Goal: Task Accomplishment & Management: Use online tool/utility

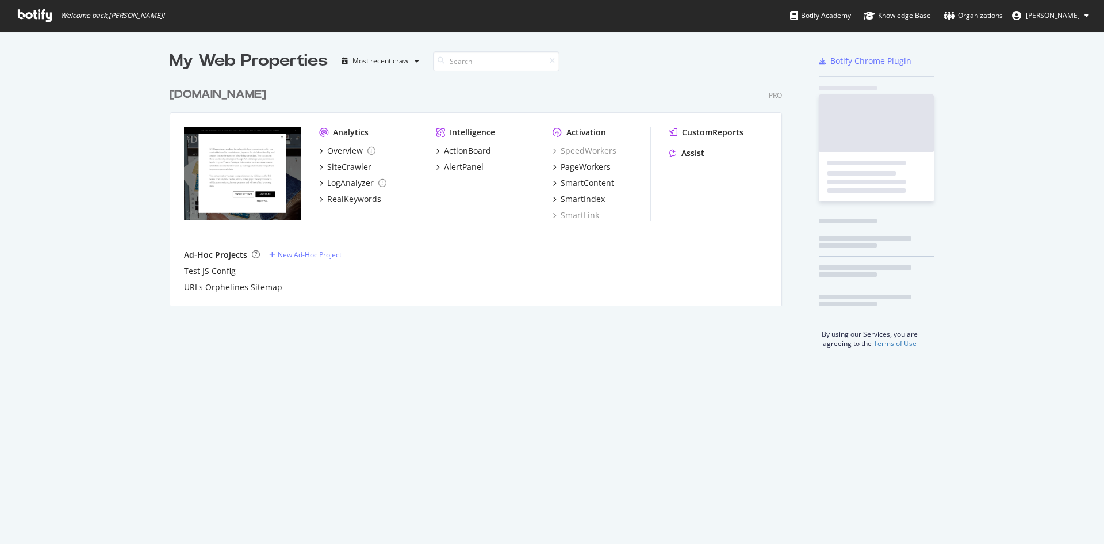
scroll to position [535, 1087]
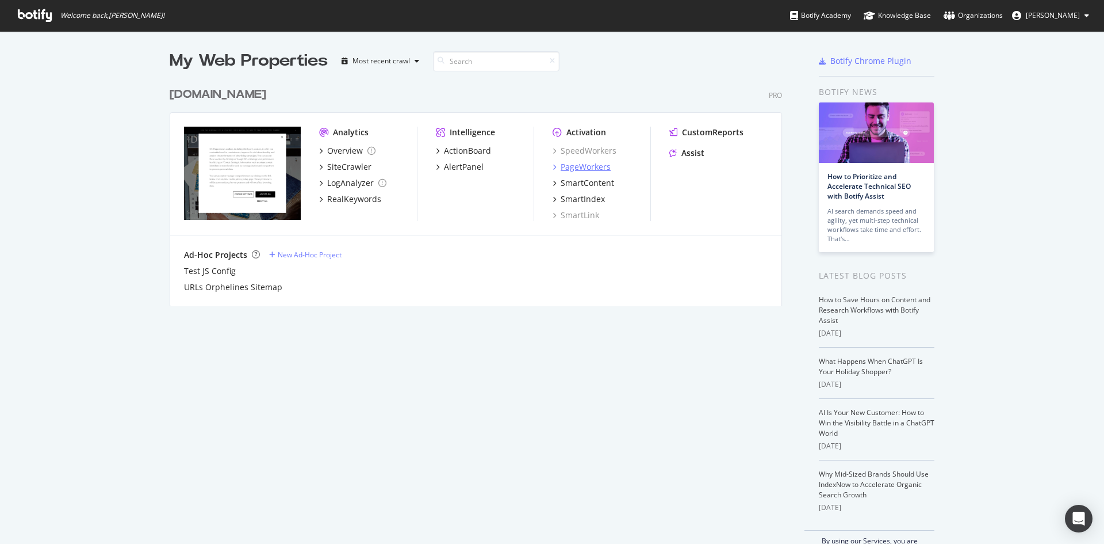
click at [583, 163] on div "PageWorkers" at bounding box center [586, 167] width 50 height 12
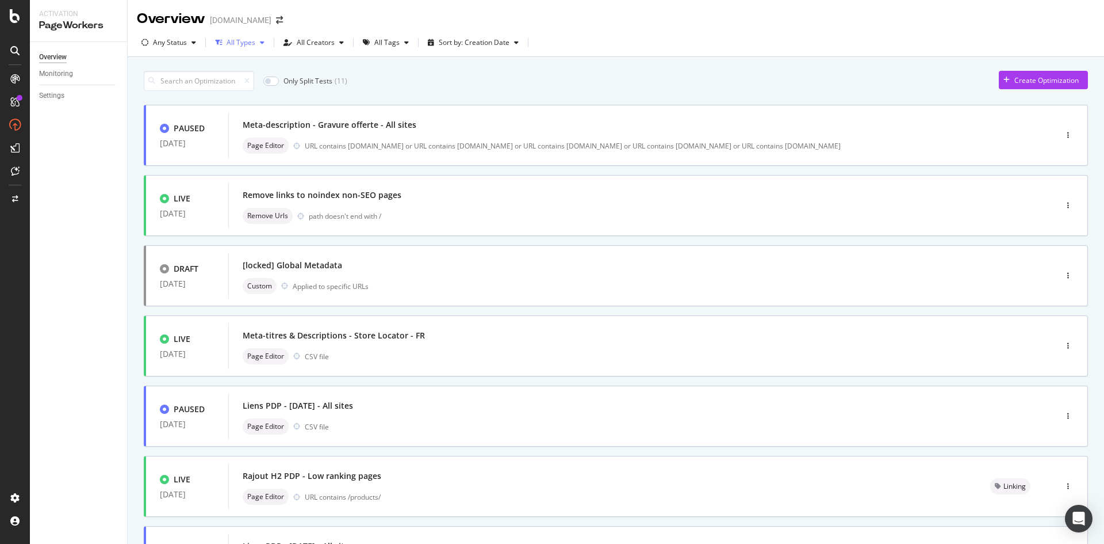
click at [258, 47] on div "All Types" at bounding box center [240, 42] width 59 height 17
click at [391, 46] on div "All Tags" at bounding box center [386, 42] width 25 height 7
click at [401, 160] on div "Smart Content" at bounding box center [403, 162] width 47 height 10
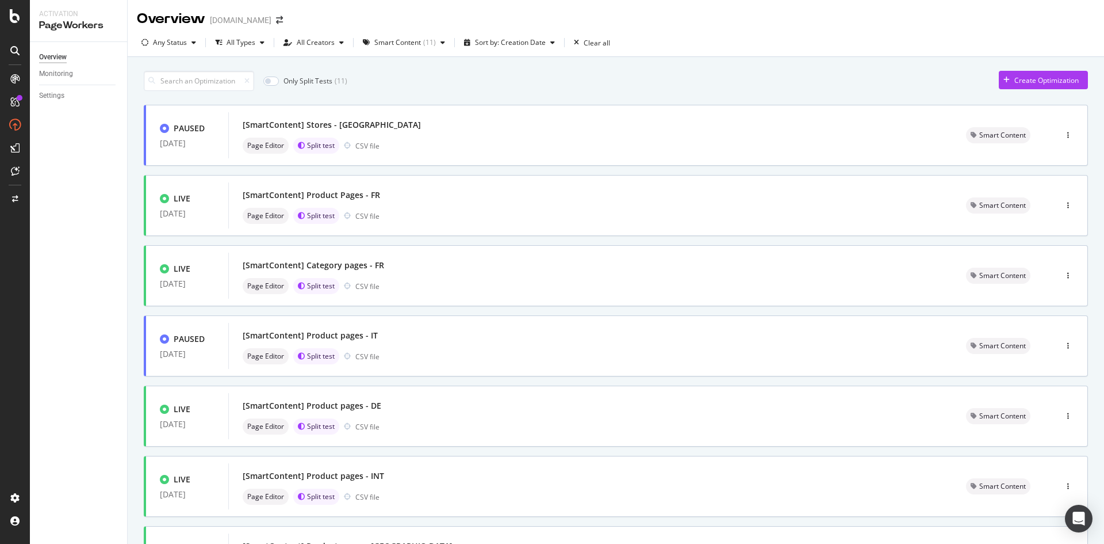
click at [552, 85] on div "Only Split Tests ( 11 ) Create Optimization" at bounding box center [616, 81] width 944 height 20
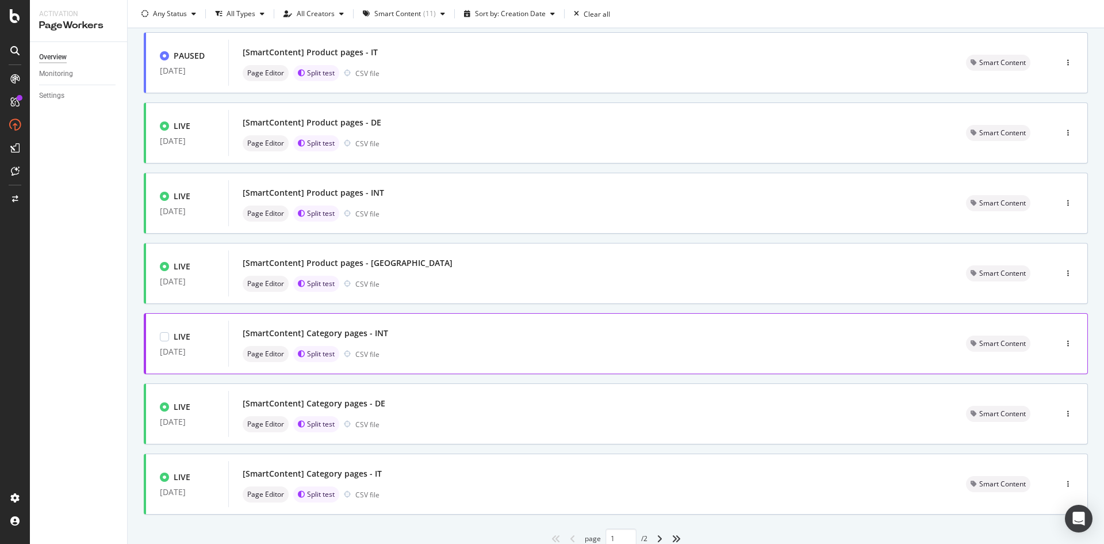
scroll to position [328, 0]
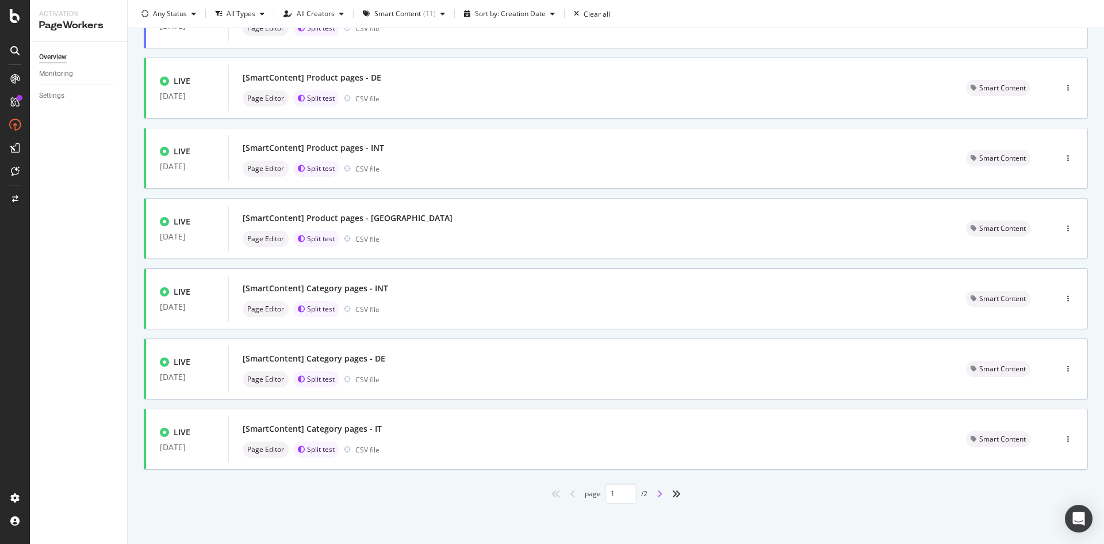
click at [657, 495] on icon "angle-right" at bounding box center [660, 493] width 6 height 9
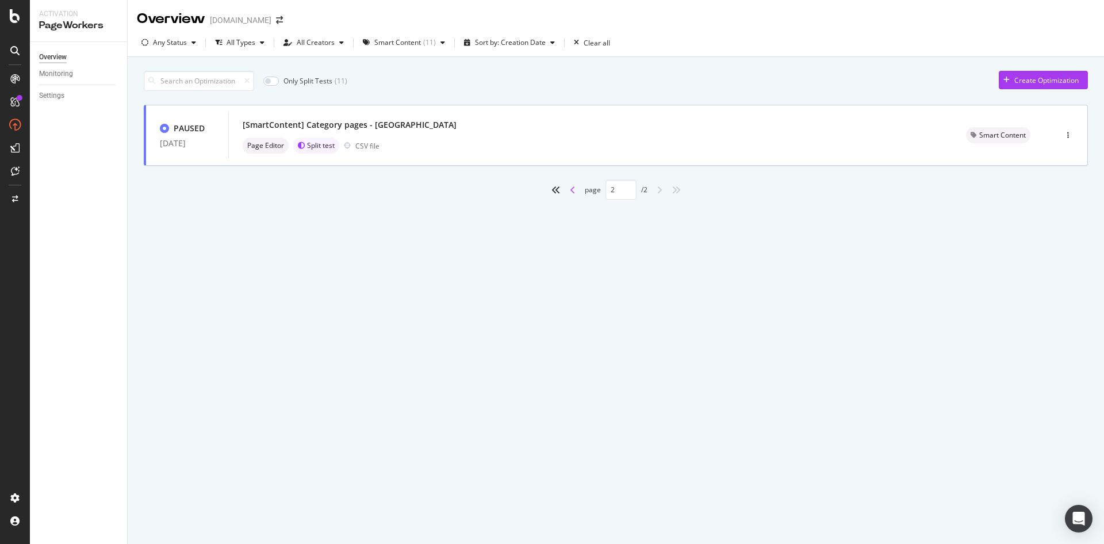
click at [573, 190] on icon "angle-left" at bounding box center [573, 189] width 6 height 9
type input "1"
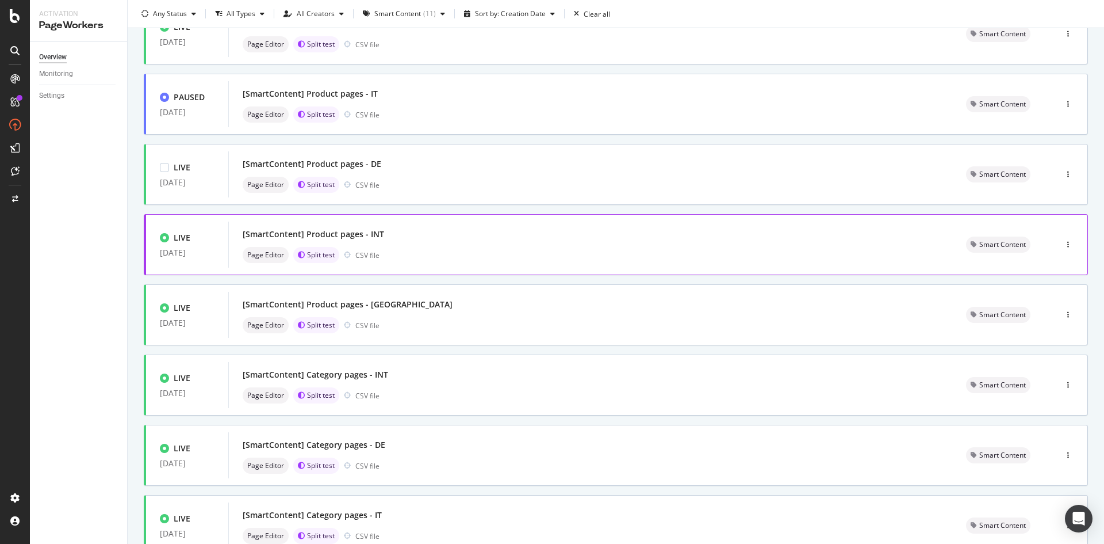
scroll to position [328, 0]
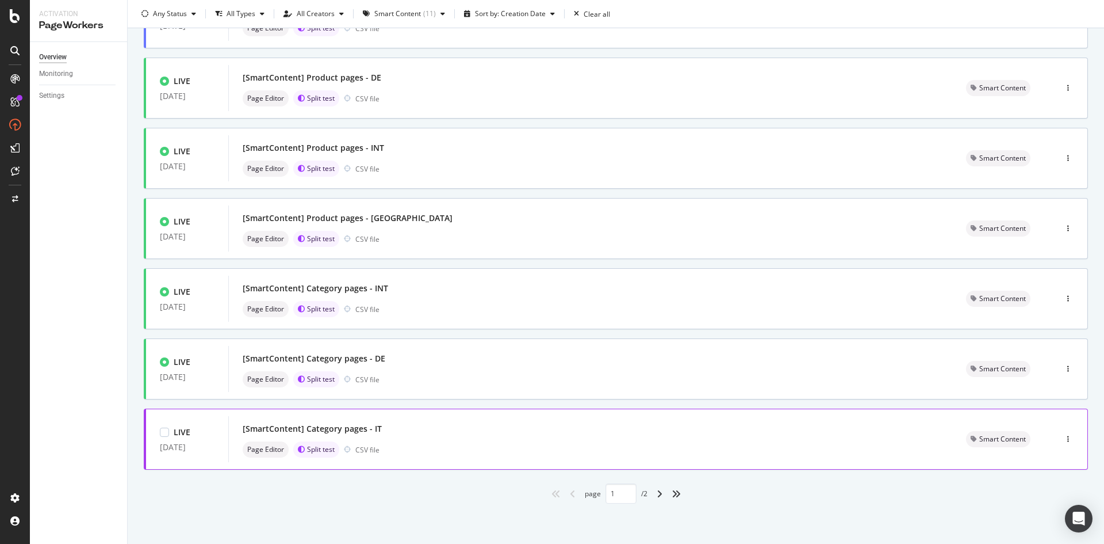
click at [458, 426] on div "[SmartContent] Category pages - IT" at bounding box center [591, 428] width 696 height 16
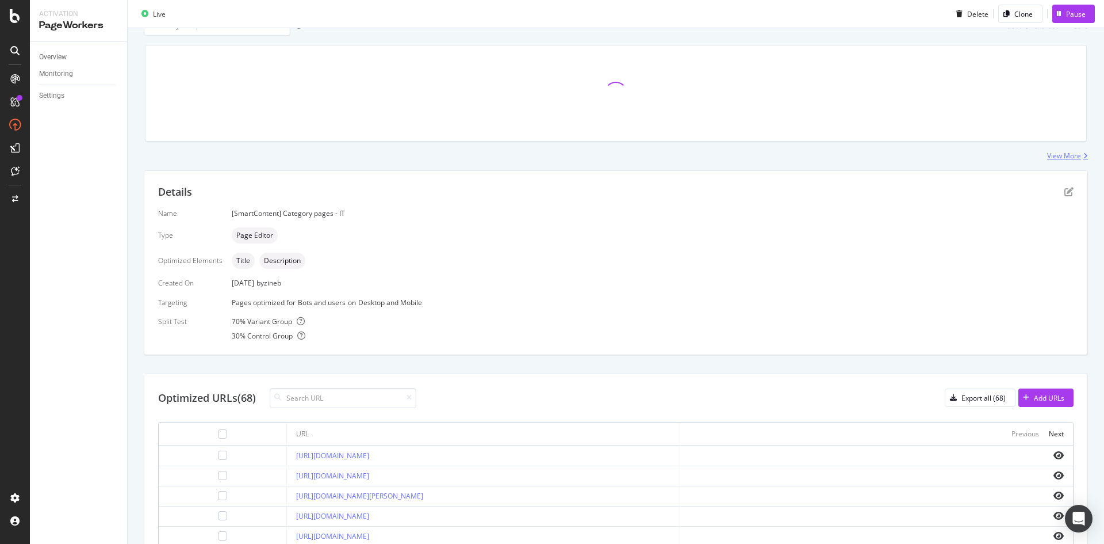
scroll to position [58, 0]
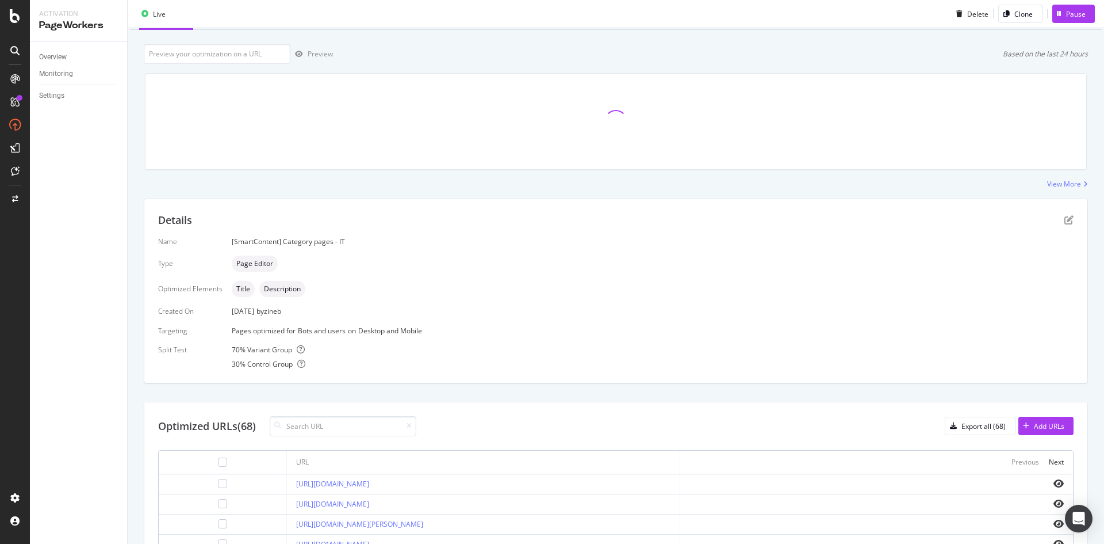
click at [1059, 227] on div "Details" at bounding box center [616, 220] width 916 height 15
click at [1065, 223] on icon "pen-to-square" at bounding box center [1069, 219] width 9 height 9
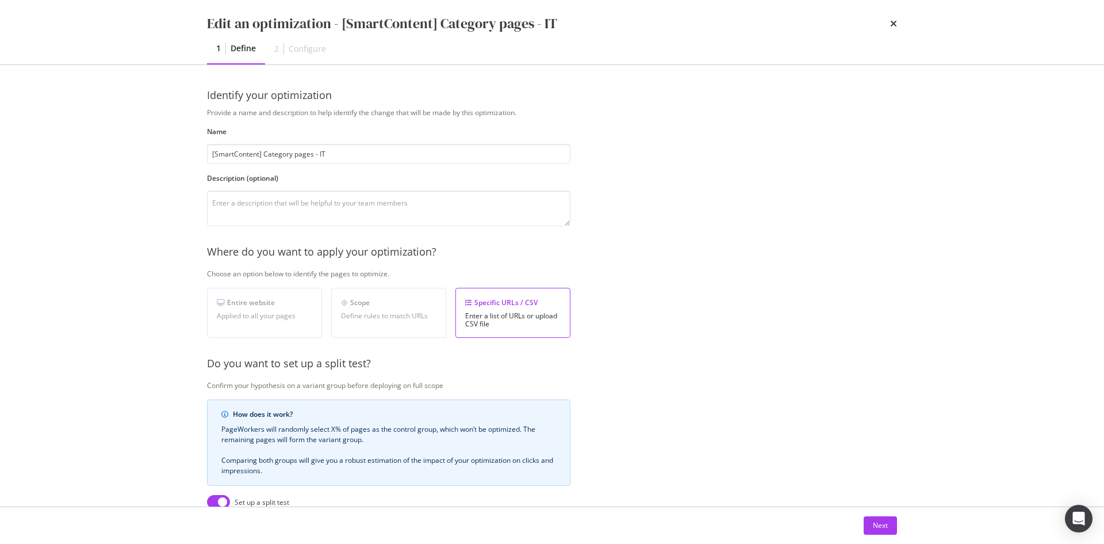
scroll to position [203, 0]
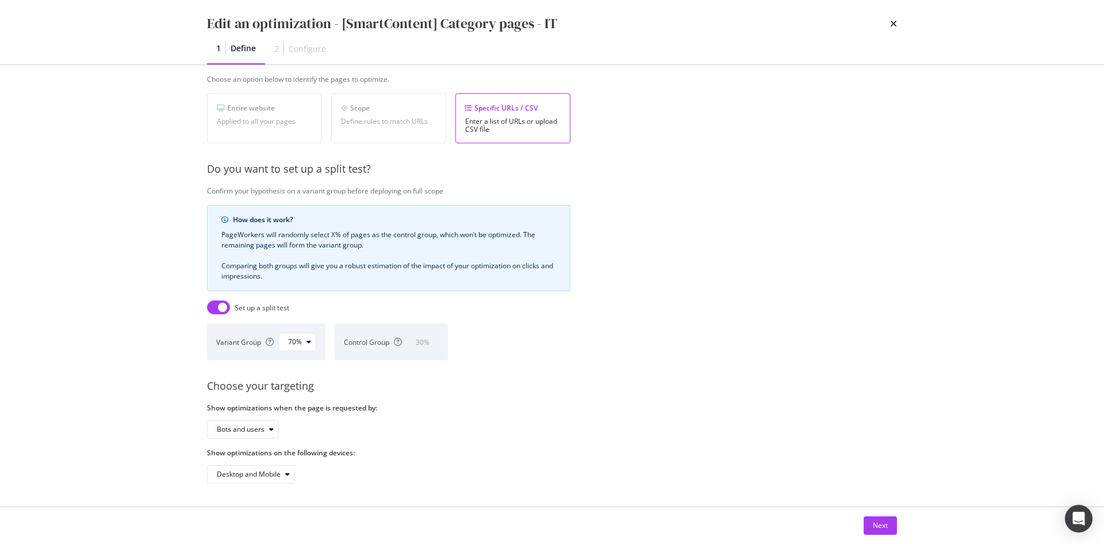
click at [212, 300] on input "modal" at bounding box center [218, 307] width 23 height 14
checkbox input "false"
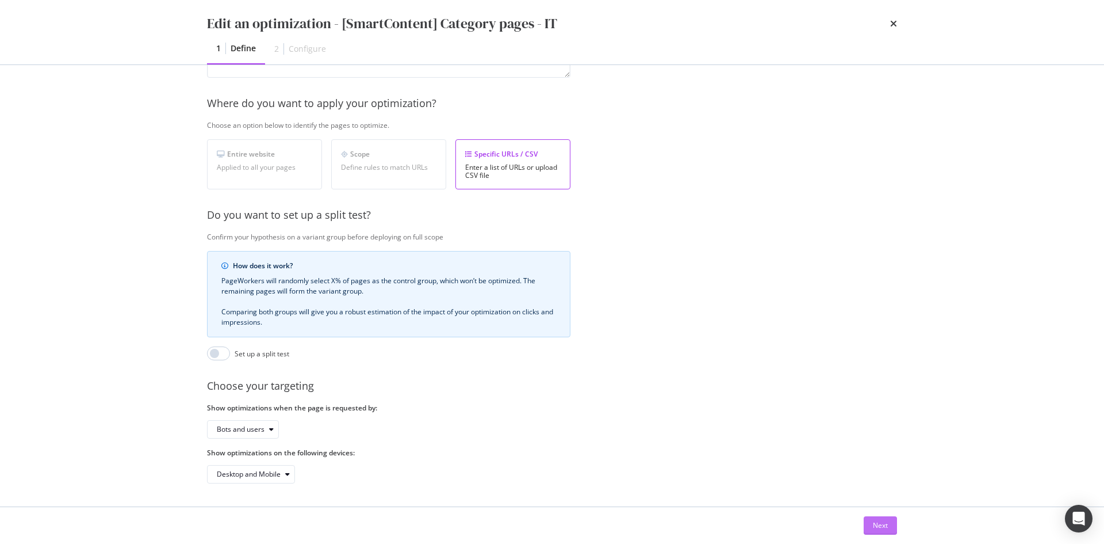
click at [892, 530] on button "Next" at bounding box center [880, 525] width 33 height 18
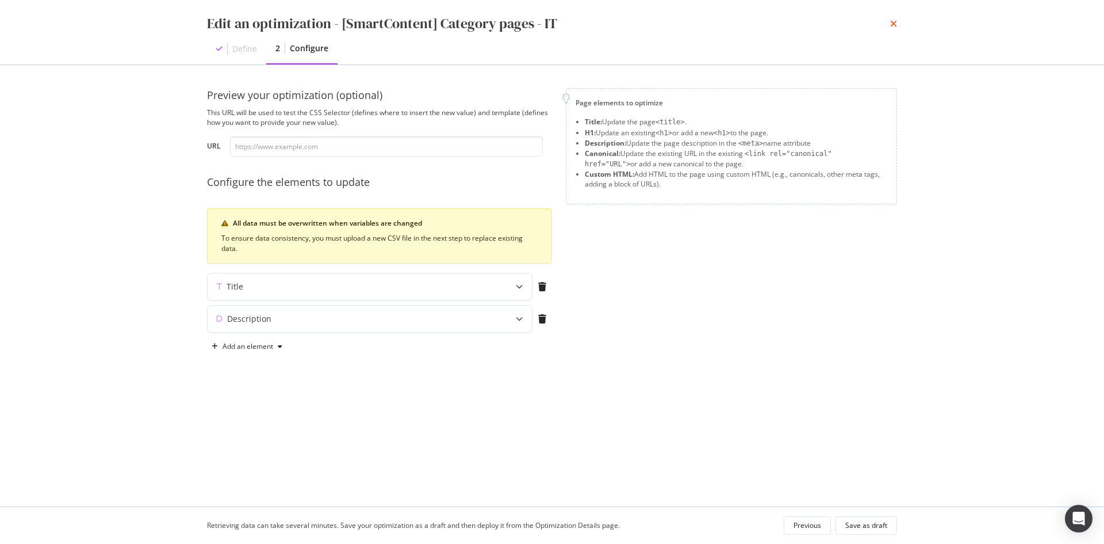
click at [891, 21] on icon "times" at bounding box center [893, 23] width 7 height 9
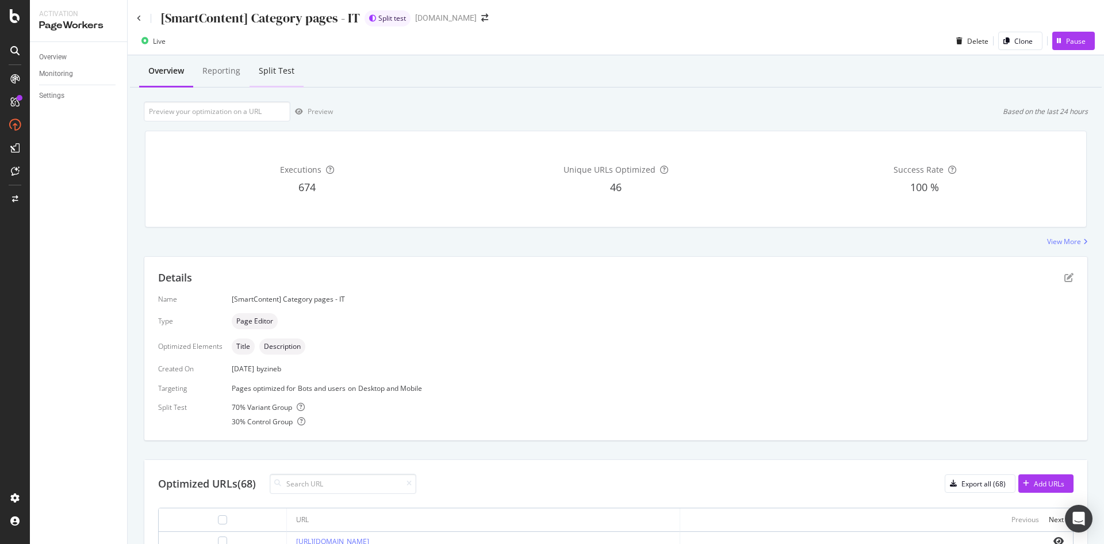
click at [270, 71] on div "Split Test" at bounding box center [277, 71] width 36 height 12
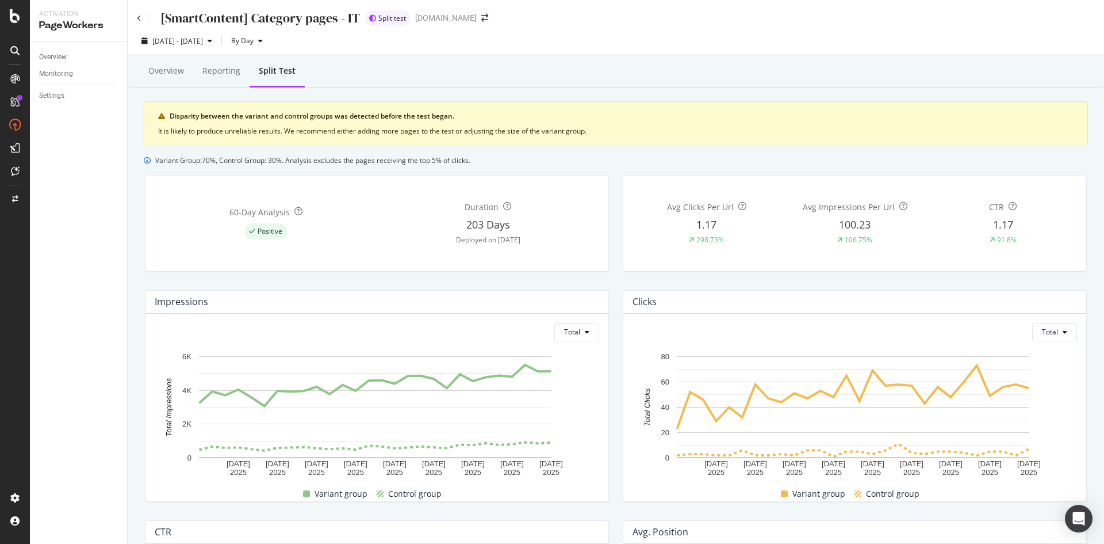
click at [142, 17] on div "[SmartContent] Category pages - IT" at bounding box center [248, 18] width 223 height 18
click at [139, 17] on icon at bounding box center [139, 18] width 5 height 7
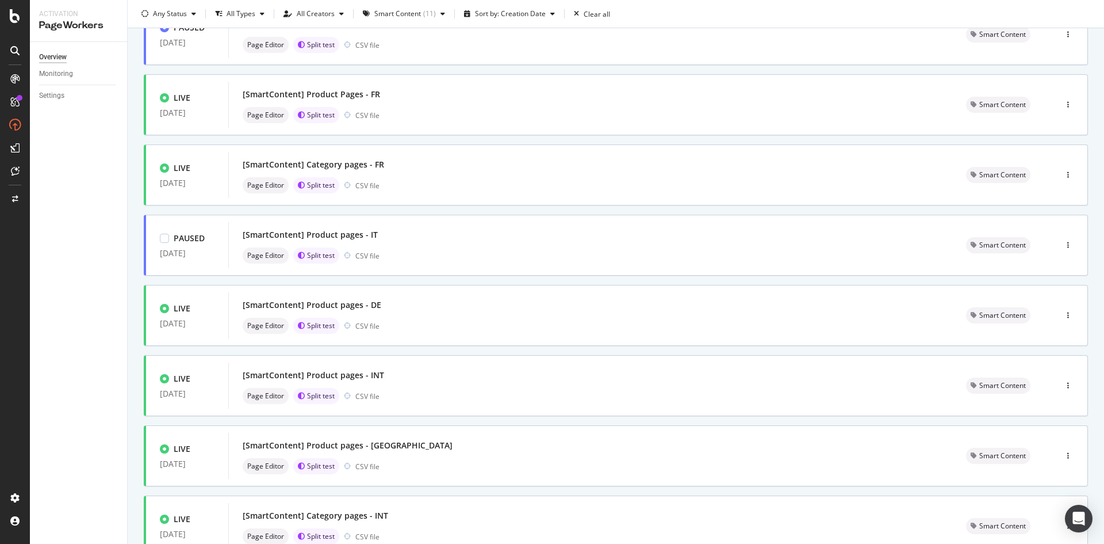
scroll to position [328, 0]
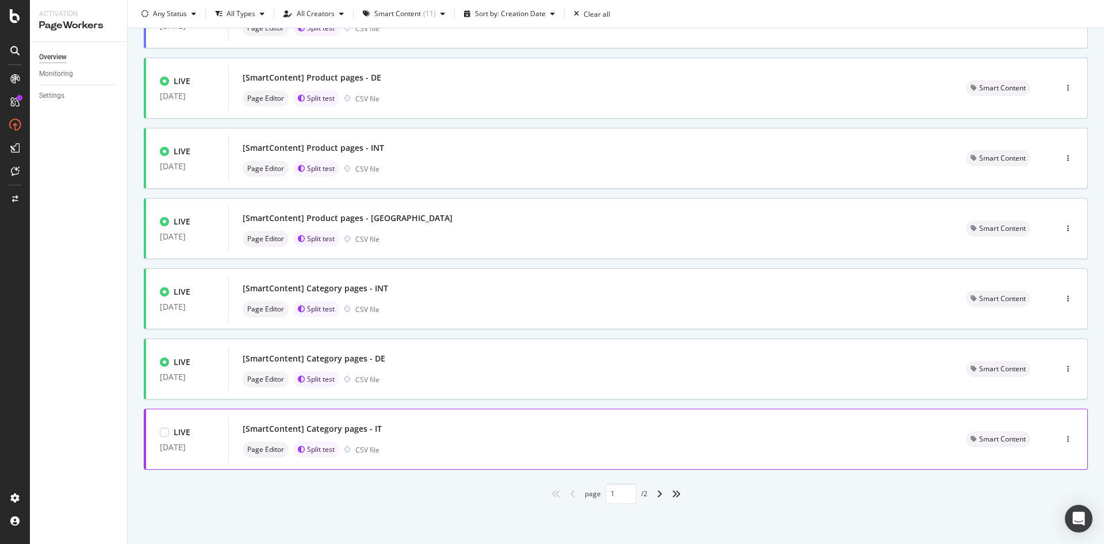
click at [426, 454] on div "Page Editor Split test CSV file" at bounding box center [591, 449] width 696 height 16
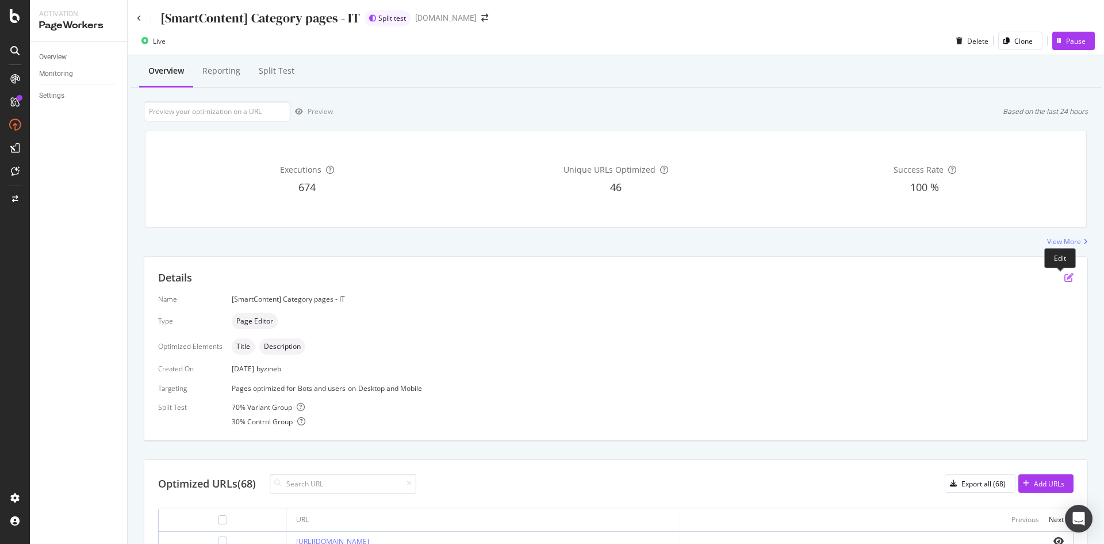
click at [1065, 278] on icon "pen-to-square" at bounding box center [1069, 277] width 9 height 9
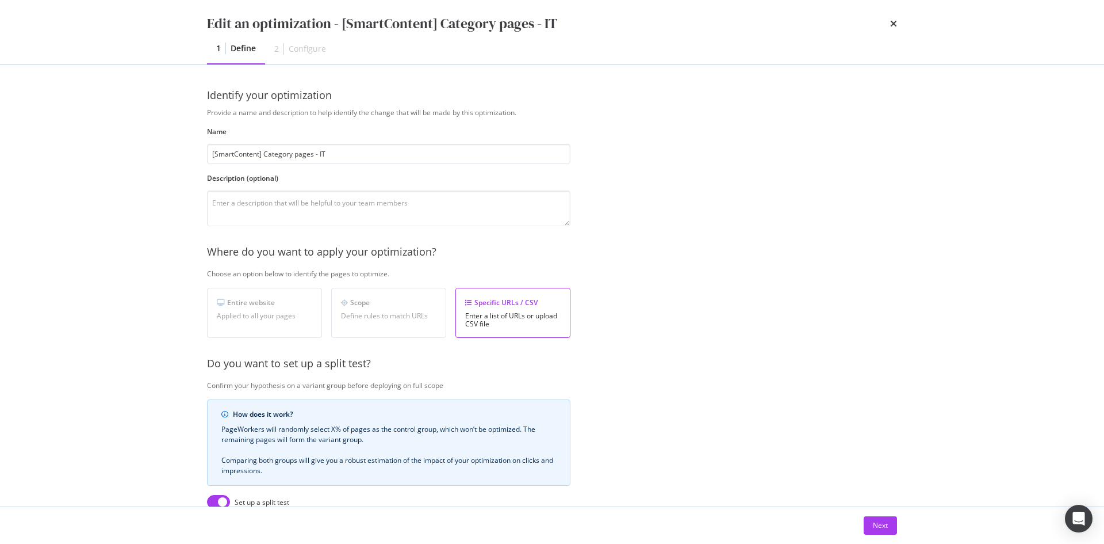
scroll to position [203, 0]
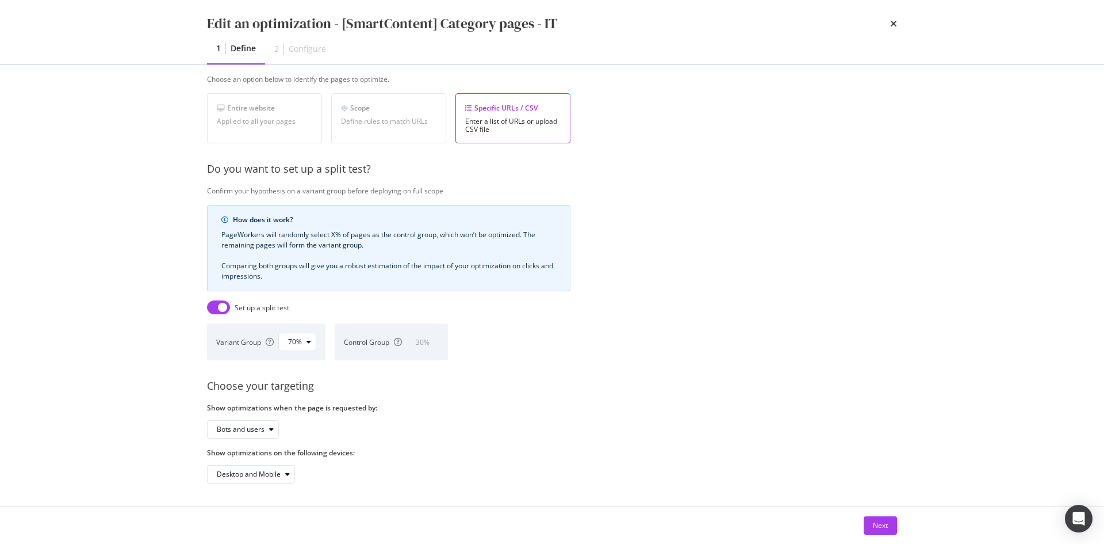
click at [219, 300] on input "modal" at bounding box center [218, 307] width 23 height 14
checkbox input "false"
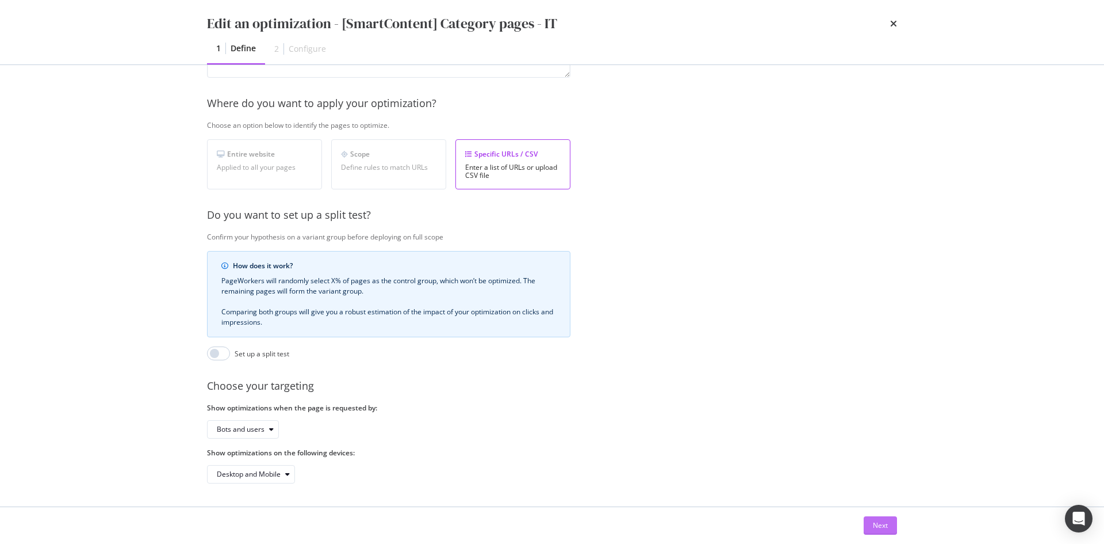
click at [882, 525] on div "Next" at bounding box center [880, 525] width 15 height 10
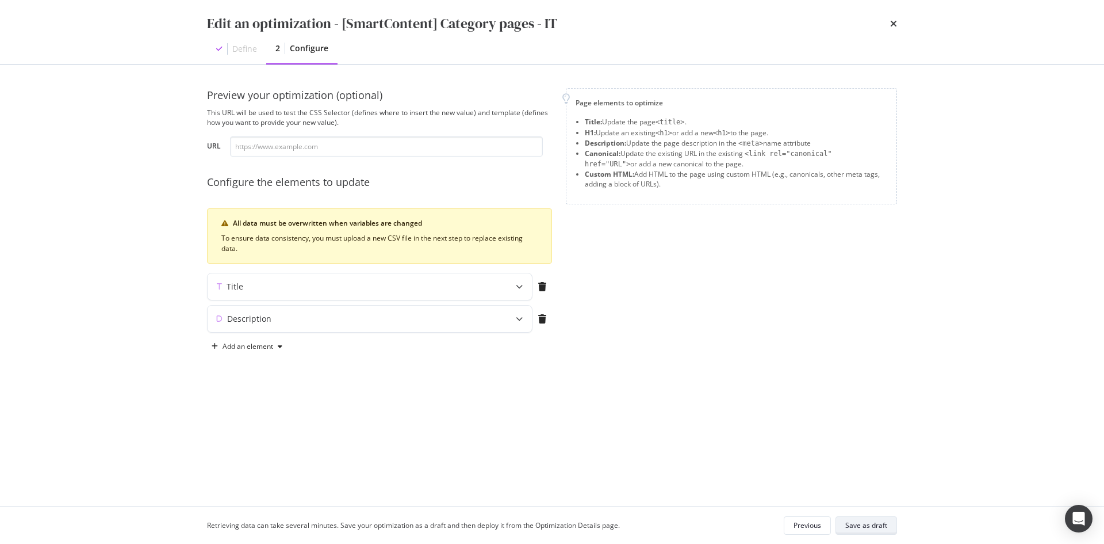
click at [864, 531] on div "Save as draft" at bounding box center [867, 525] width 42 height 16
click at [520, 288] on icon "modal" at bounding box center [519, 286] width 7 height 7
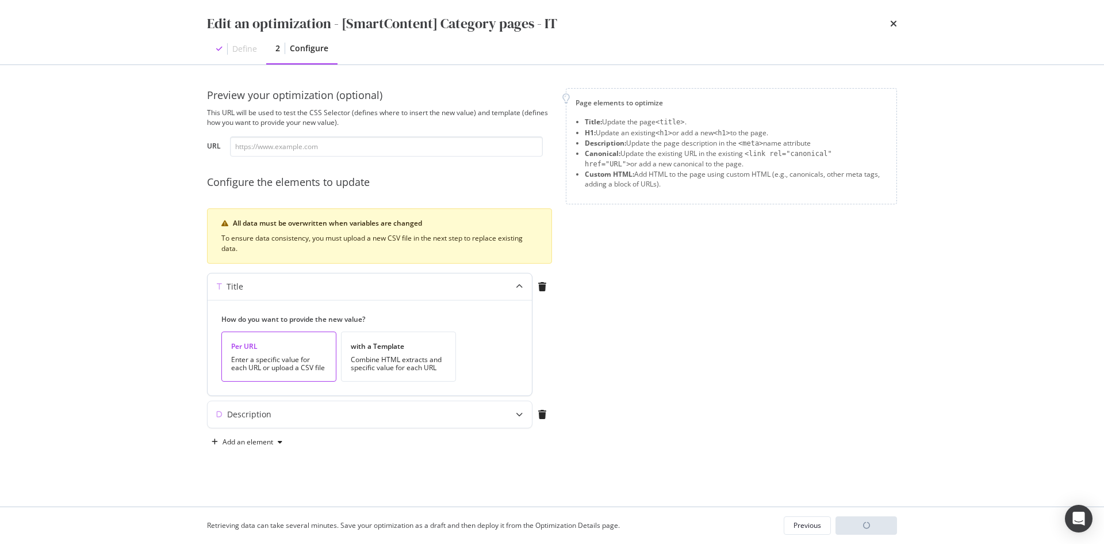
click at [520, 288] on icon "modal" at bounding box center [519, 286] width 7 height 7
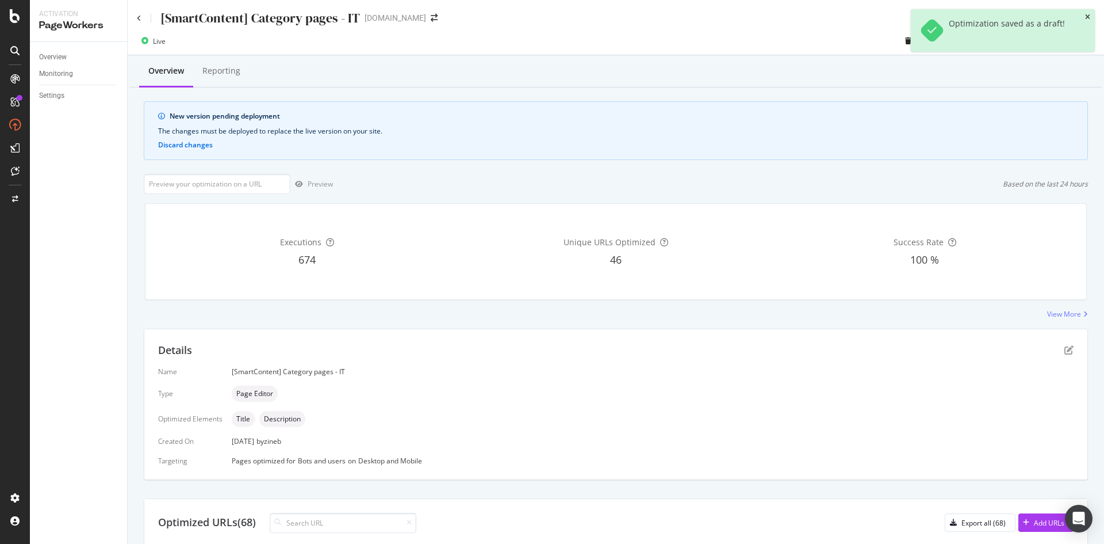
click at [1088, 14] on icon "close toast" at bounding box center [1087, 17] width 5 height 7
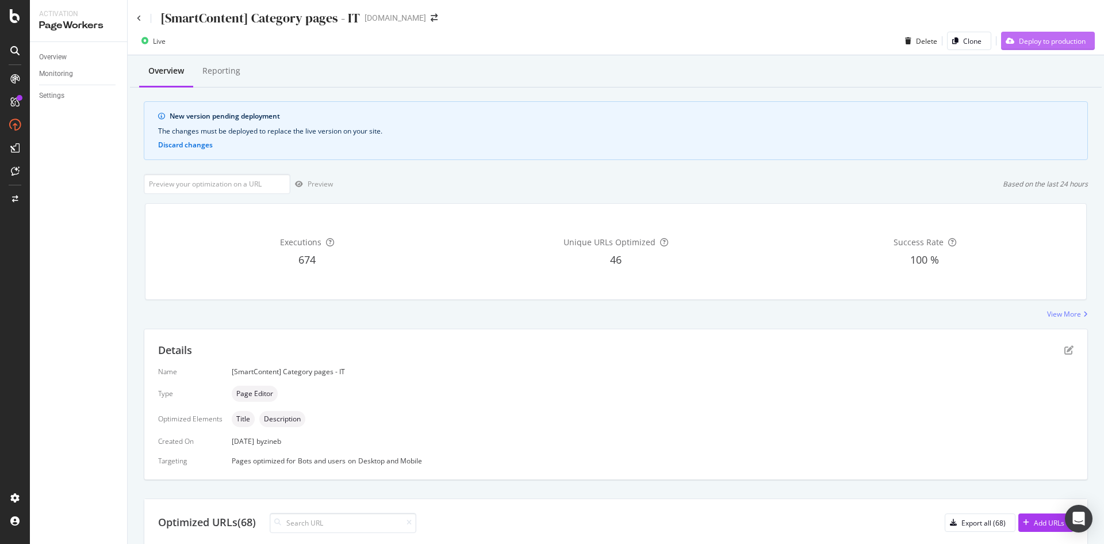
click at [1057, 37] on div "Deploy to production" at bounding box center [1052, 41] width 67 height 10
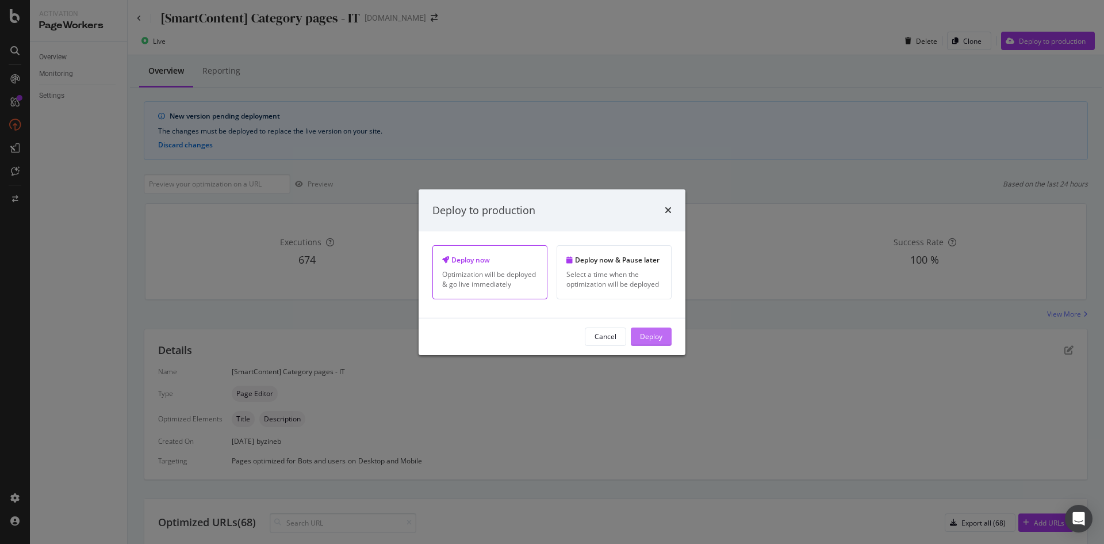
click at [640, 341] on div "Deploy" at bounding box center [651, 336] width 22 height 10
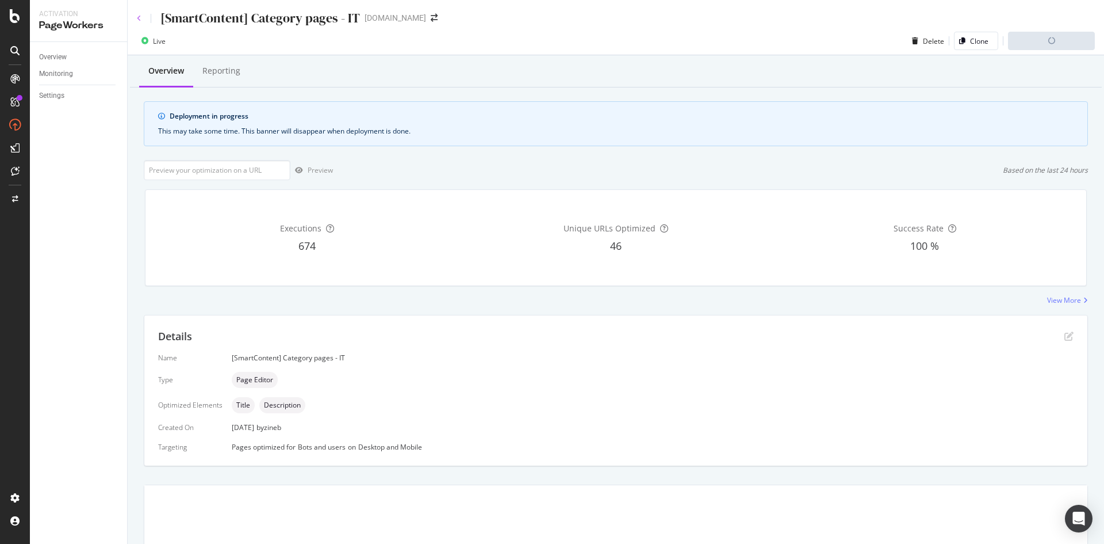
click at [140, 18] on icon at bounding box center [139, 18] width 5 height 7
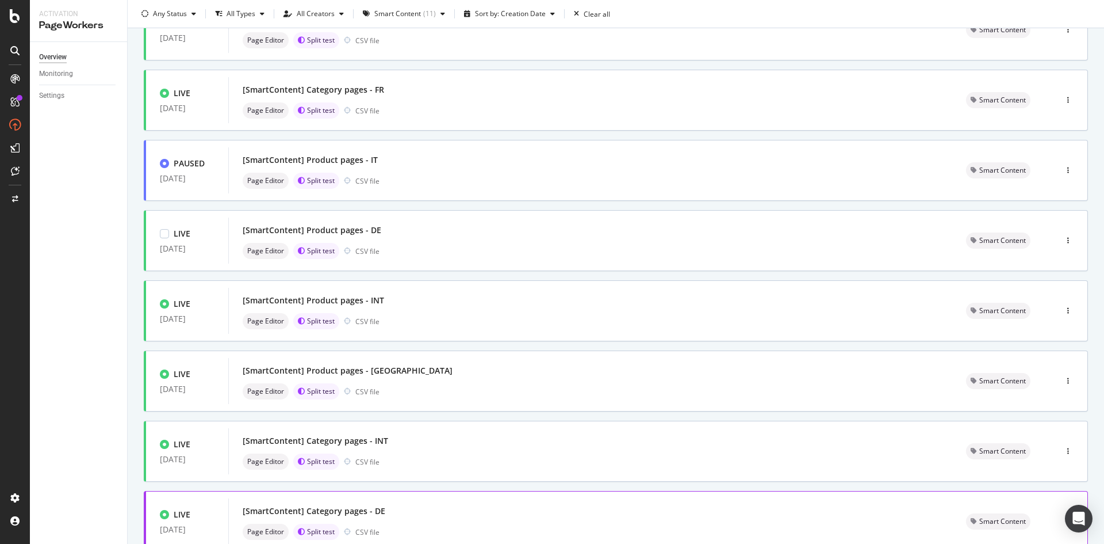
scroll to position [328, 0]
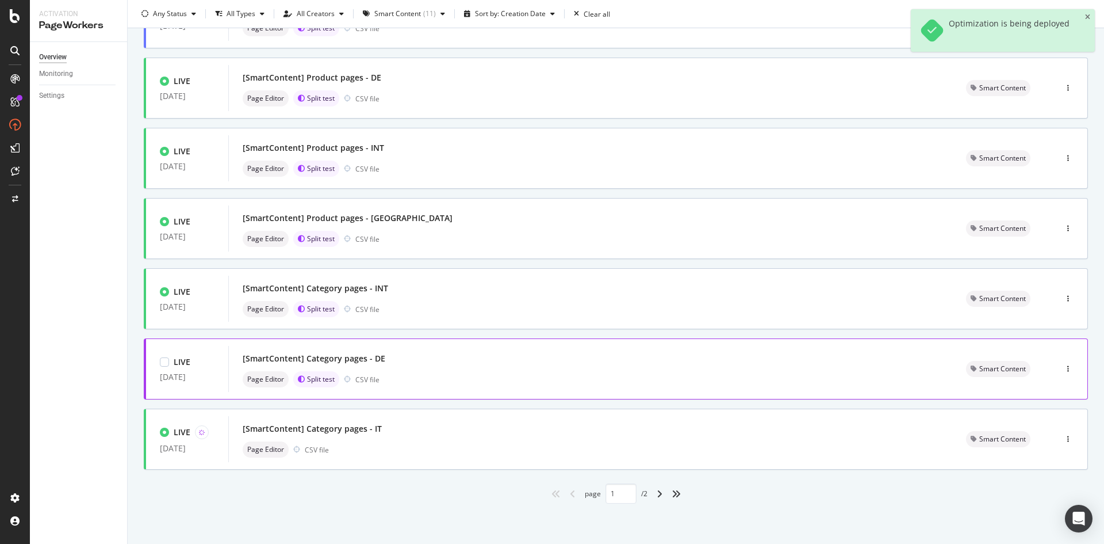
click at [402, 392] on div "LIVE 17 Feb. 2025 [SmartContent] Category pages - DE Page Editor Split test CSV…" at bounding box center [616, 368] width 944 height 61
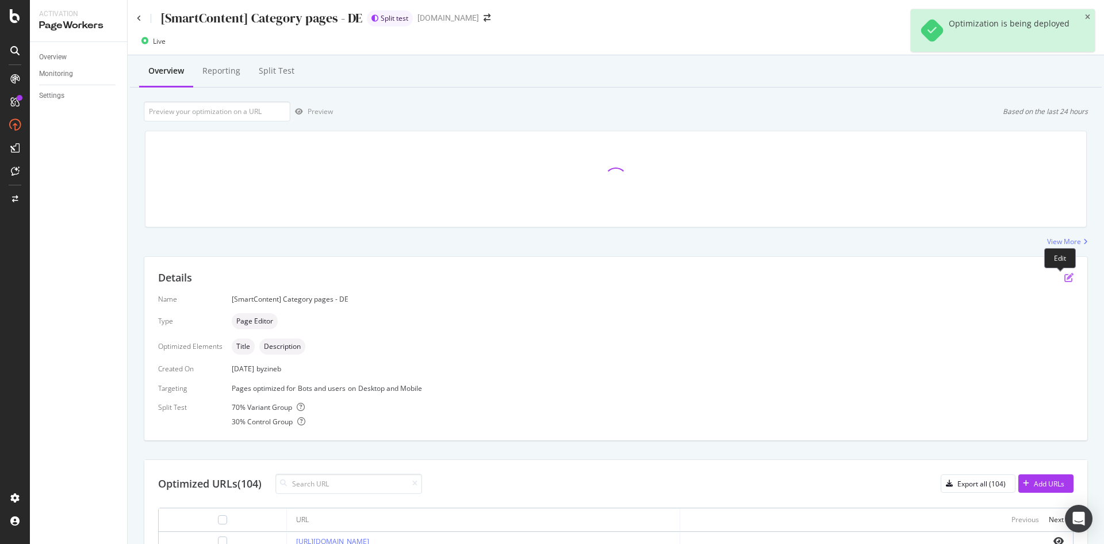
click at [1065, 280] on icon "pen-to-square" at bounding box center [1069, 277] width 9 height 9
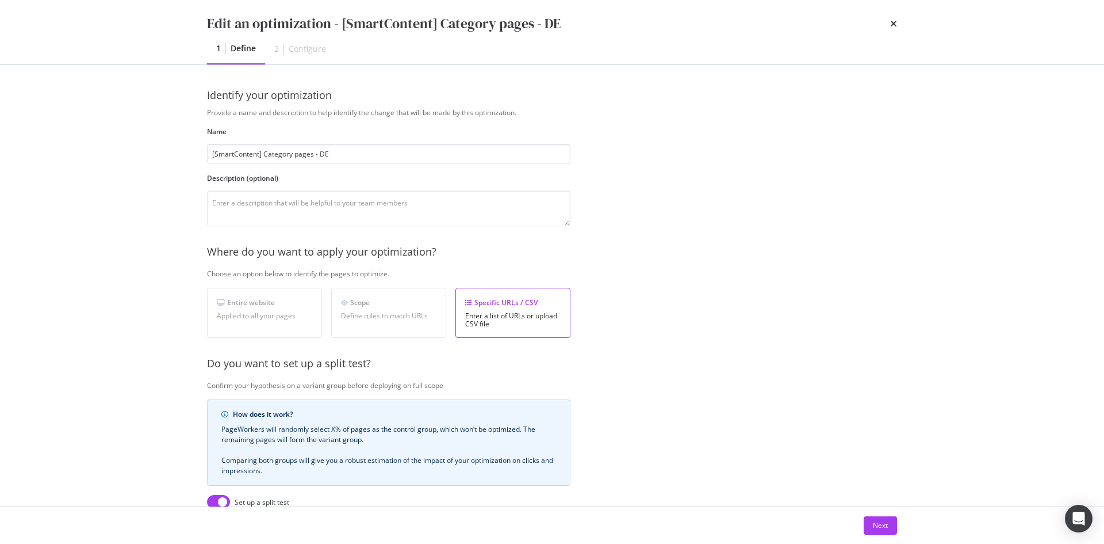
scroll to position [203, 0]
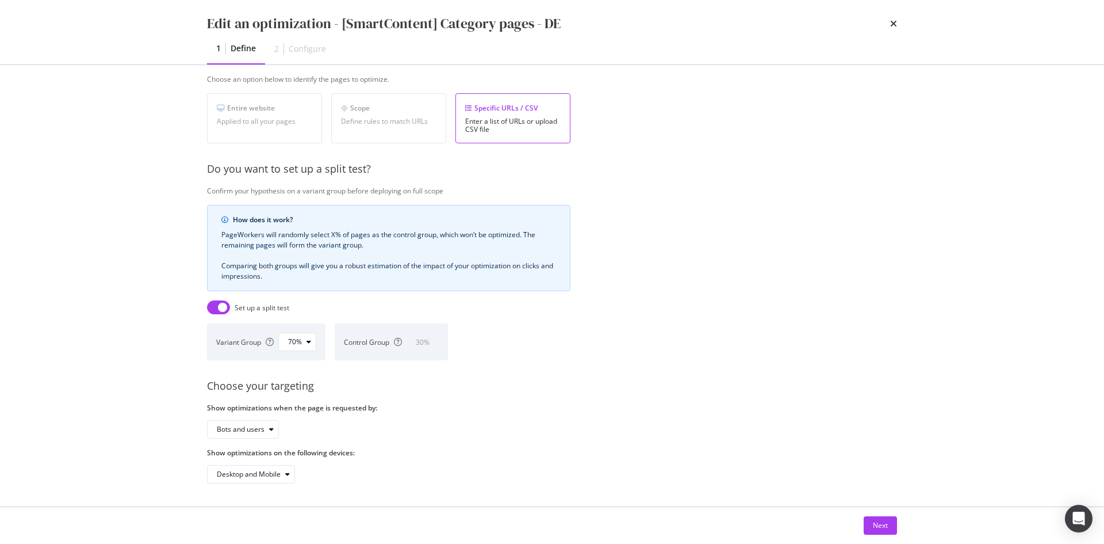
click at [213, 300] on input "modal" at bounding box center [218, 307] width 23 height 14
checkbox input "false"
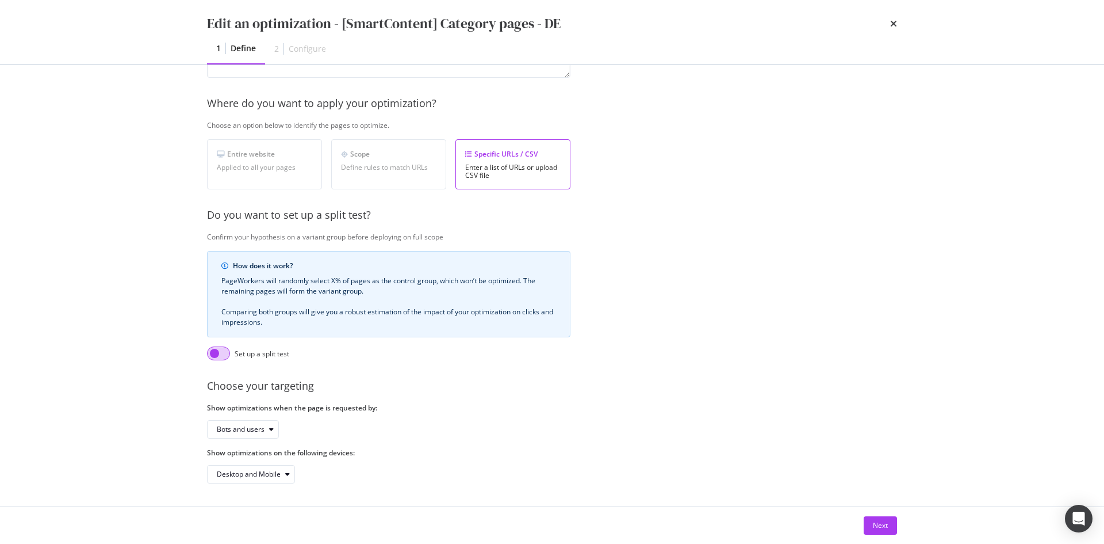
scroll to position [157, 0]
click at [871, 523] on button "Next" at bounding box center [880, 525] width 33 height 18
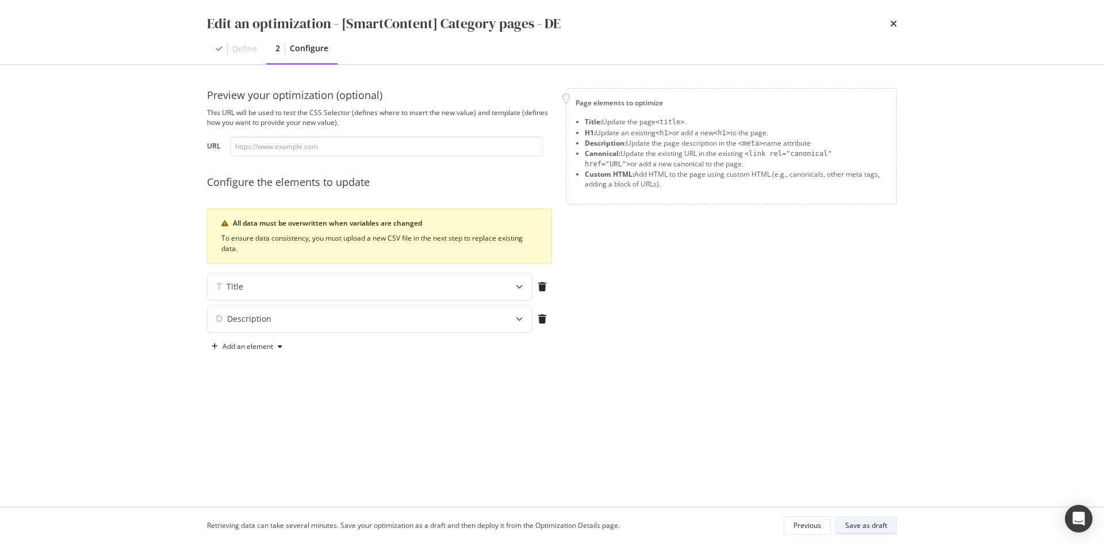
click at [871, 530] on div "Save as draft" at bounding box center [867, 525] width 42 height 10
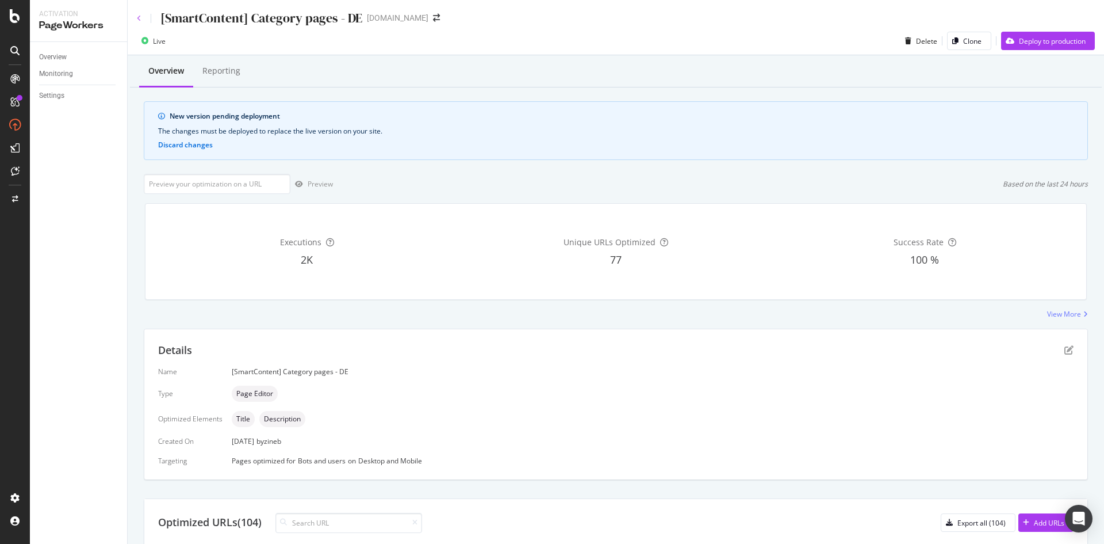
click at [138, 17] on icon at bounding box center [139, 18] width 5 height 7
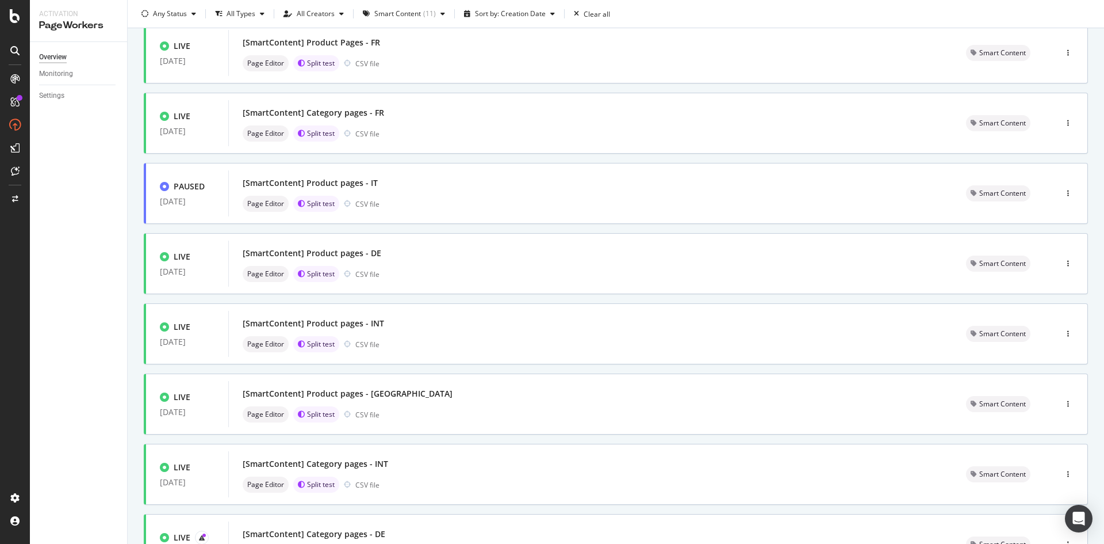
scroll to position [328, 0]
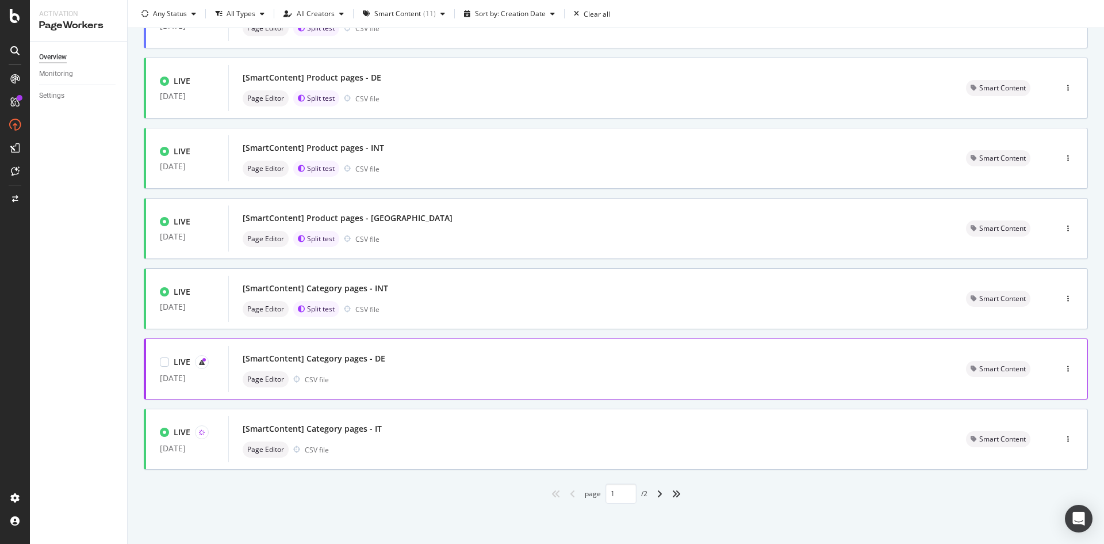
click at [422, 385] on div "Page Editor CSV file" at bounding box center [591, 379] width 696 height 16
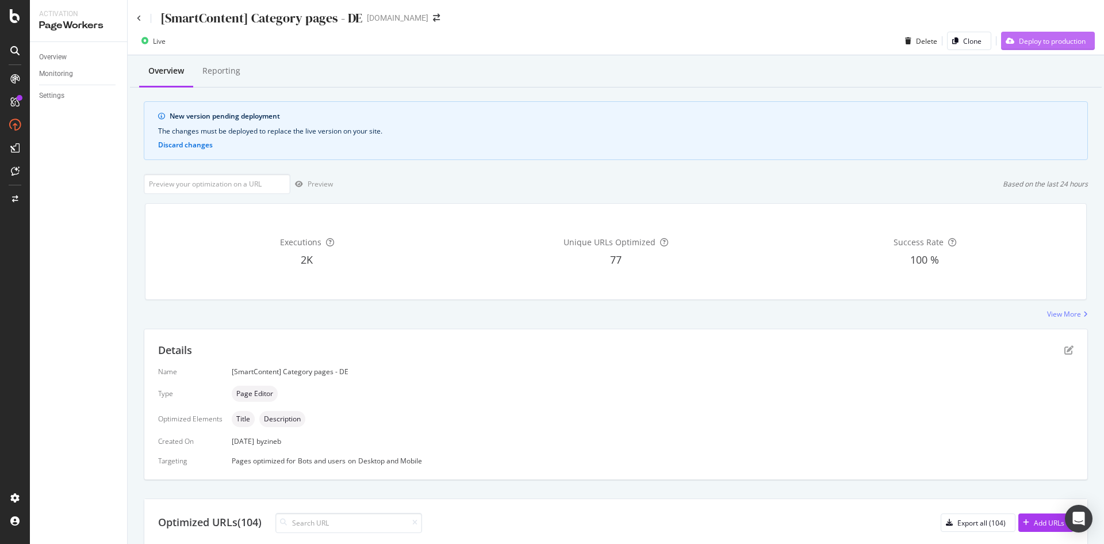
click at [1053, 44] on div "Deploy to production" at bounding box center [1052, 41] width 67 height 10
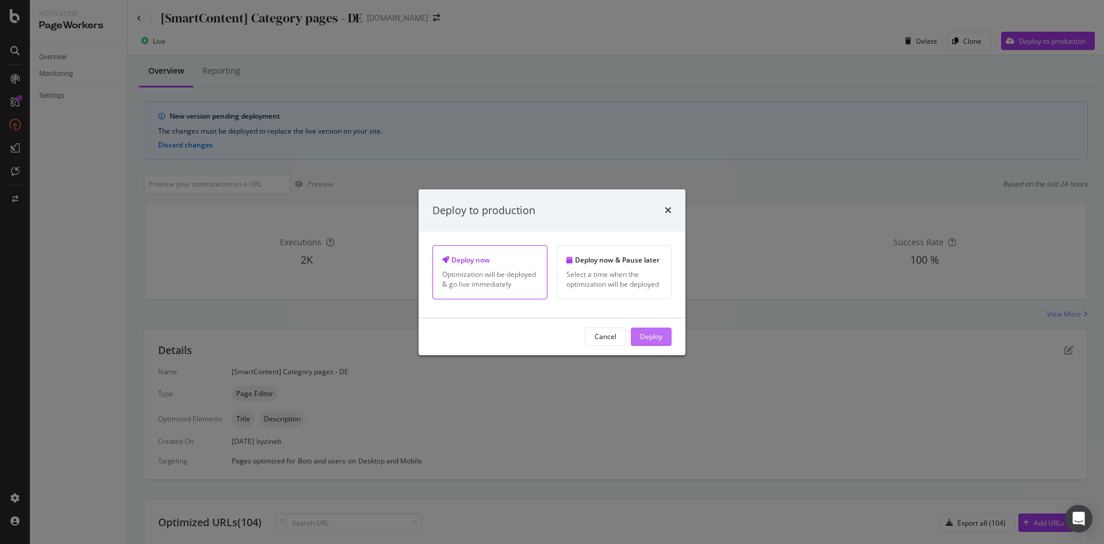
click at [653, 343] on div "Deploy" at bounding box center [651, 336] width 22 height 17
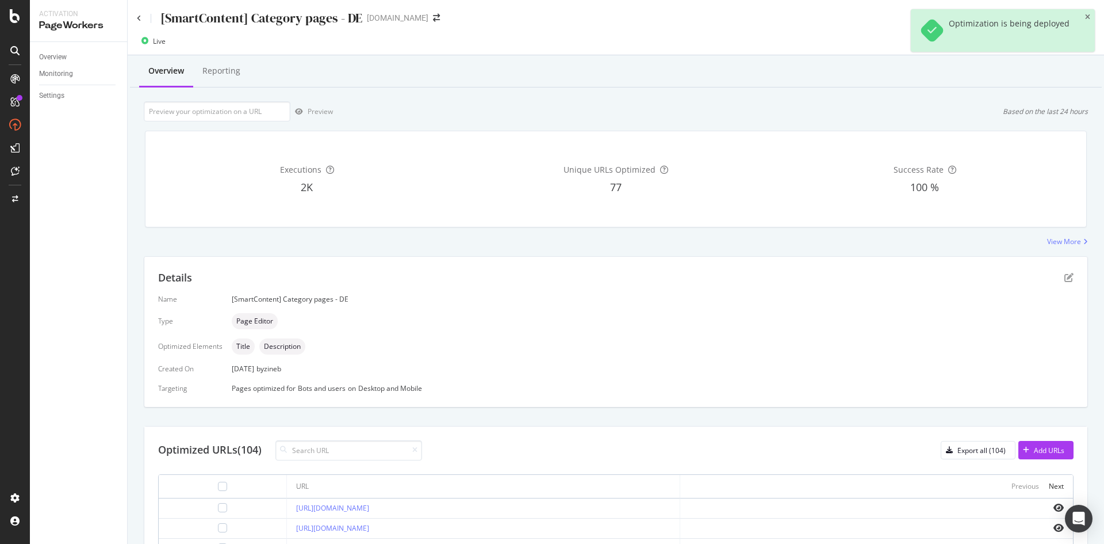
click at [135, 15] on div "[SmartContent] Category pages - DE st-dupont.com" at bounding box center [616, 13] width 977 height 27
click at [139, 16] on icon at bounding box center [139, 18] width 5 height 7
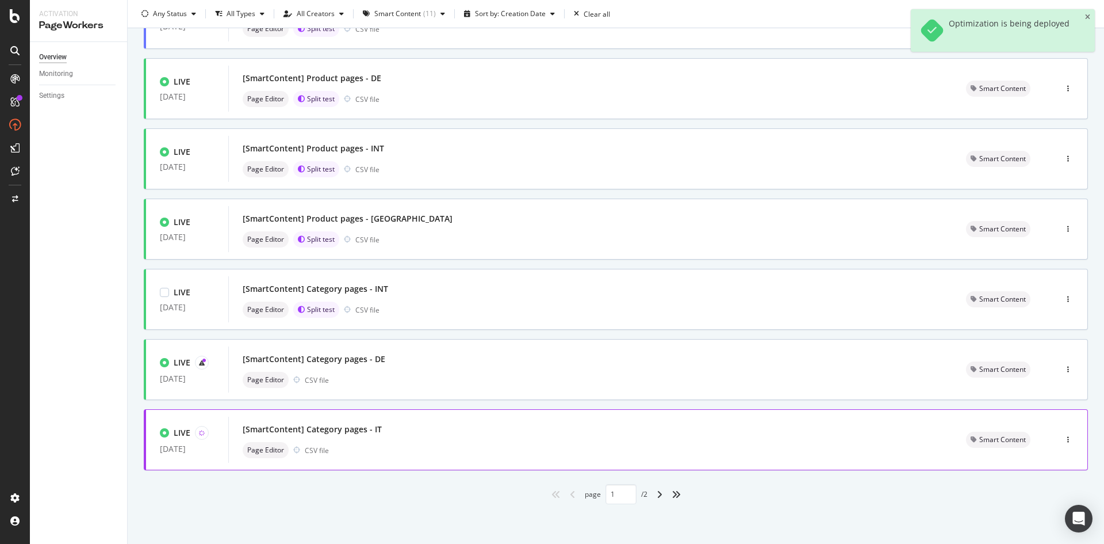
scroll to position [328, 0]
click at [201, 365] on icon at bounding box center [202, 362] width 6 height 6
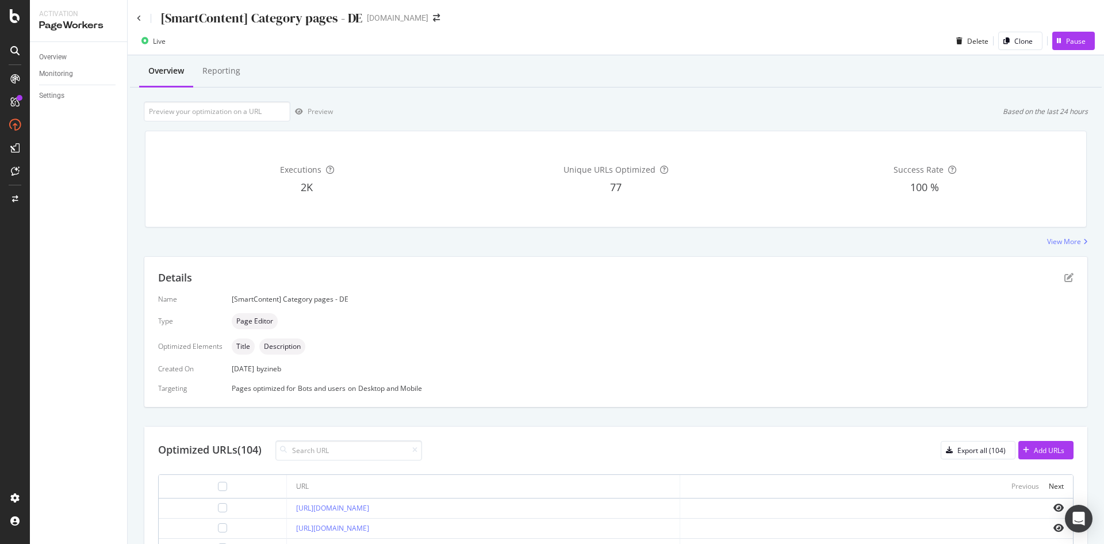
click at [135, 17] on div "[SmartContent] Category pages - DE st-dupont.com" at bounding box center [616, 13] width 977 height 27
click at [139, 15] on icon at bounding box center [139, 18] width 5 height 7
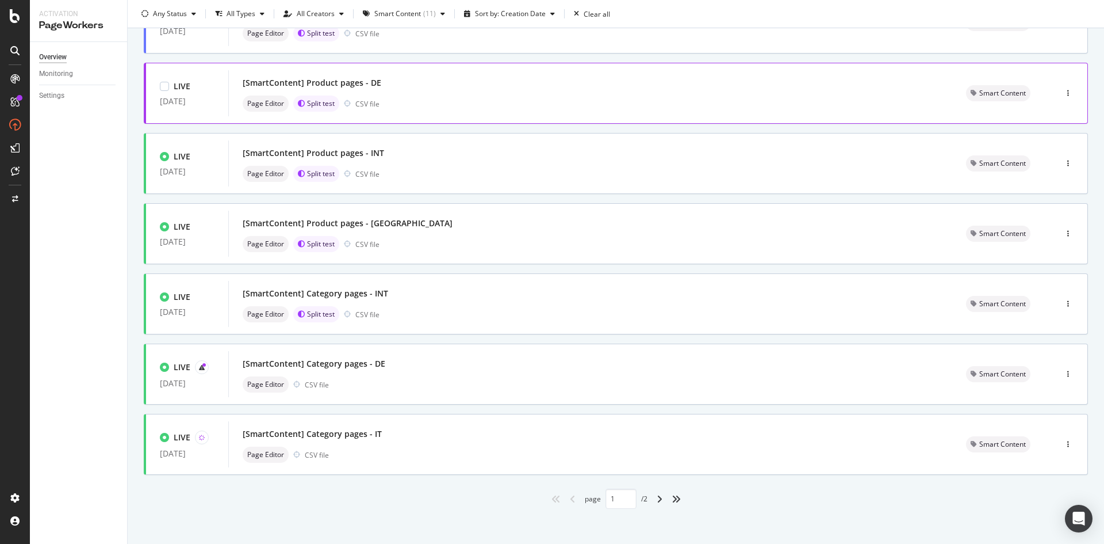
scroll to position [328, 0]
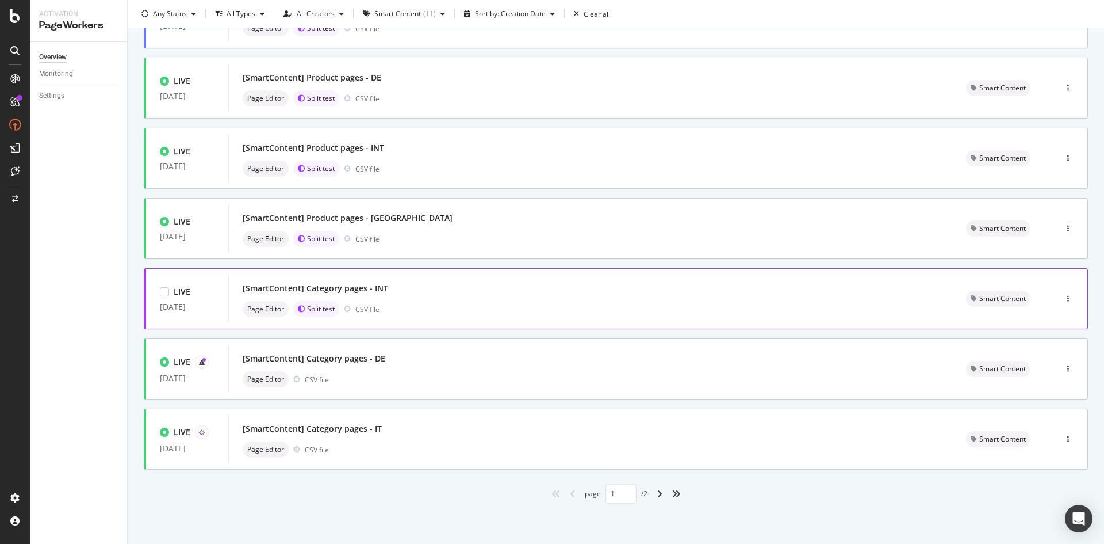
click at [479, 312] on div "Page Editor Split test CSV file" at bounding box center [591, 309] width 696 height 16
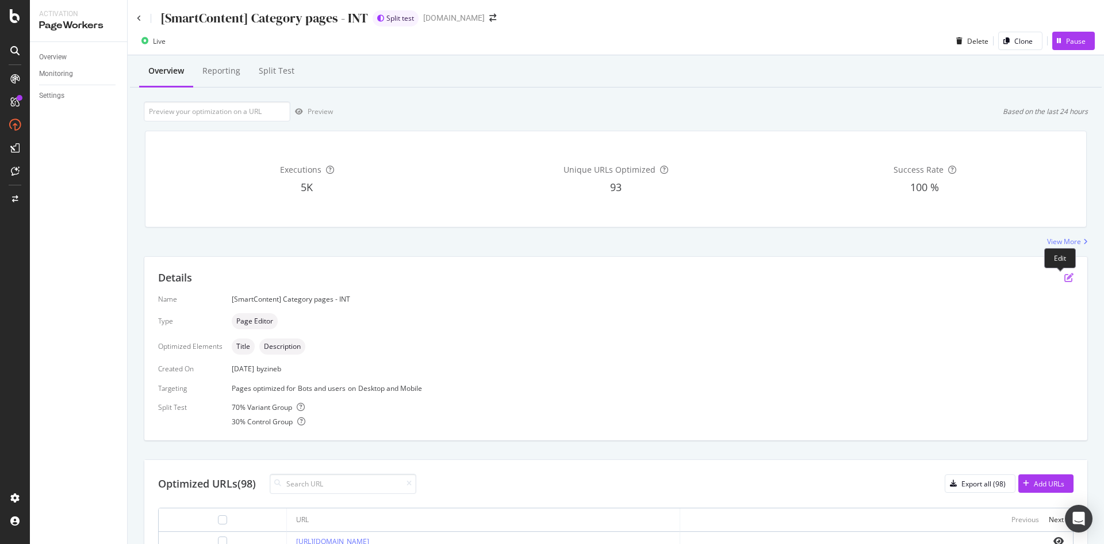
click at [1065, 276] on icon "pen-to-square" at bounding box center [1069, 277] width 9 height 9
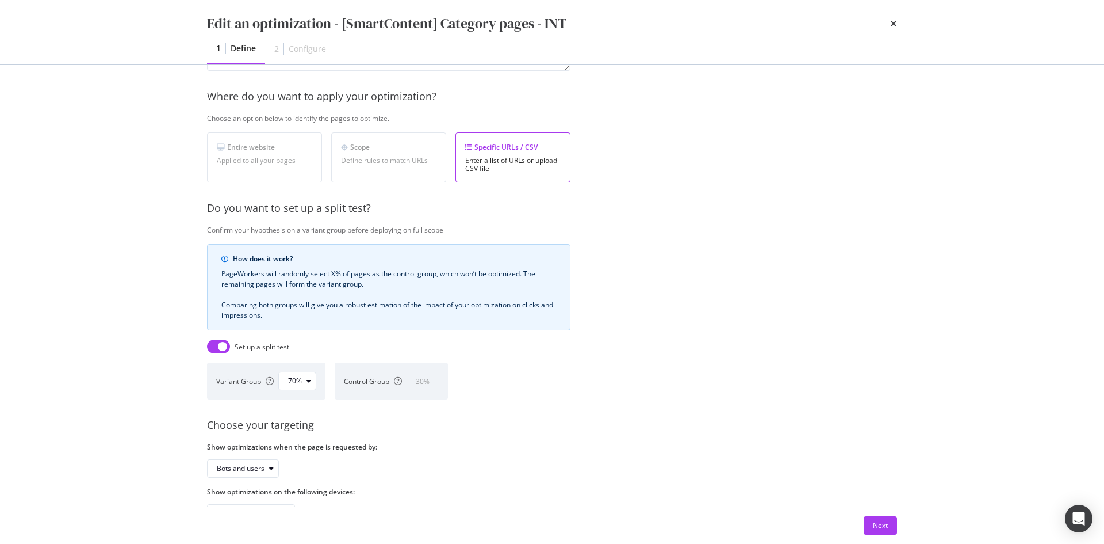
scroll to position [203, 0]
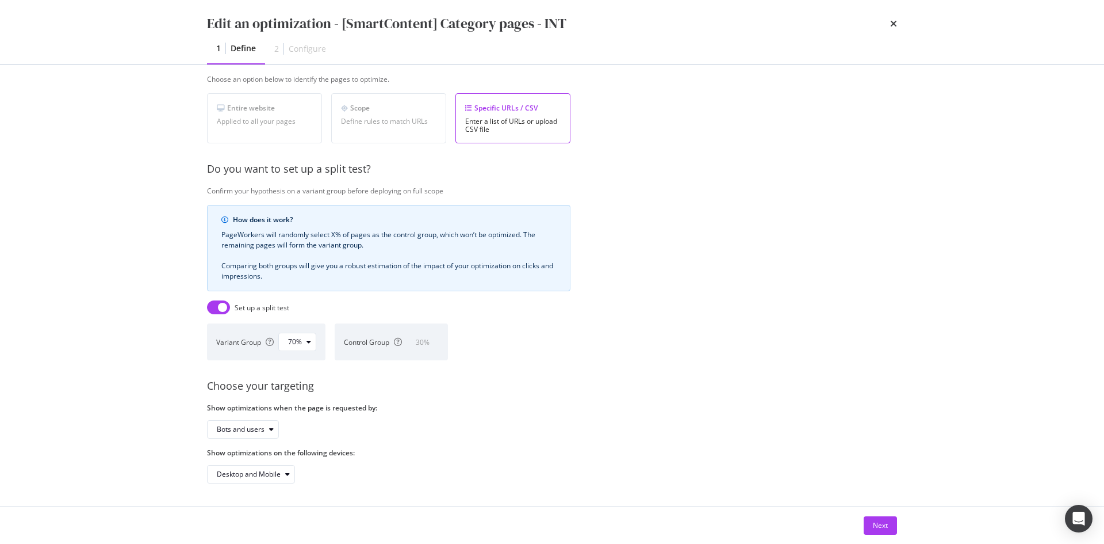
click at [218, 300] on input "modal" at bounding box center [218, 307] width 23 height 14
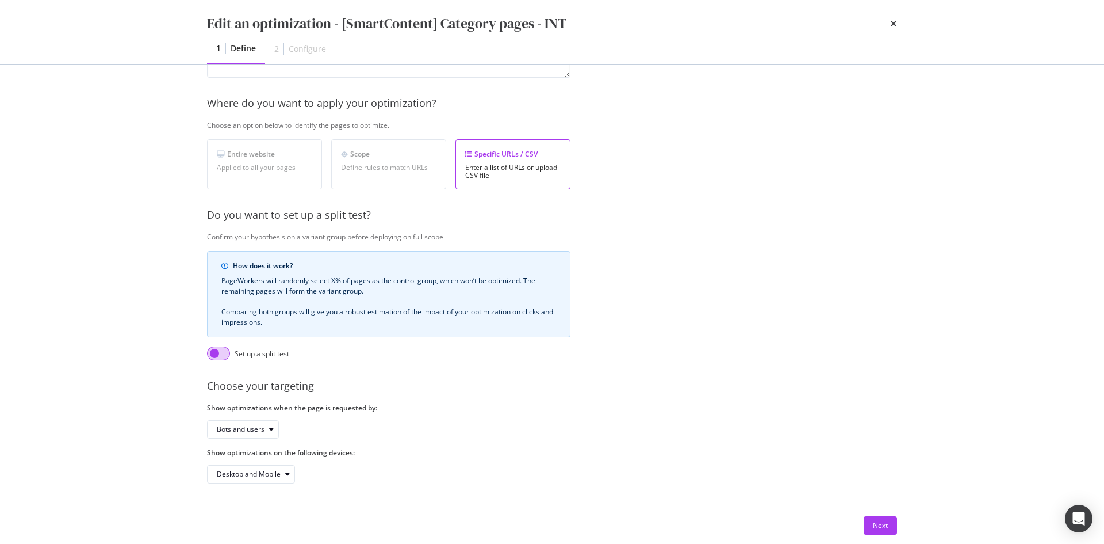
click at [219, 346] on input "modal" at bounding box center [218, 353] width 23 height 14
checkbox input "true"
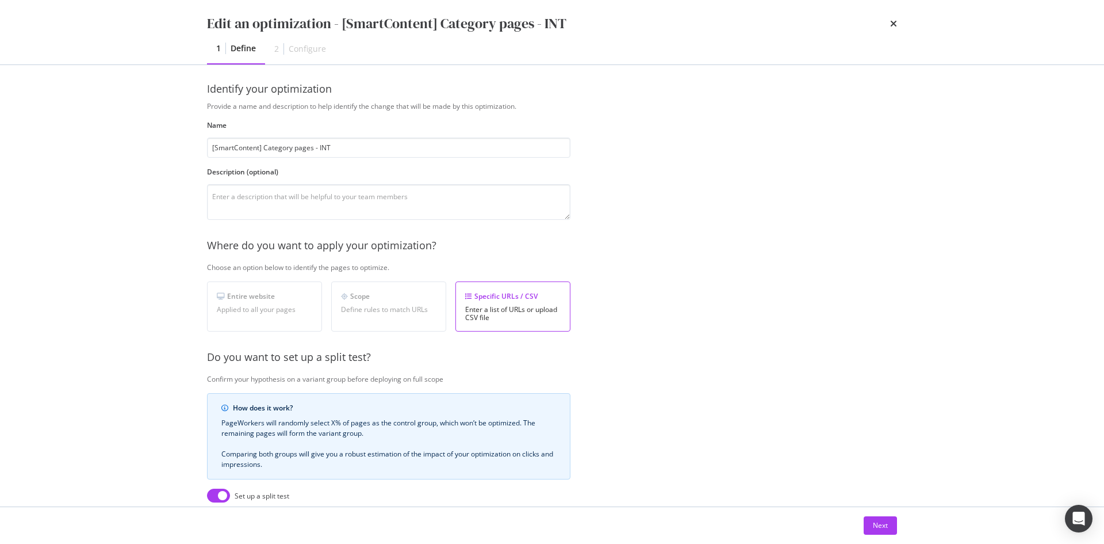
scroll to position [0, 0]
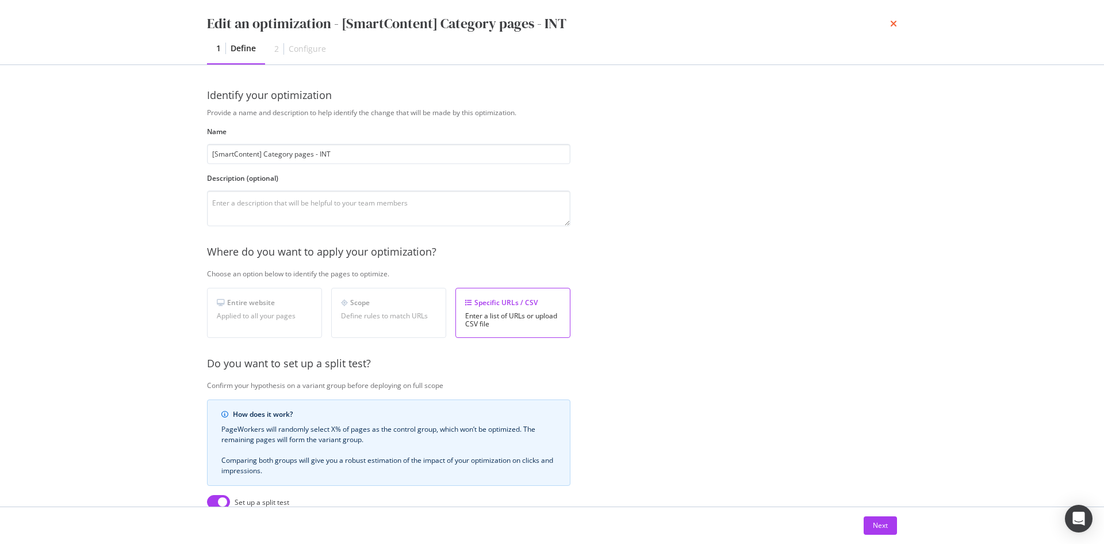
click at [893, 22] on icon "times" at bounding box center [893, 23] width 7 height 9
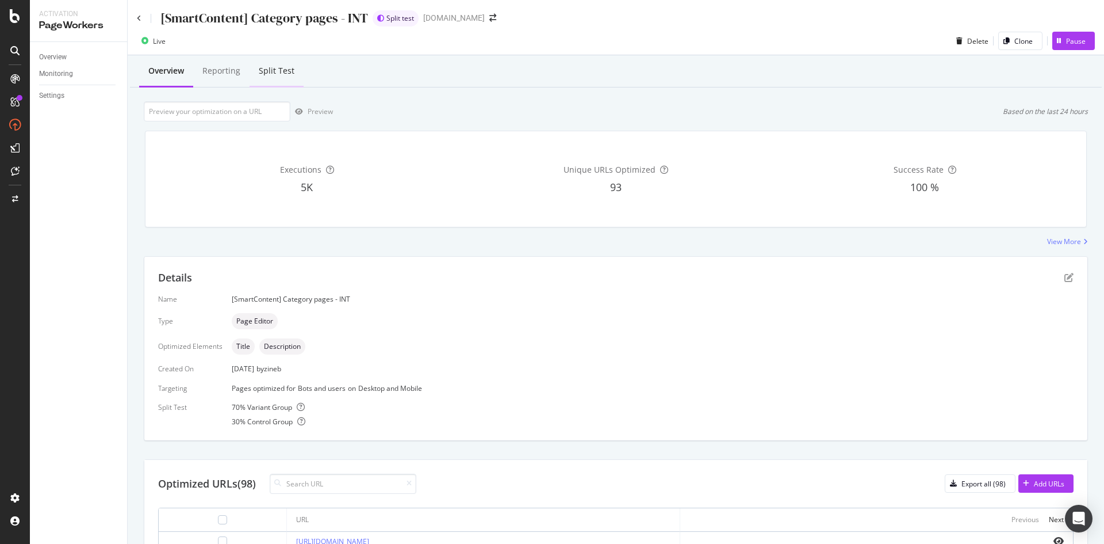
click at [279, 75] on div "Split Test" at bounding box center [277, 71] width 36 height 12
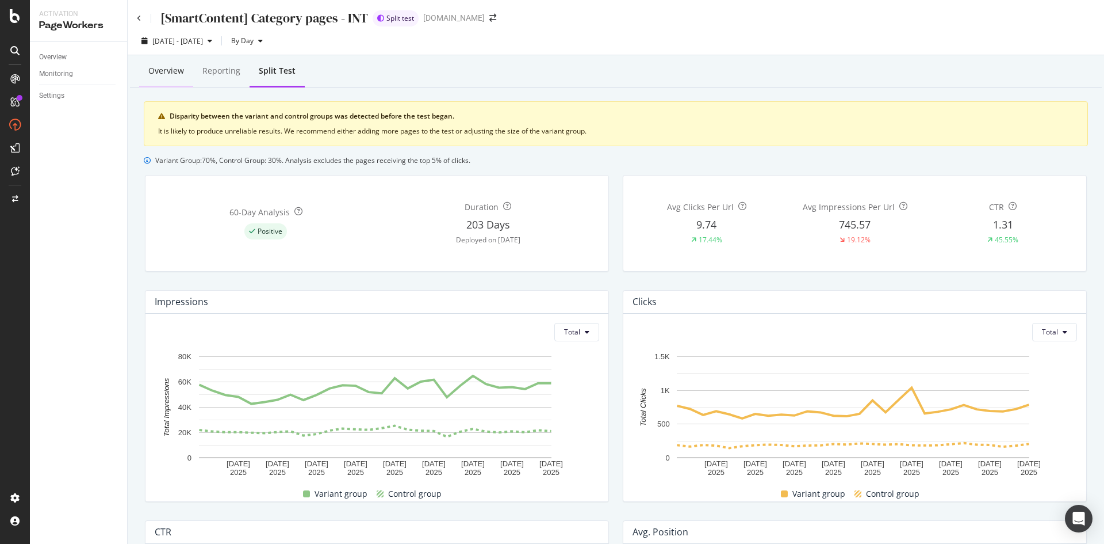
click at [166, 68] on div "Overview" at bounding box center [166, 71] width 36 height 12
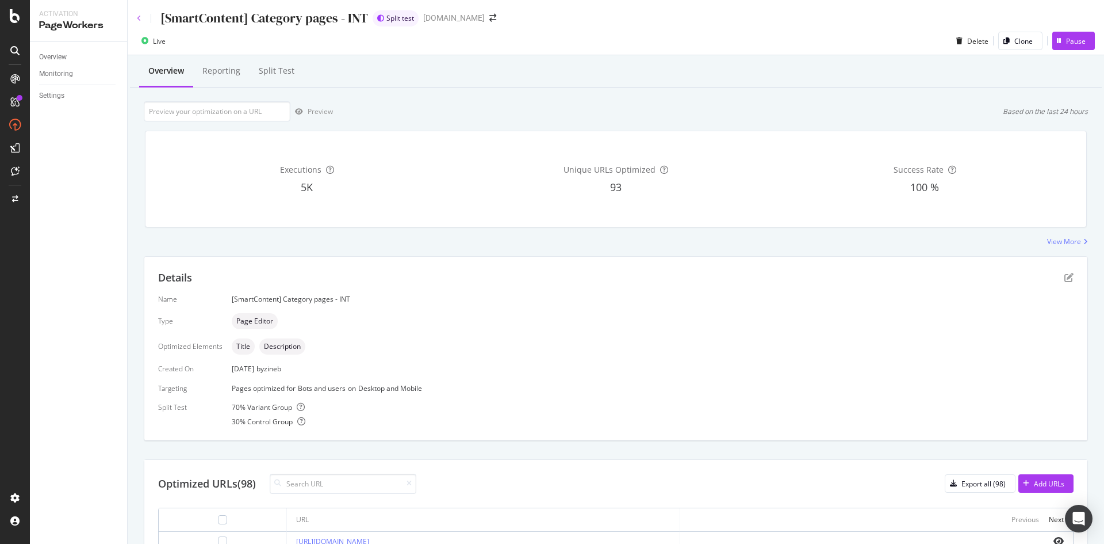
click at [138, 16] on icon at bounding box center [139, 18] width 5 height 7
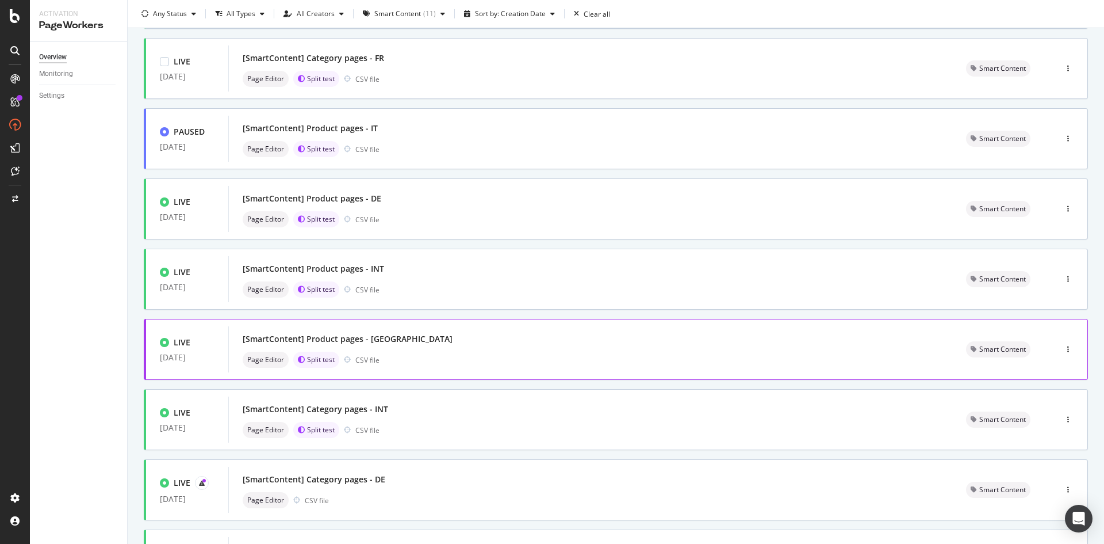
scroll to position [328, 0]
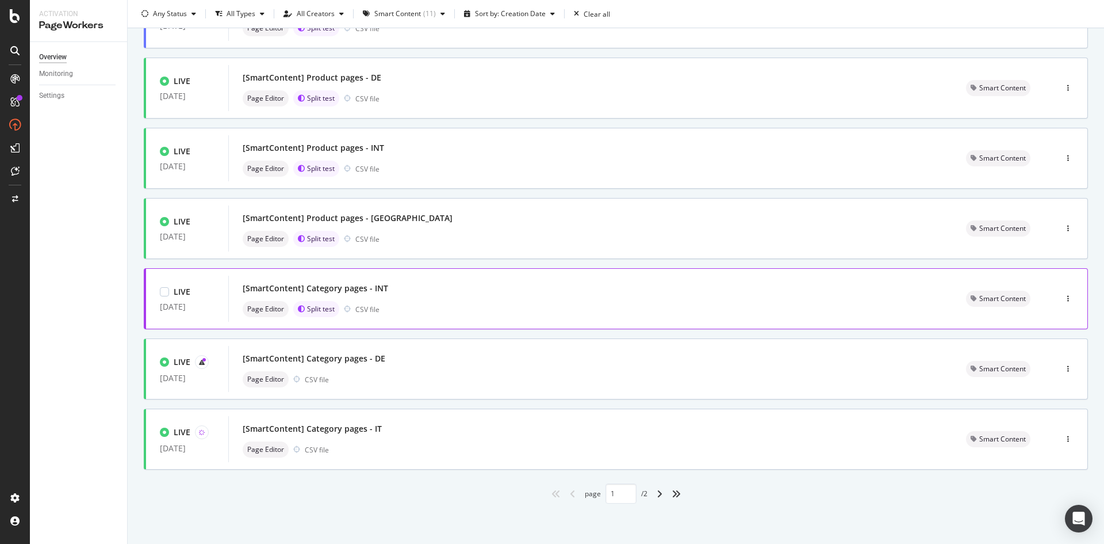
click at [366, 289] on div "[SmartContent] Category pages - INT" at bounding box center [316, 288] width 146 height 12
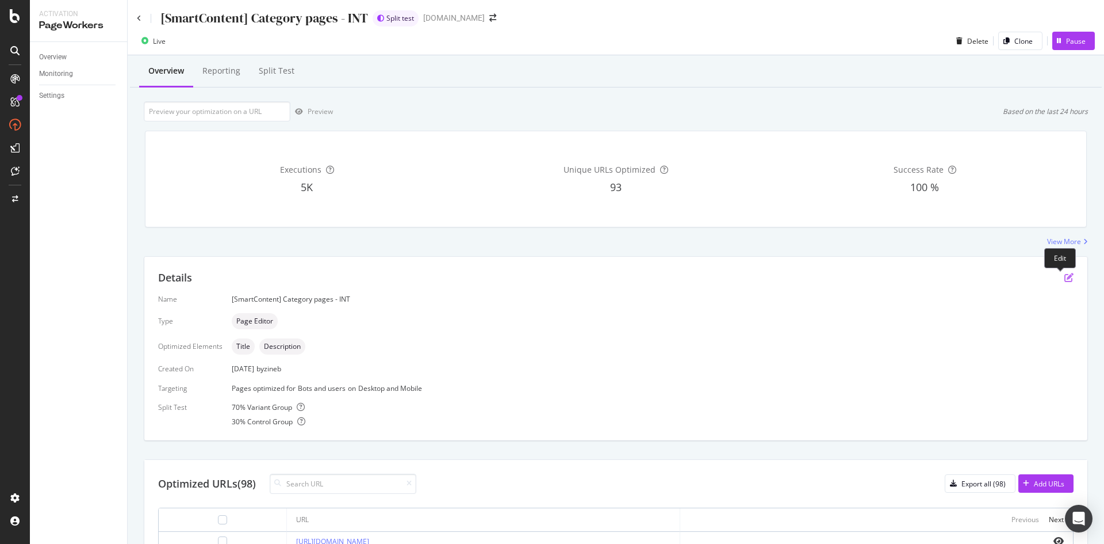
click at [1065, 281] on icon "pen-to-square" at bounding box center [1069, 277] width 9 height 9
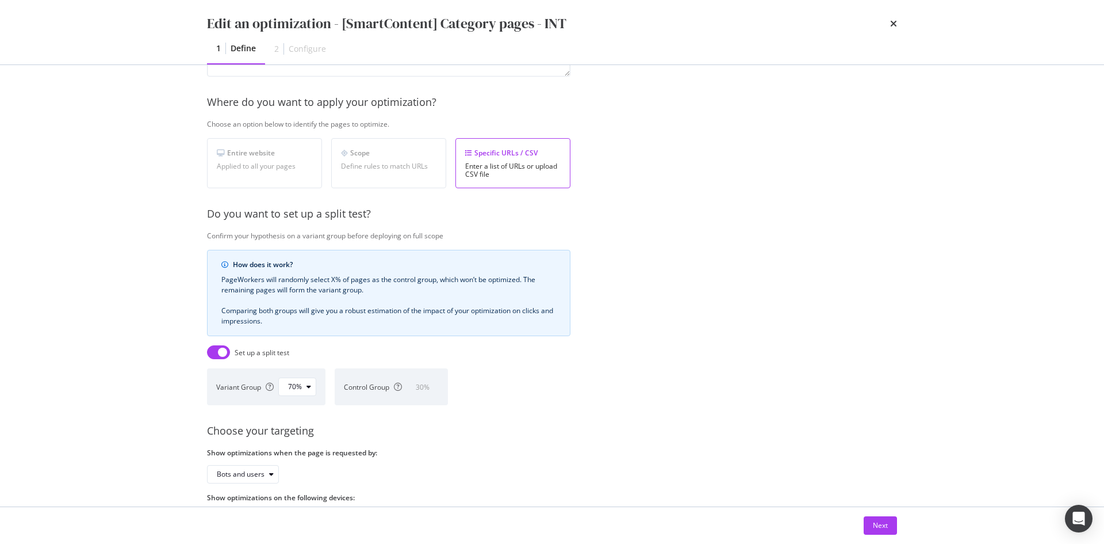
scroll to position [203, 0]
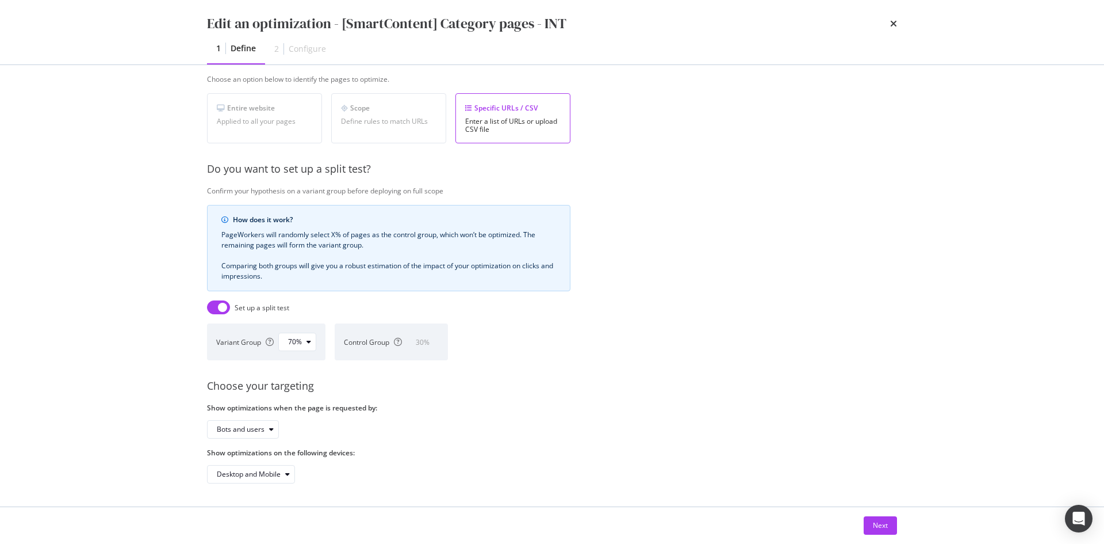
click at [225, 300] on input "modal" at bounding box center [218, 307] width 23 height 14
checkbox input "false"
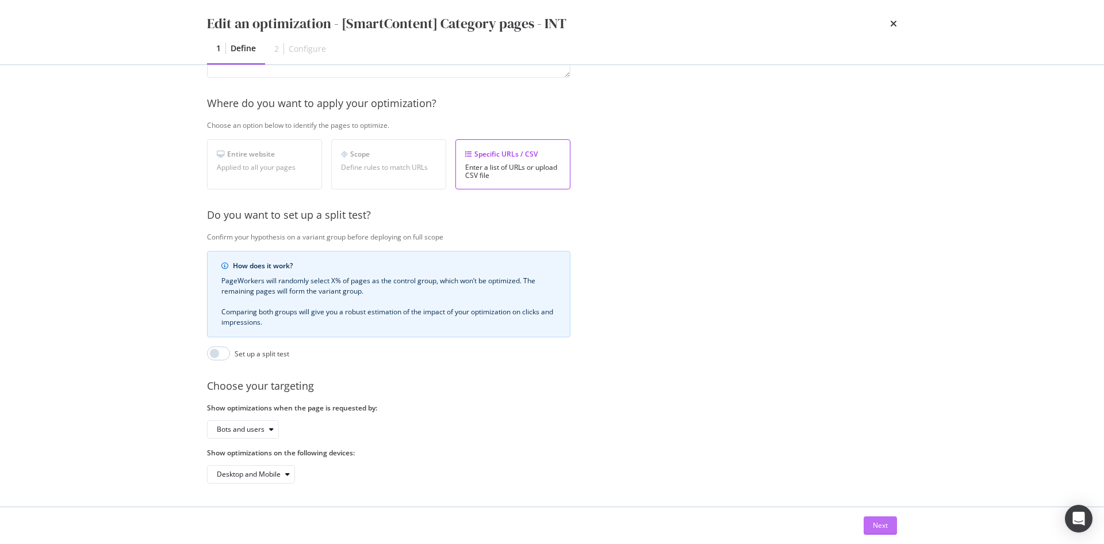
click at [866, 522] on button "Next" at bounding box center [880, 525] width 33 height 18
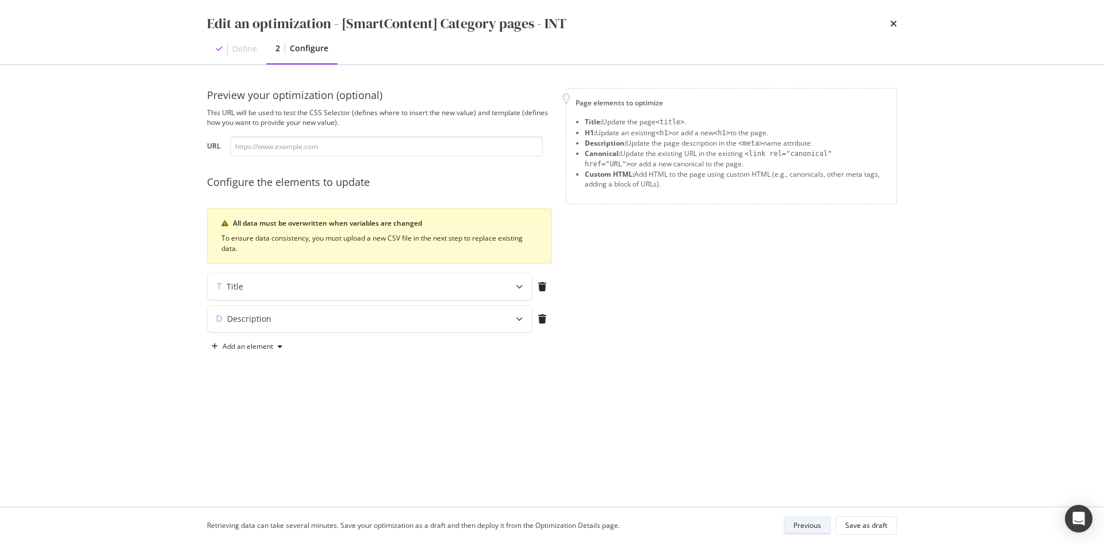
click at [866, 522] on div "Save as draft" at bounding box center [867, 525] width 42 height 10
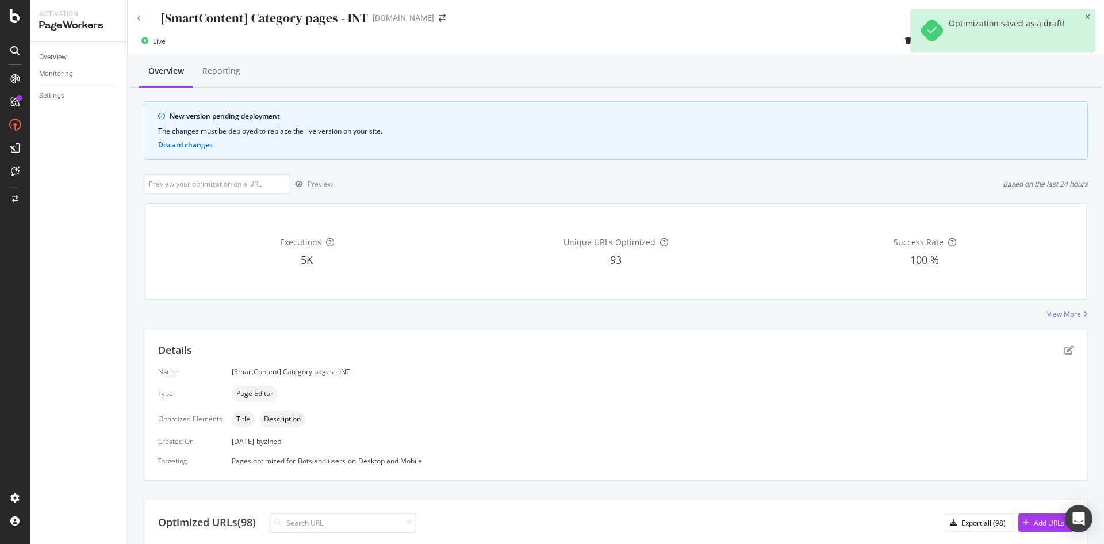
click at [137, 15] on icon at bounding box center [139, 18] width 5 height 7
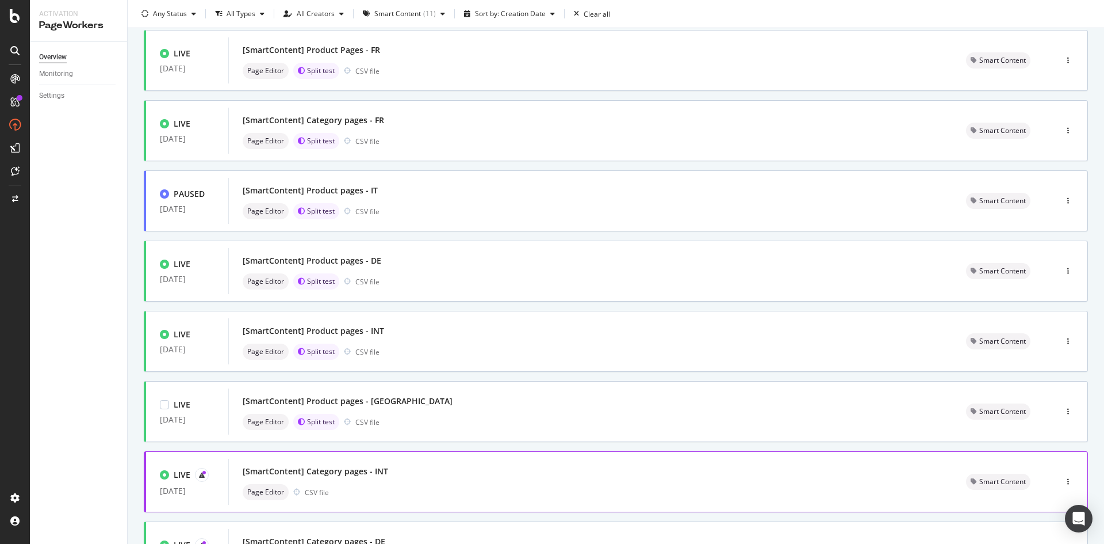
scroll to position [173, 0]
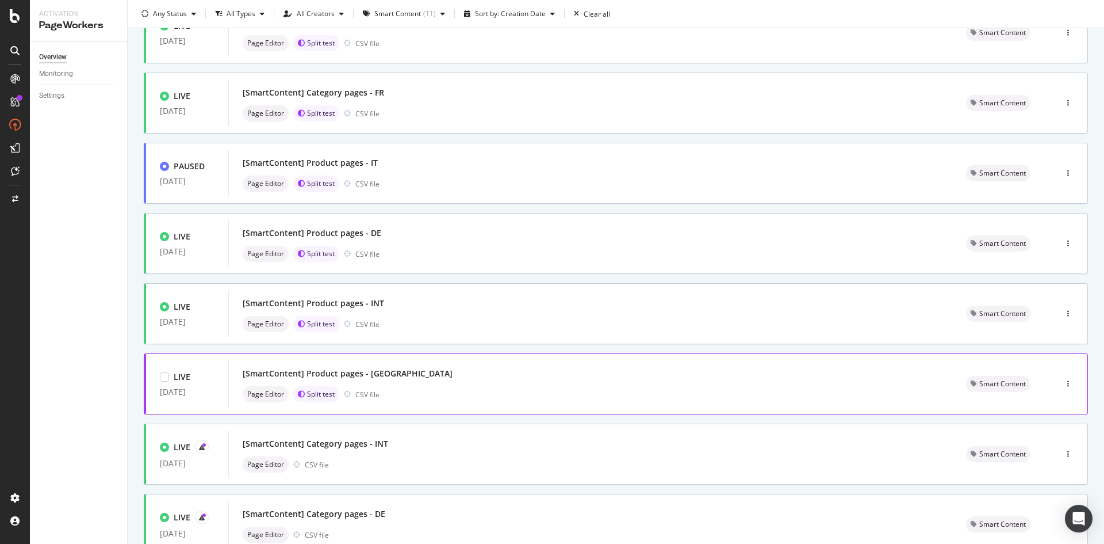
click at [505, 377] on div "[SmartContent] Product pages - [GEOGRAPHIC_DATA]" at bounding box center [591, 373] width 696 height 16
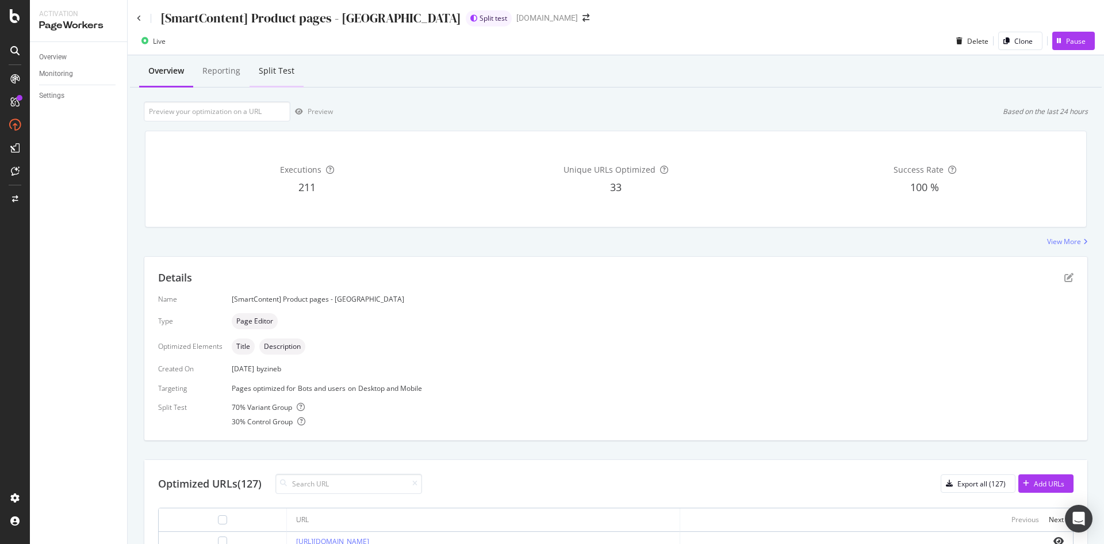
click at [287, 68] on div "Split Test" at bounding box center [277, 71] width 36 height 12
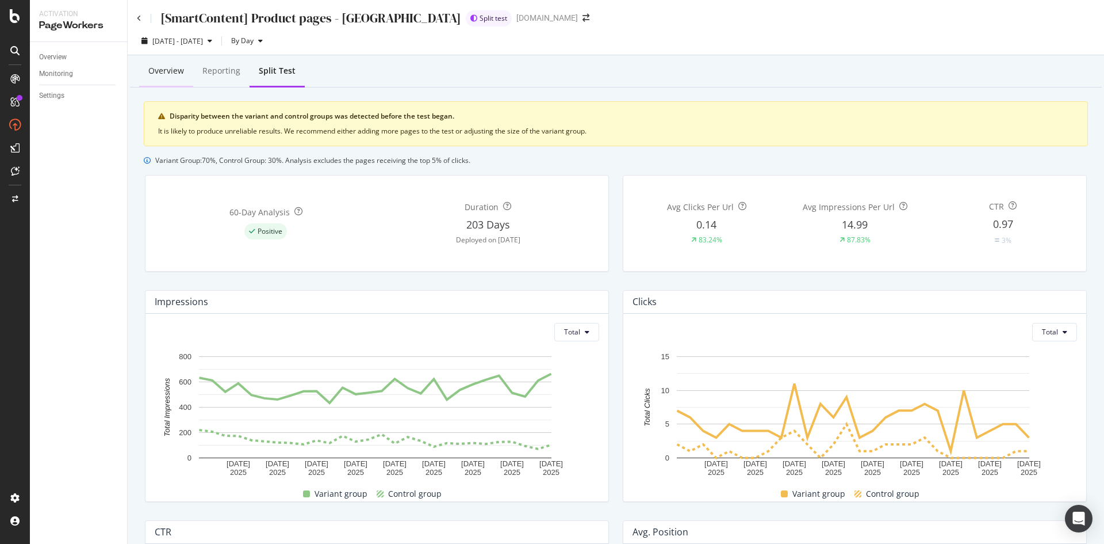
click at [185, 72] on div "Overview" at bounding box center [166, 72] width 54 height 32
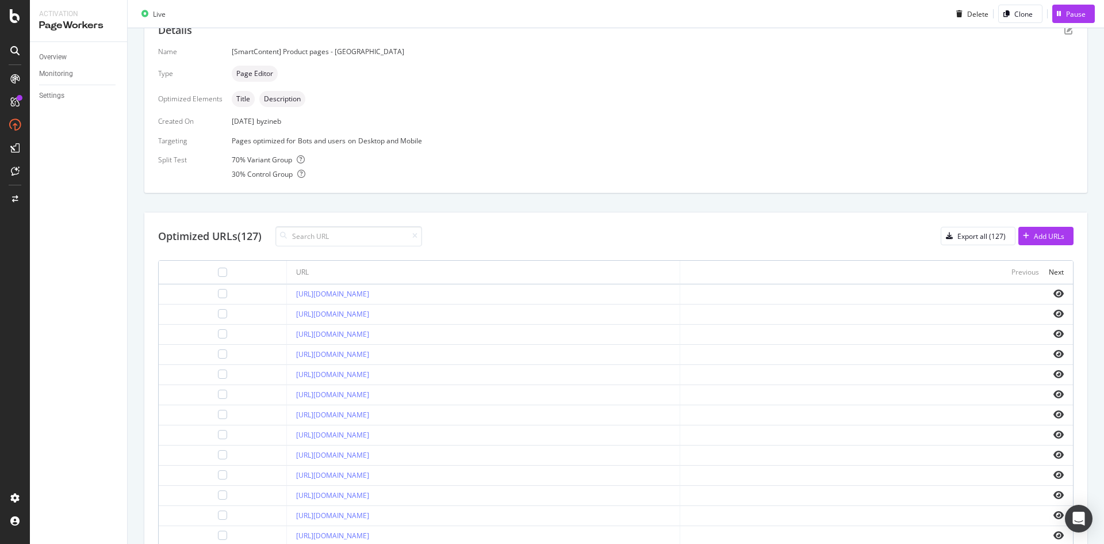
scroll to position [58, 0]
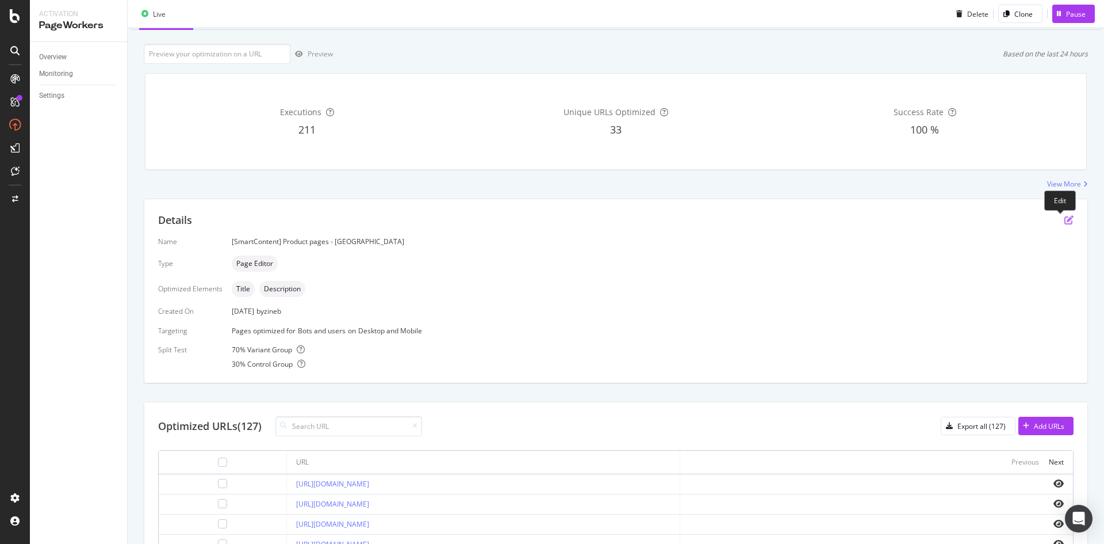
click at [1065, 217] on icon "pen-to-square" at bounding box center [1069, 219] width 9 height 9
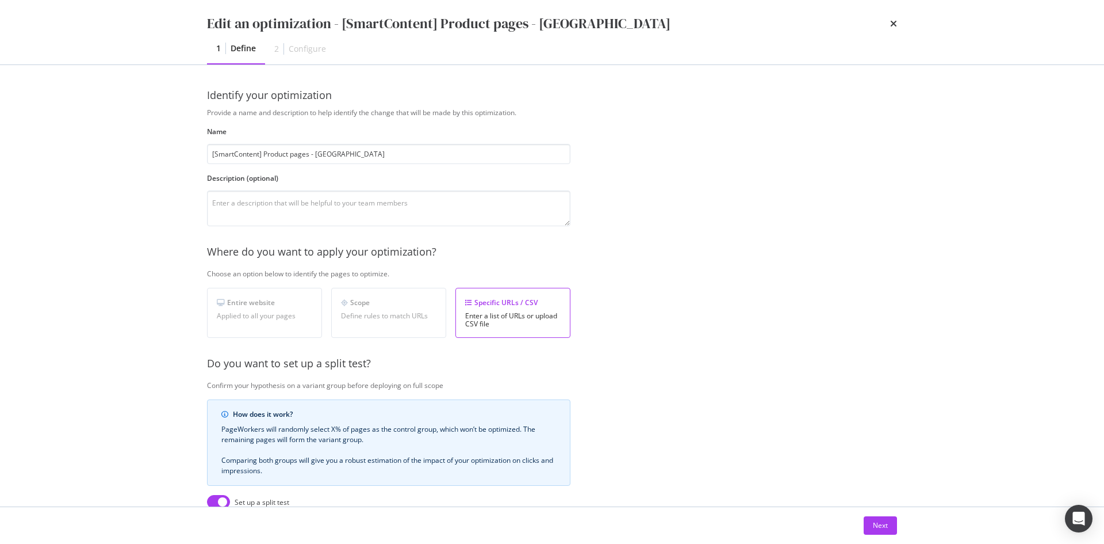
scroll to position [203, 0]
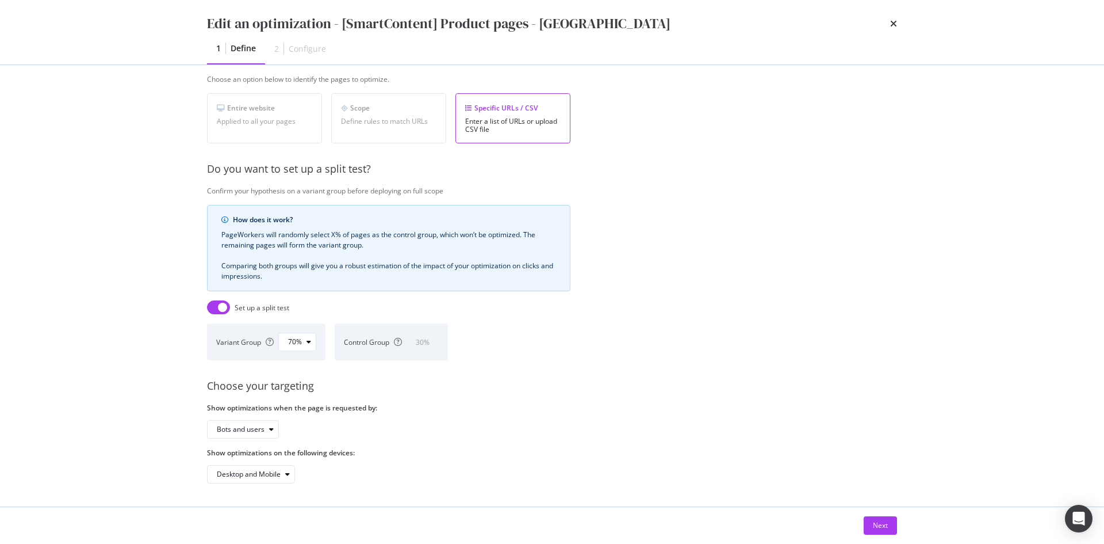
click at [217, 301] on input "modal" at bounding box center [218, 307] width 23 height 14
checkbox input "false"
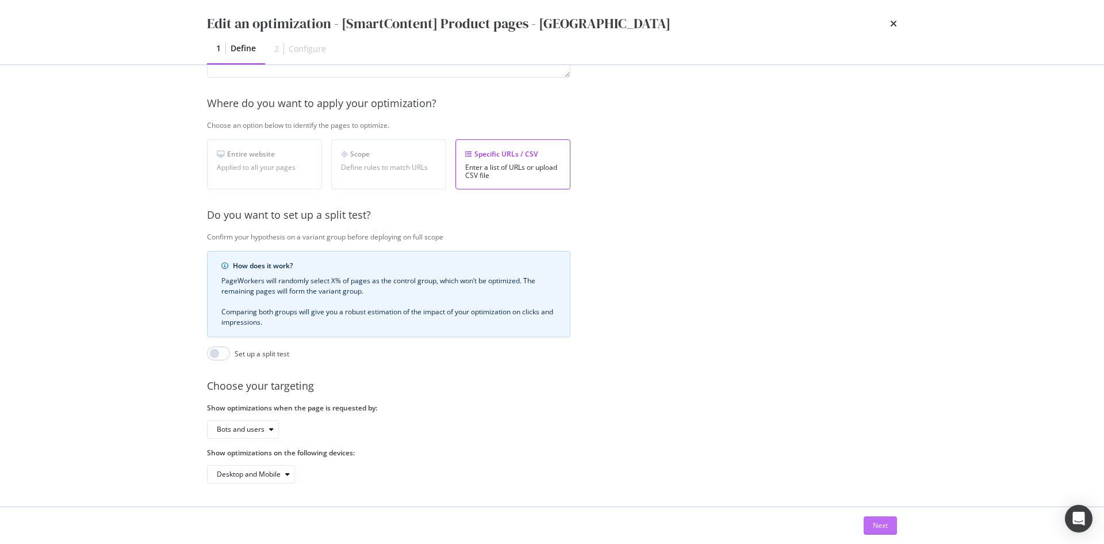
click at [889, 525] on button "Next" at bounding box center [880, 525] width 33 height 18
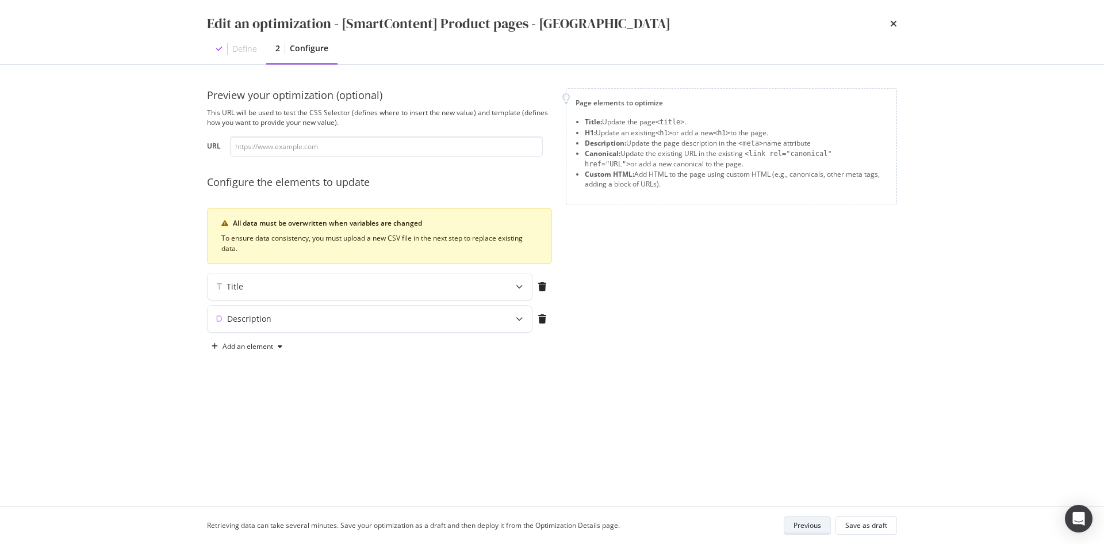
scroll to position [0, 0]
click at [889, 525] on button "Save as draft" at bounding box center [867, 525] width 62 height 18
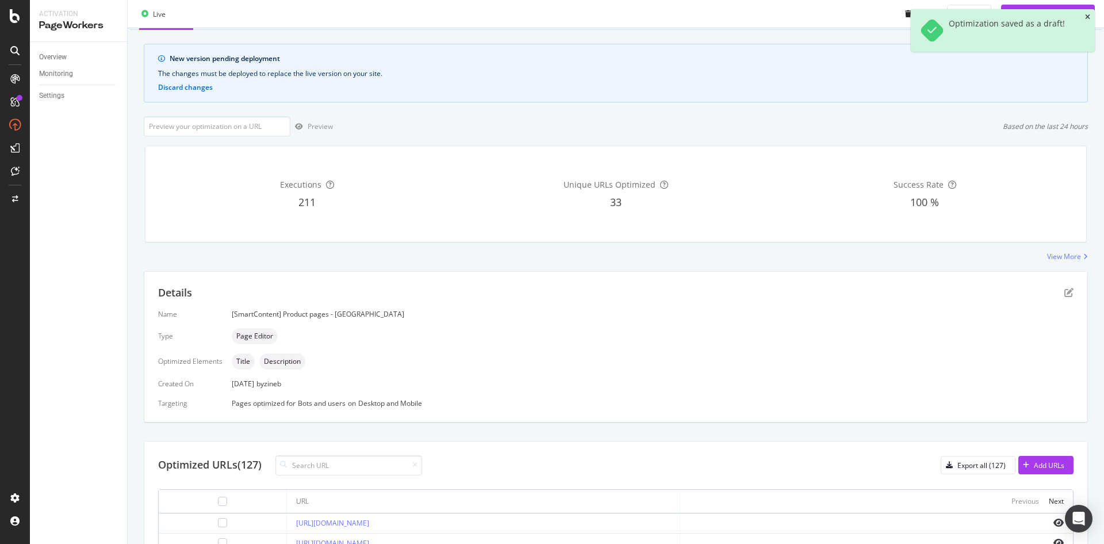
click at [1087, 19] on icon "close toast" at bounding box center [1087, 17] width 5 height 7
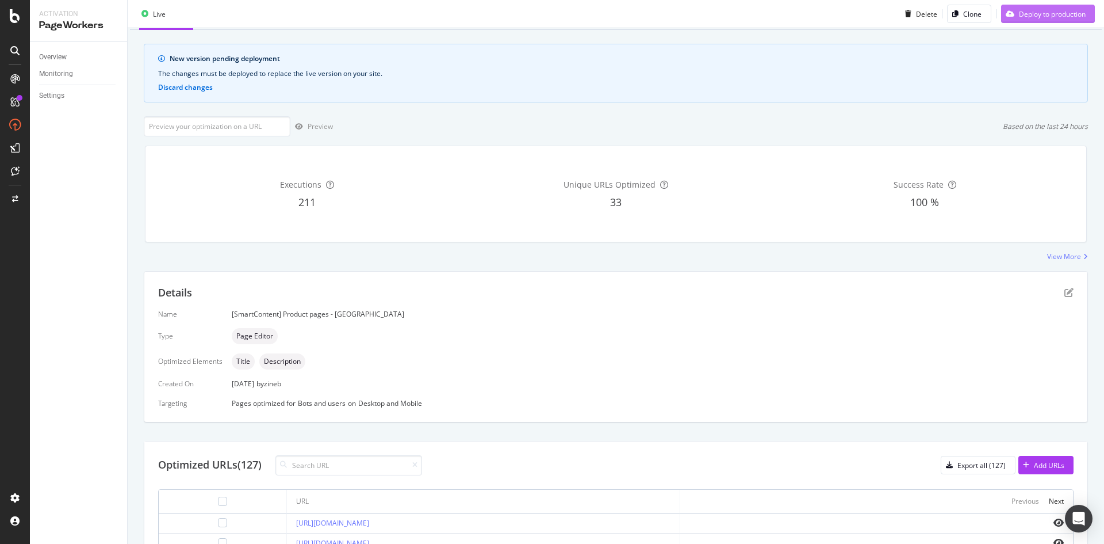
click at [1069, 18] on div "Deploy to production" at bounding box center [1052, 14] width 67 height 10
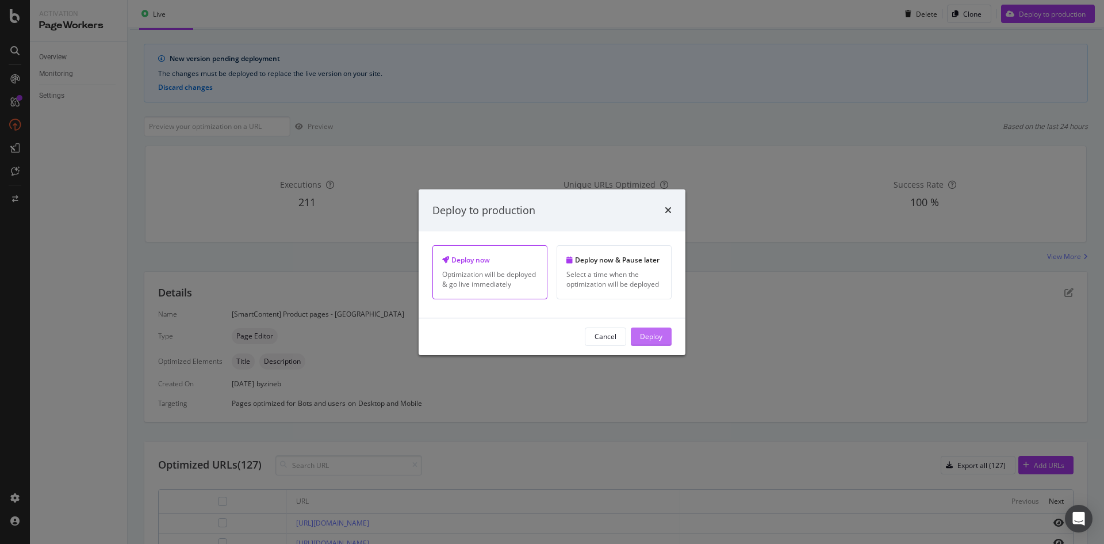
click at [647, 342] on div "Deploy" at bounding box center [651, 336] width 22 height 17
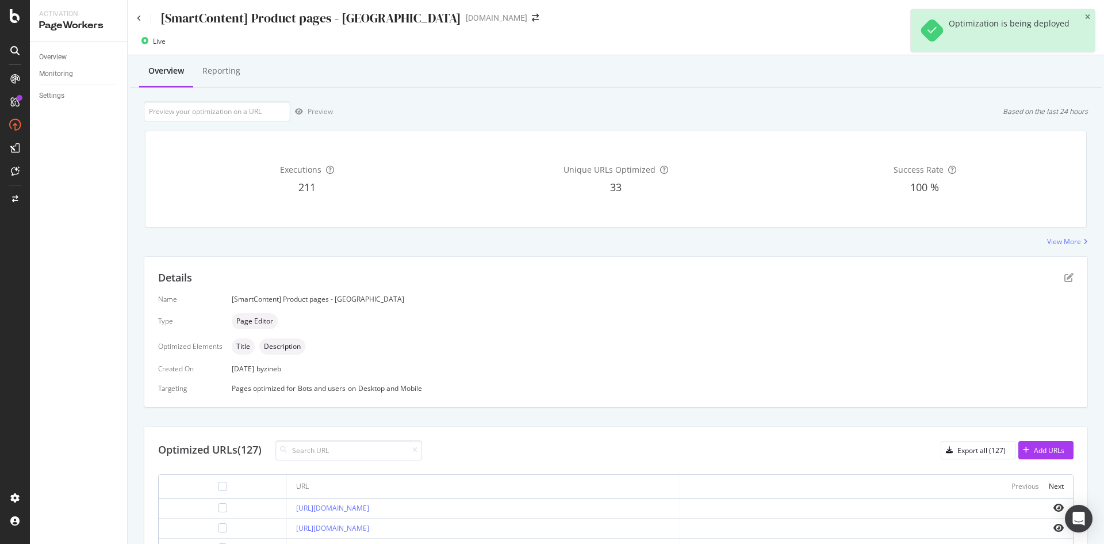
click at [136, 17] on div "[SmartContent] Product pages - UK st-dupont.com" at bounding box center [616, 13] width 977 height 27
click at [141, 16] on icon at bounding box center [139, 18] width 5 height 7
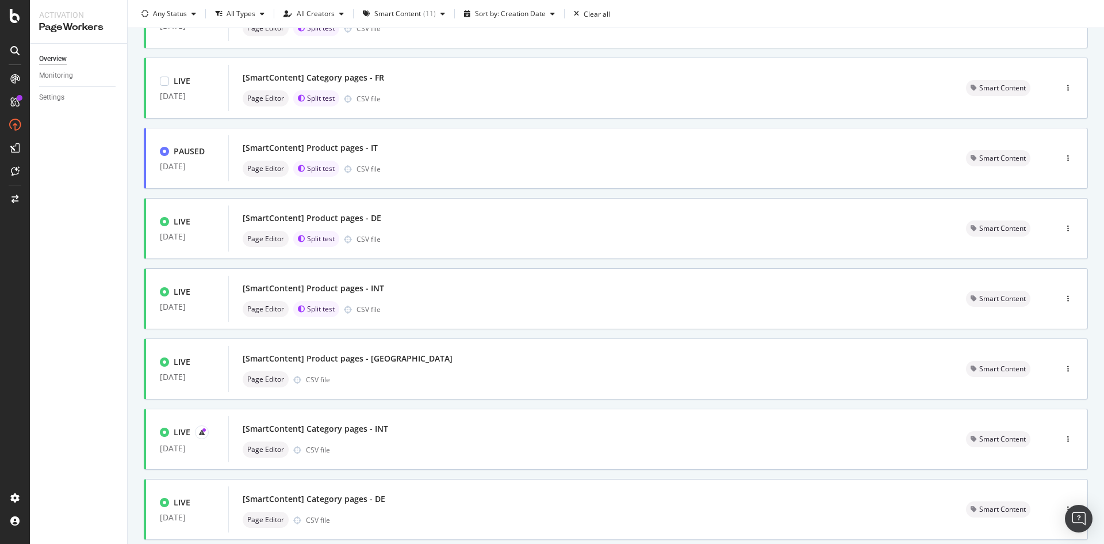
scroll to position [328, 0]
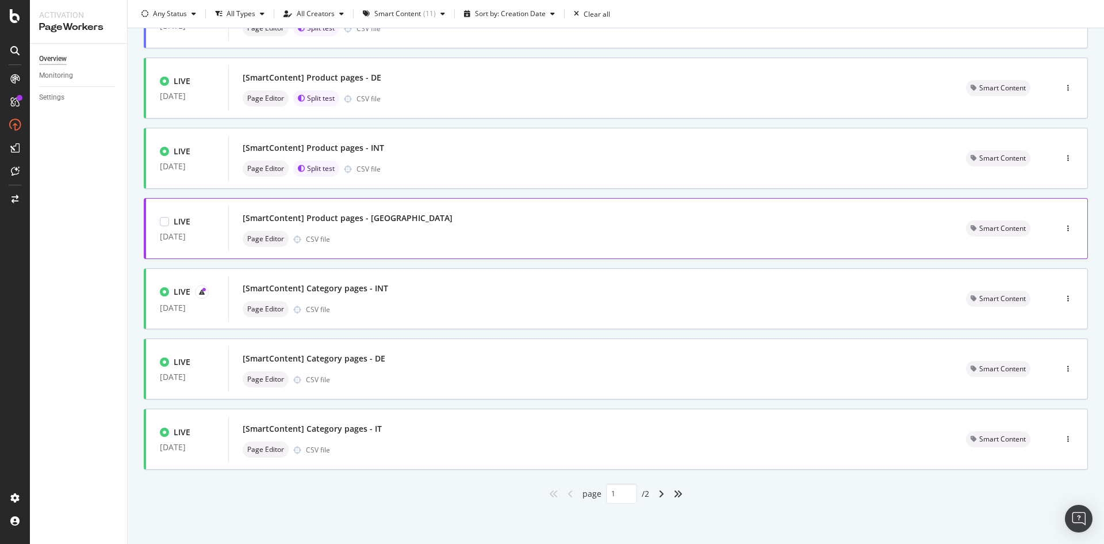
click at [380, 235] on div "Page Editor CSV file" at bounding box center [591, 239] width 696 height 16
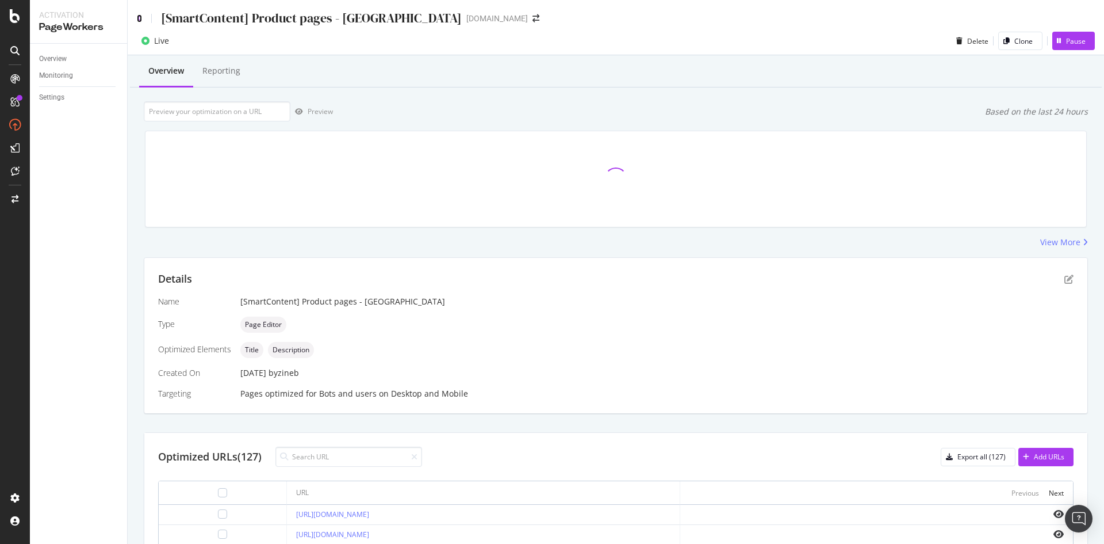
click at [140, 17] on icon at bounding box center [139, 18] width 5 height 8
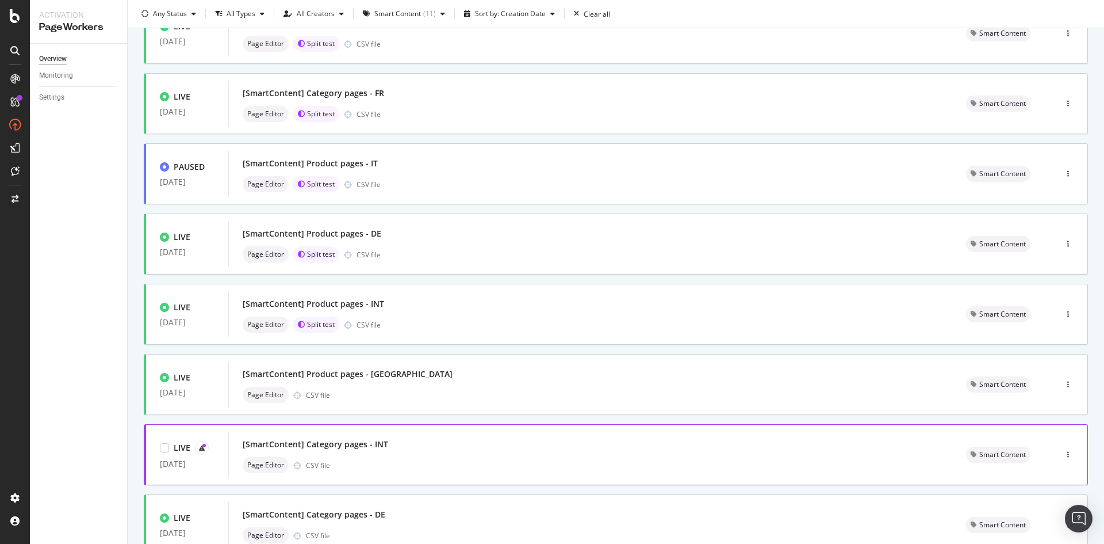
scroll to position [173, 0]
click at [434, 459] on div "Page Editor CSV file" at bounding box center [591, 464] width 696 height 16
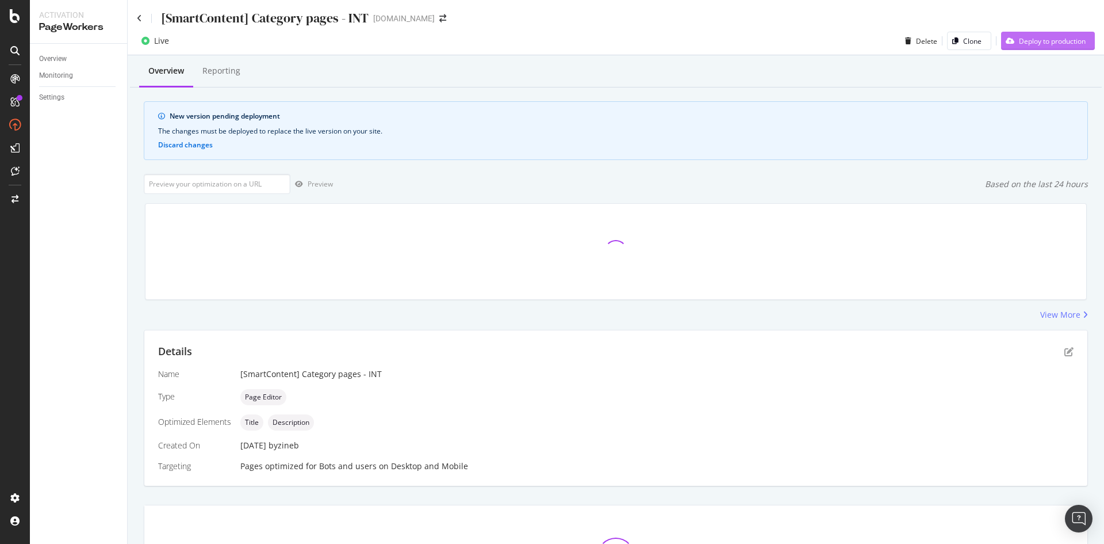
click at [1062, 47] on div "Deploy to production" at bounding box center [1043, 40] width 85 height 17
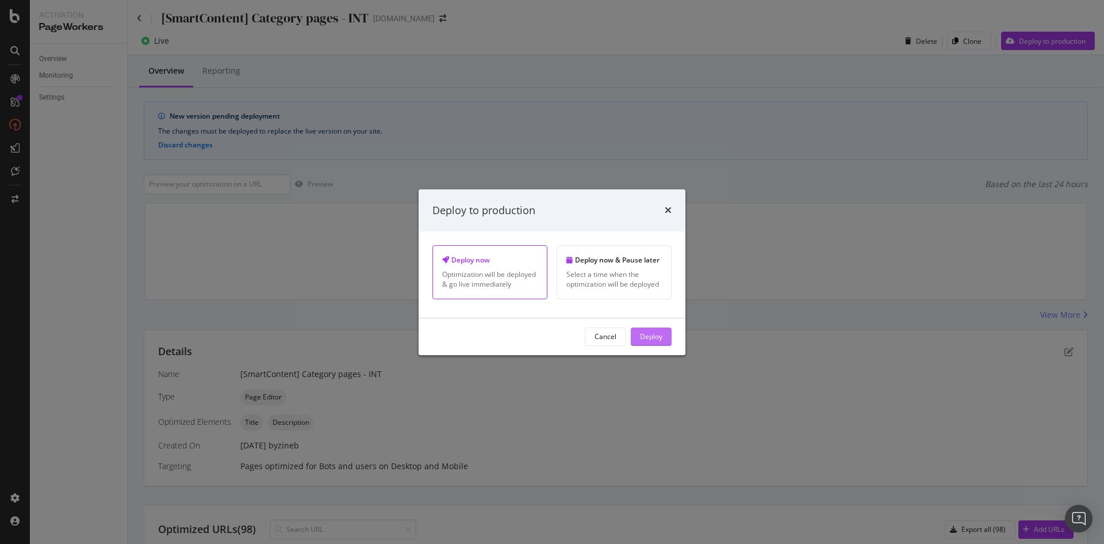
click at [644, 340] on div "Deploy" at bounding box center [651, 336] width 22 height 10
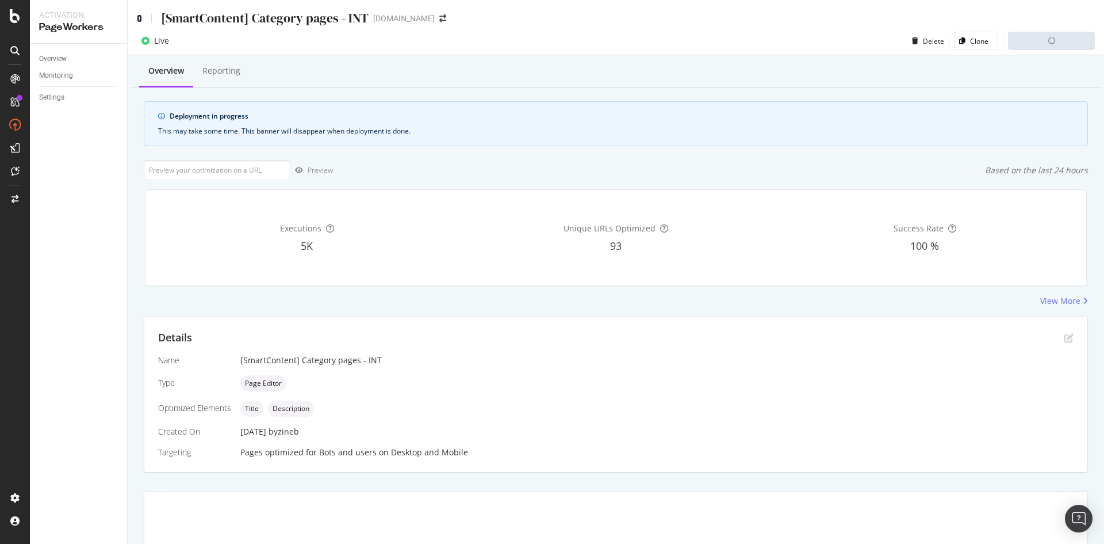
click at [141, 20] on icon at bounding box center [139, 18] width 5 height 8
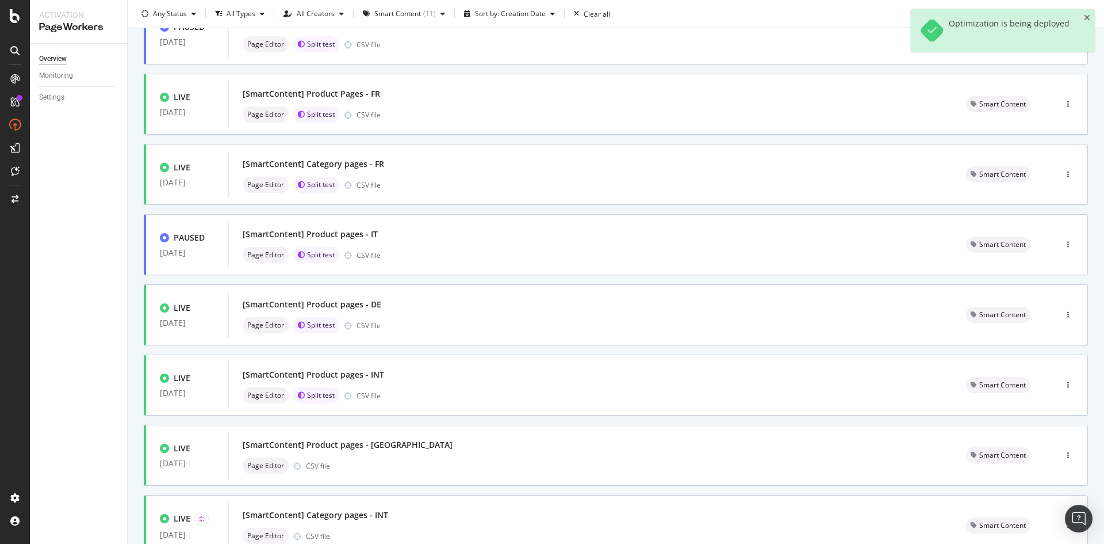
scroll to position [115, 0]
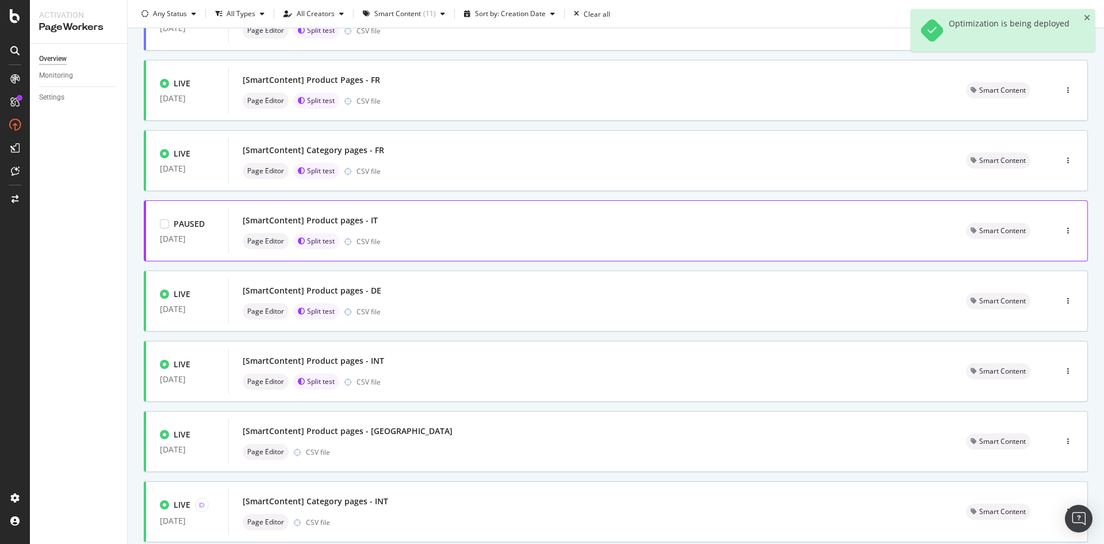
click at [392, 242] on div "Page Editor Split test CSV file" at bounding box center [591, 241] width 696 height 16
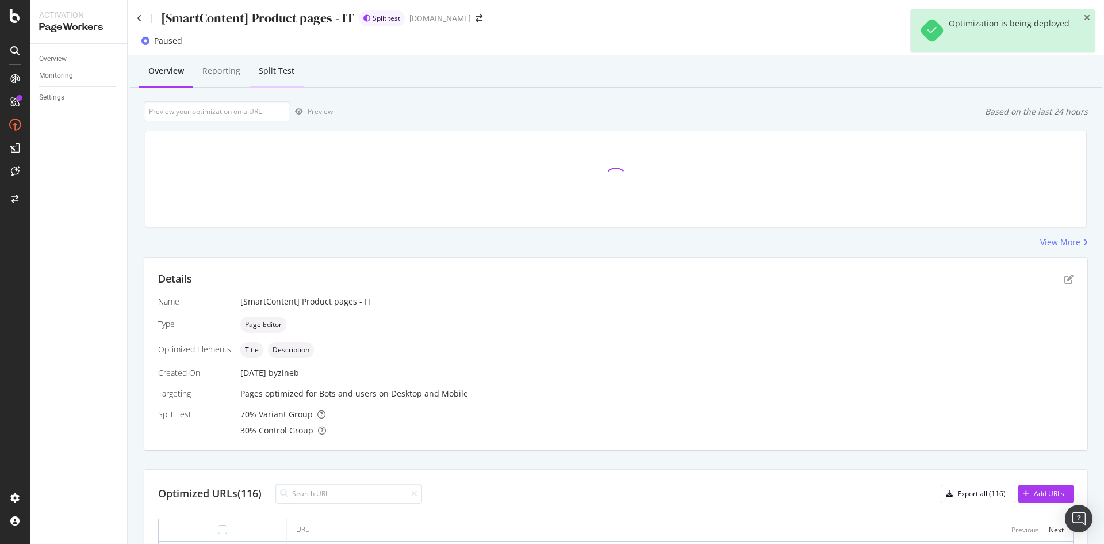
click at [288, 76] on div "Split Test" at bounding box center [277, 71] width 36 height 12
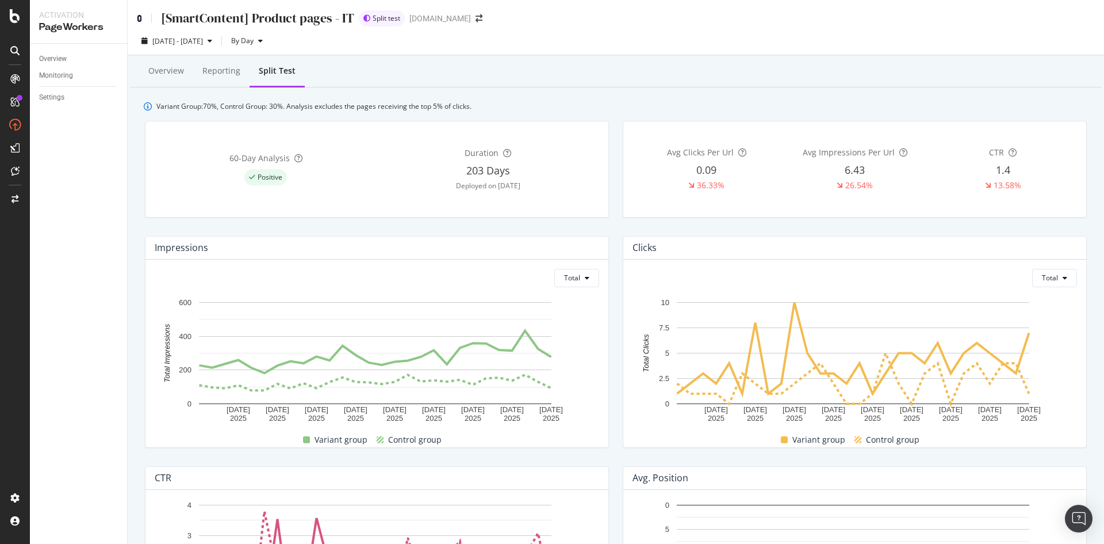
click at [140, 15] on icon at bounding box center [139, 18] width 5 height 8
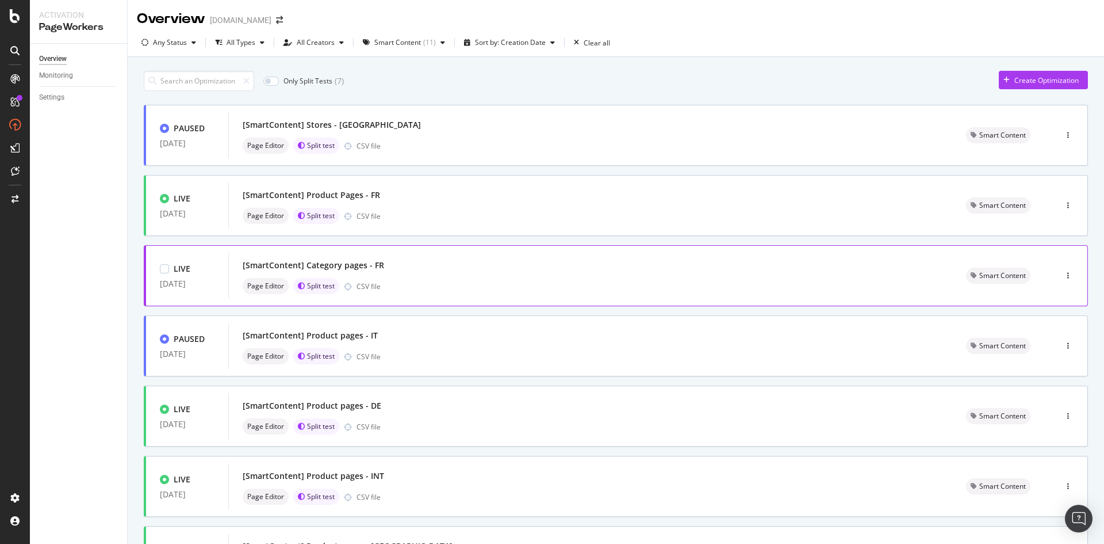
click at [339, 262] on div "[SmartContent] Category pages - FR" at bounding box center [313, 265] width 141 height 12
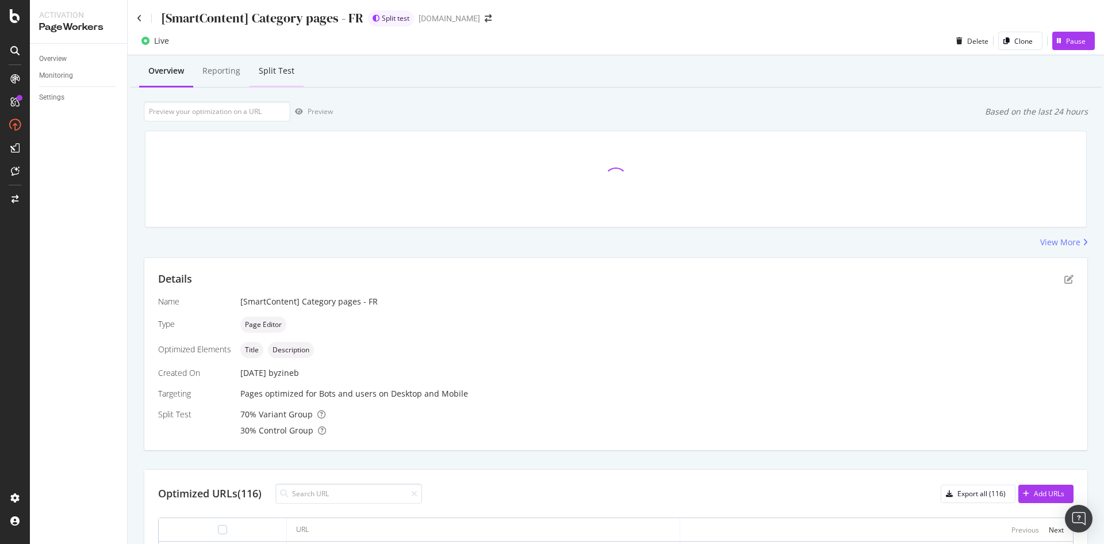
click at [271, 71] on div "Split Test" at bounding box center [277, 71] width 36 height 12
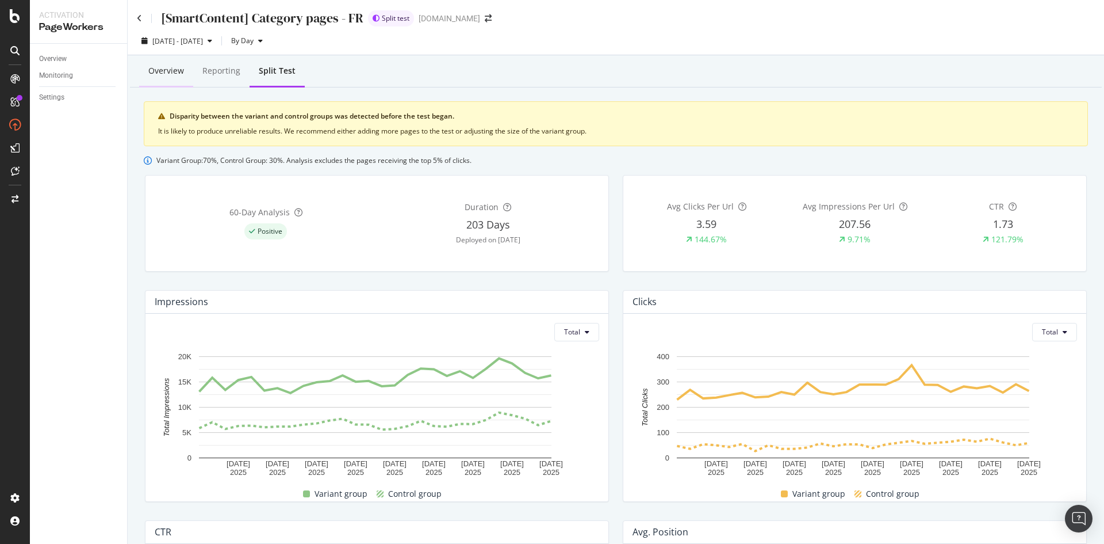
click at [155, 75] on div "Overview" at bounding box center [166, 71] width 36 height 12
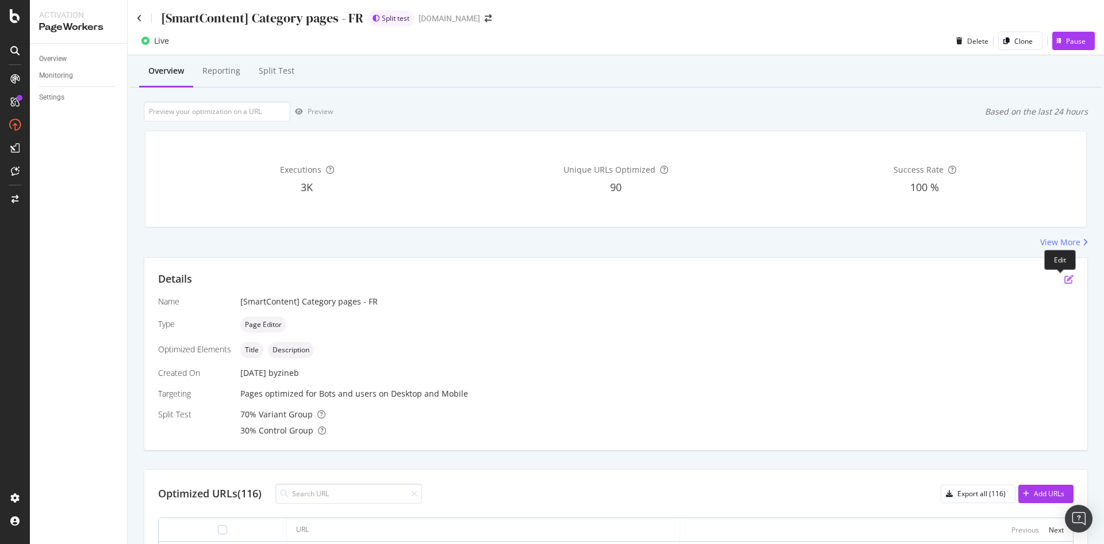
click at [1065, 282] on icon "pen-to-square" at bounding box center [1069, 278] width 9 height 9
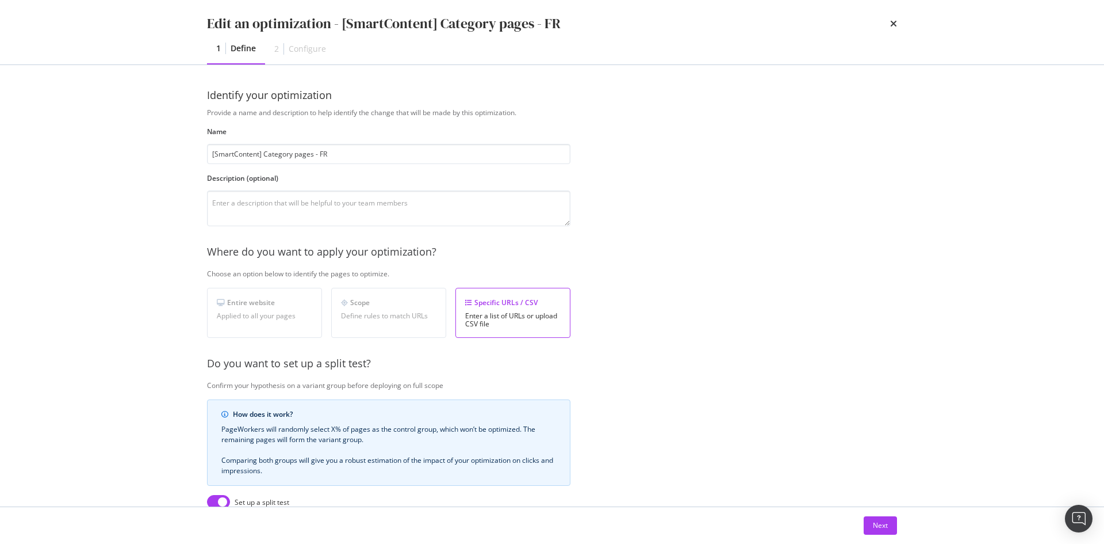
scroll to position [203, 0]
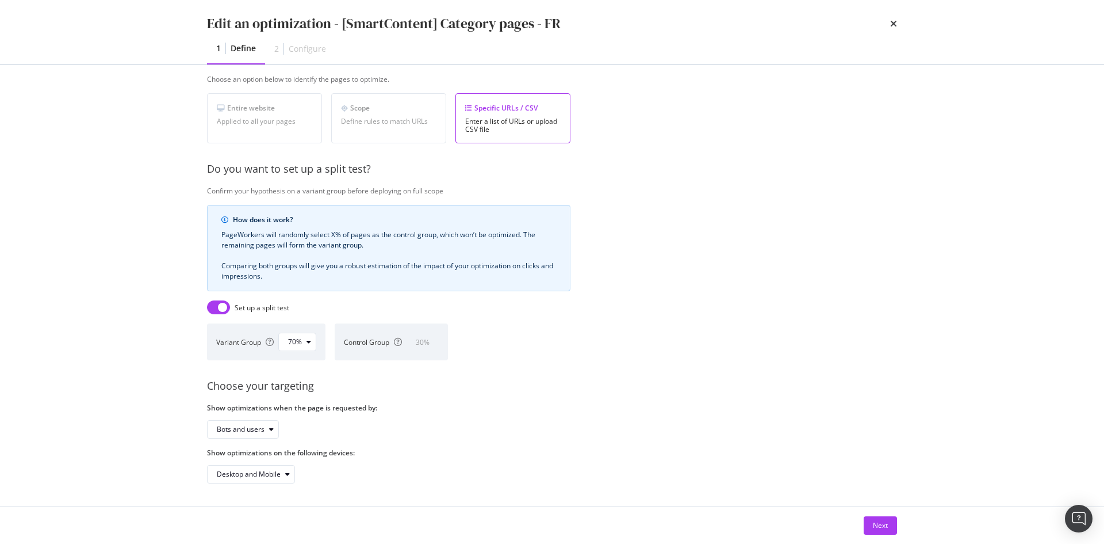
click at [221, 300] on input "modal" at bounding box center [218, 307] width 23 height 14
checkbox input "false"
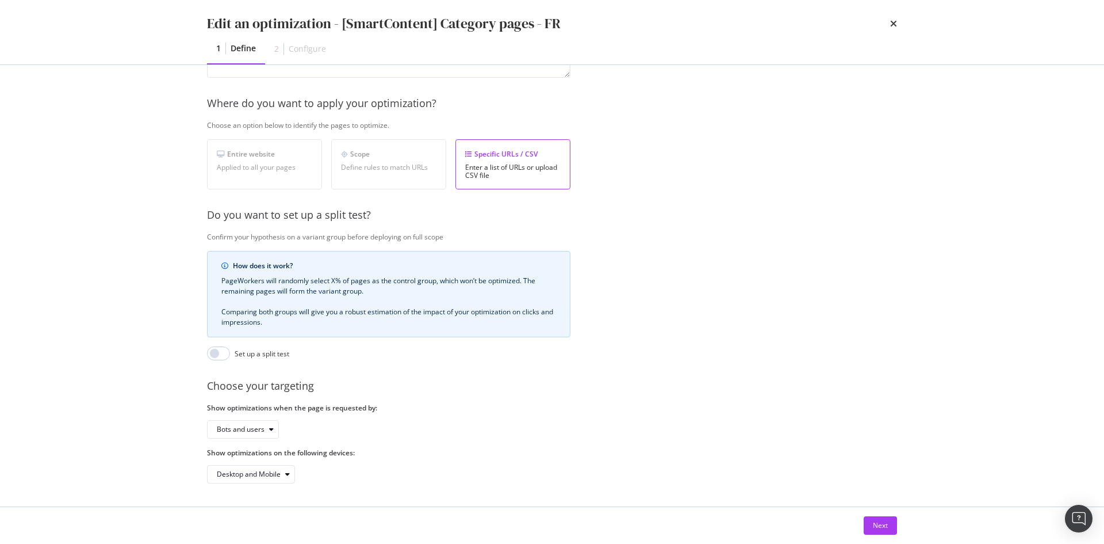
scroll to position [157, 0]
click at [865, 522] on button "Next" at bounding box center [880, 525] width 33 height 18
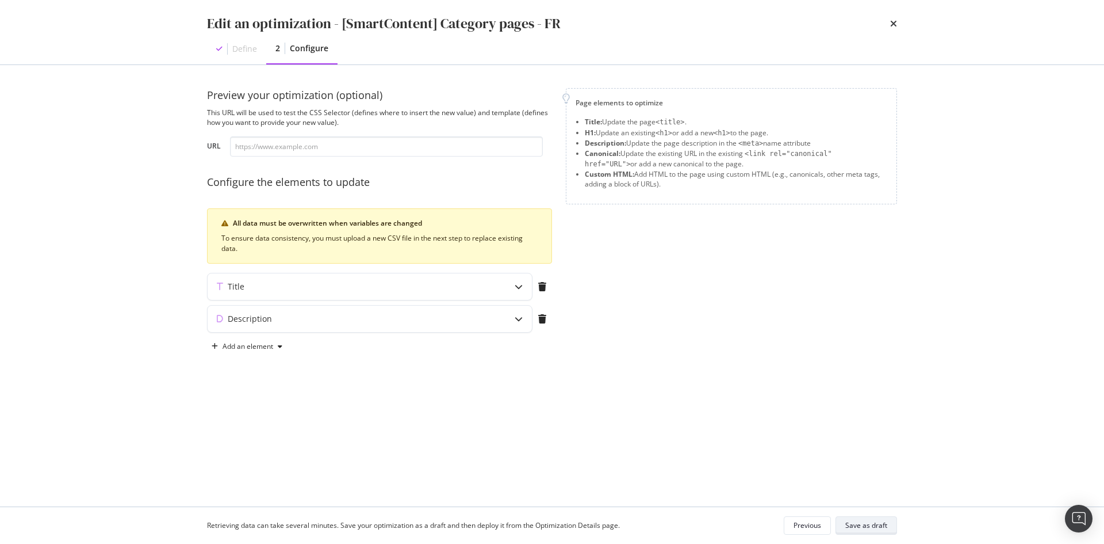
click at [877, 524] on div "Save as draft" at bounding box center [867, 525] width 42 height 10
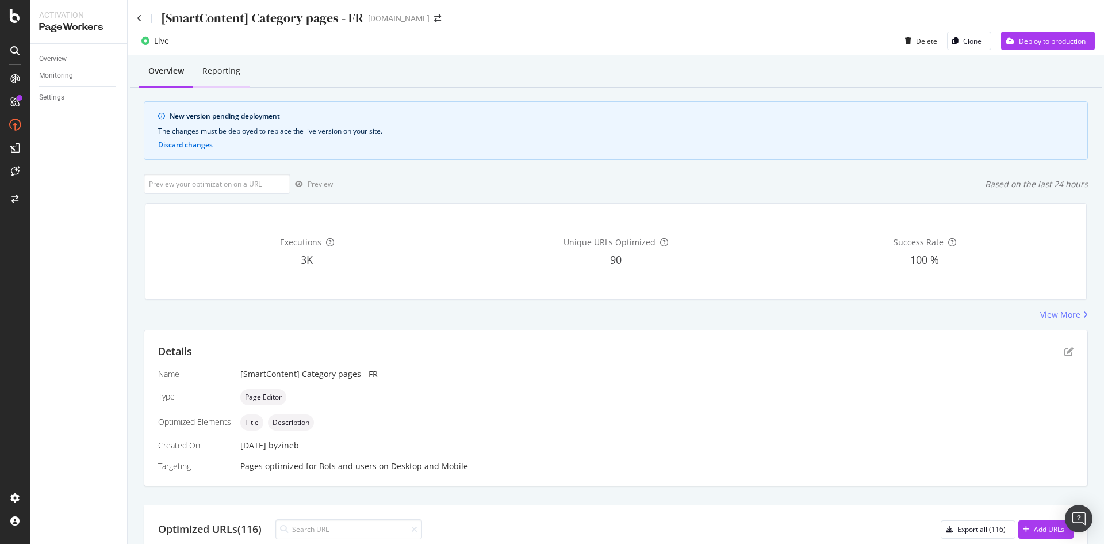
click at [235, 71] on div "Reporting" at bounding box center [221, 71] width 38 height 12
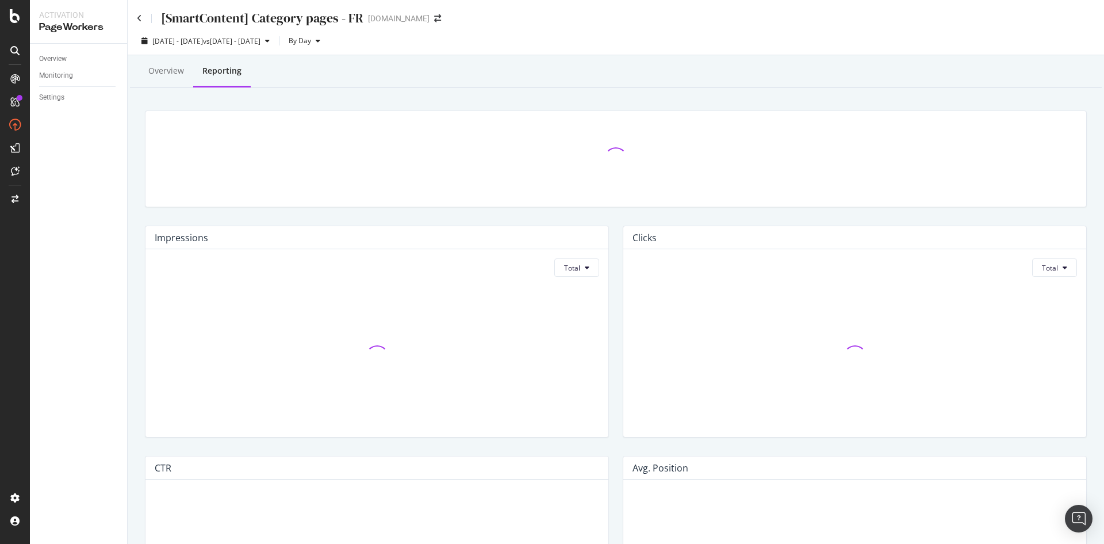
click at [139, 13] on div "[SmartContent] Category pages - FR" at bounding box center [250, 18] width 227 height 18
click at [138, 17] on icon at bounding box center [139, 18] width 5 height 8
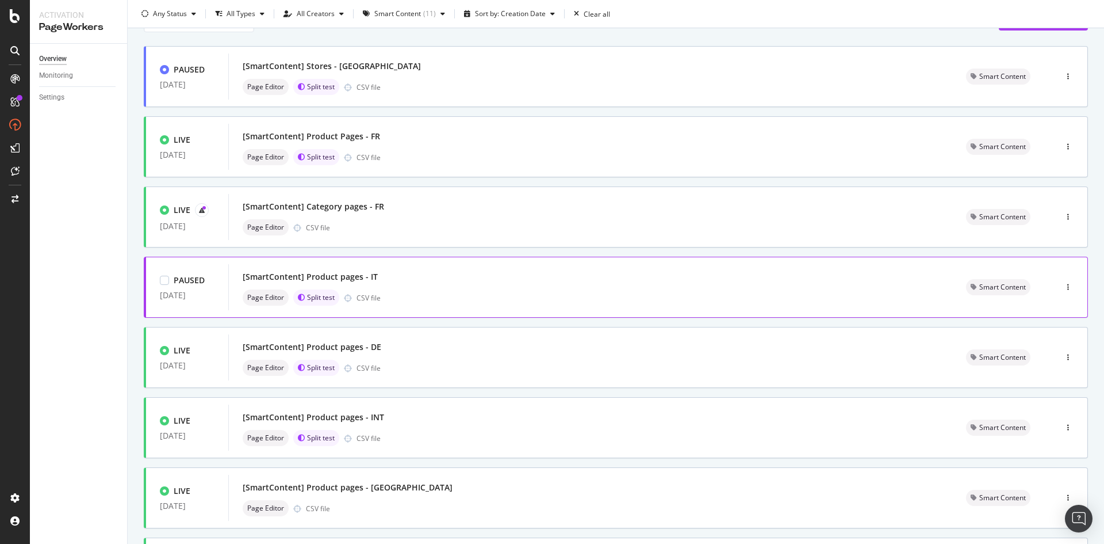
scroll to position [115, 0]
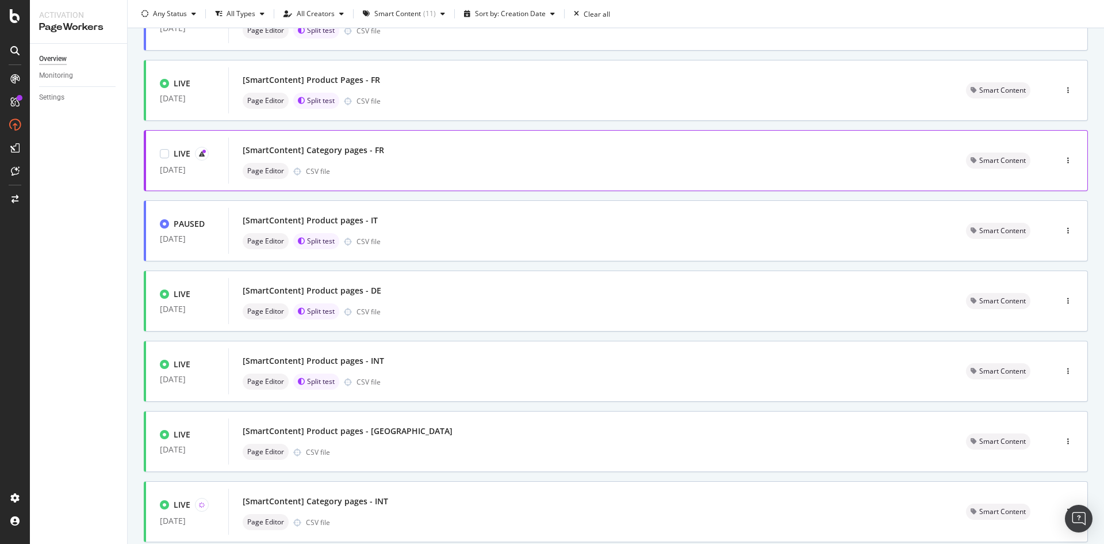
click at [546, 152] on div "[SmartContent] Category pages - FR" at bounding box center [591, 150] width 696 height 16
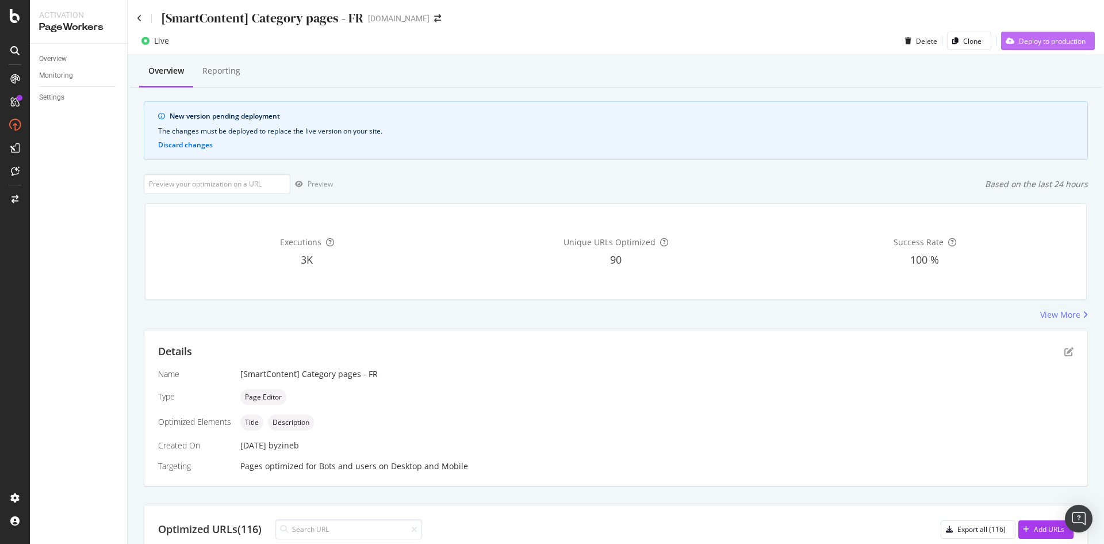
click at [1050, 39] on div "Deploy to production" at bounding box center [1052, 41] width 67 height 10
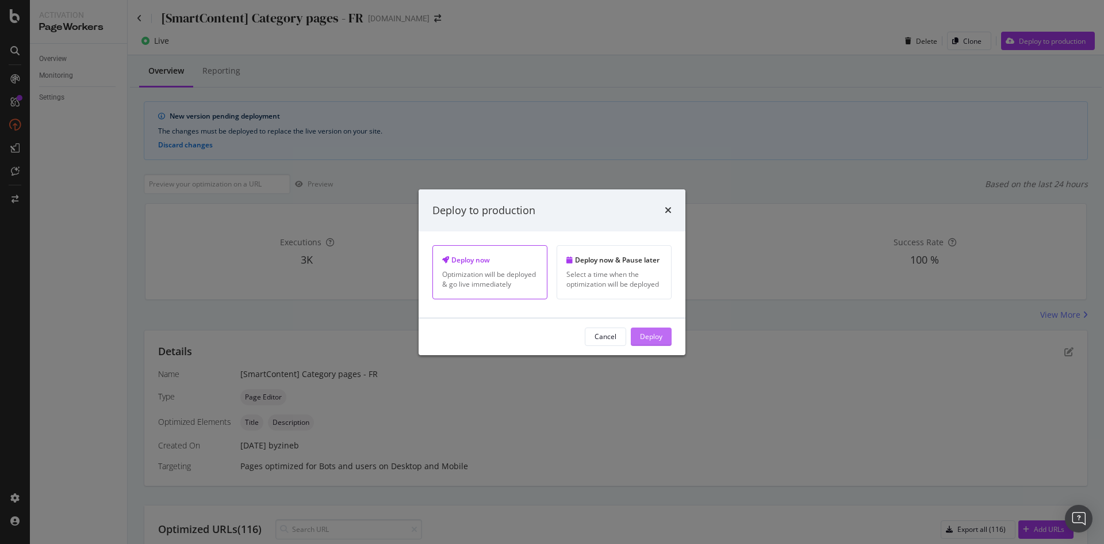
click at [644, 344] on div "Deploy" at bounding box center [651, 336] width 22 height 17
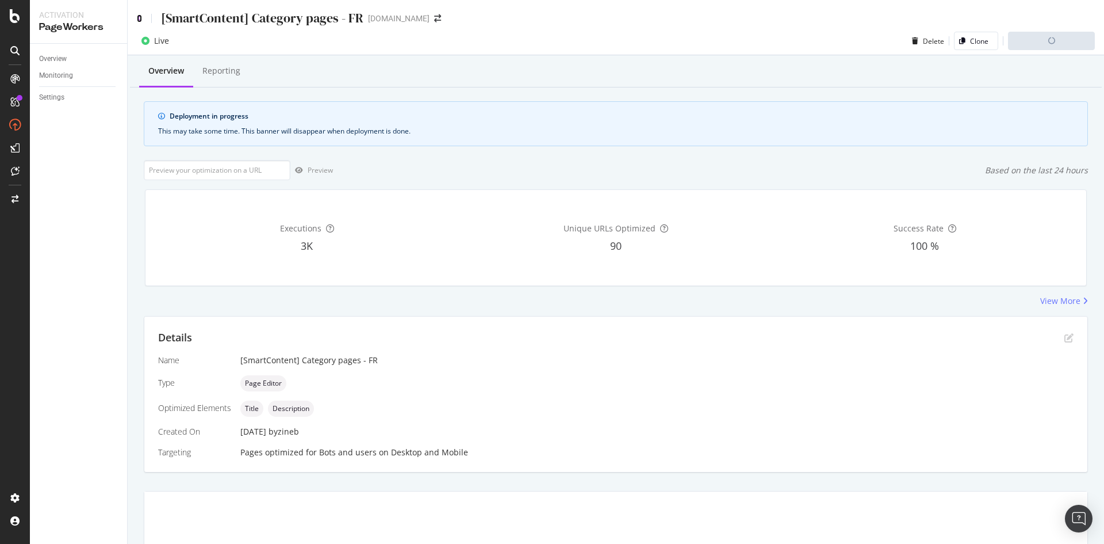
click at [138, 18] on icon at bounding box center [139, 18] width 5 height 8
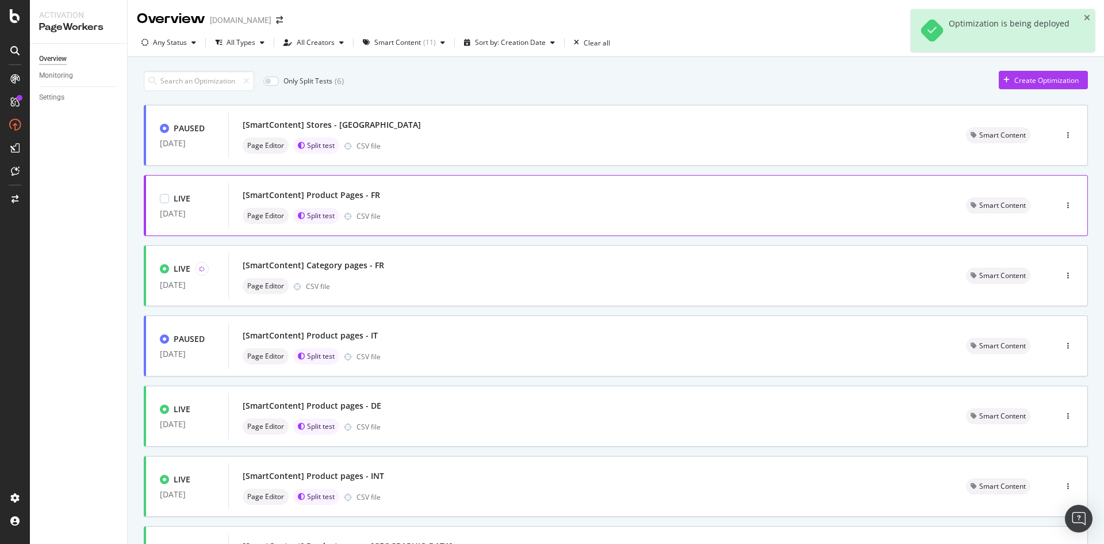
click at [662, 215] on div "Page Editor Split test CSV file" at bounding box center [591, 216] width 696 height 16
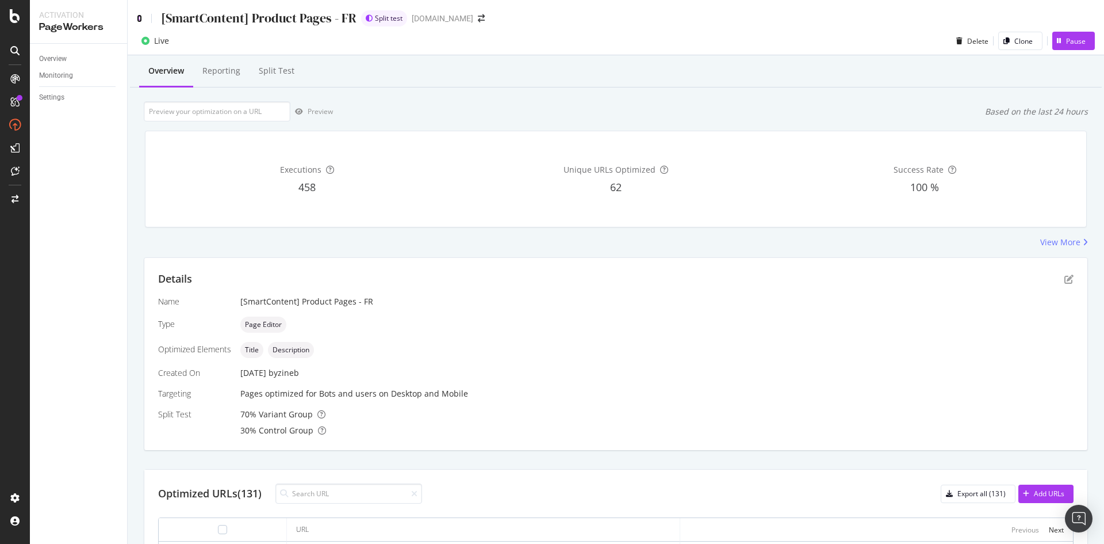
click at [140, 16] on icon at bounding box center [139, 18] width 5 height 8
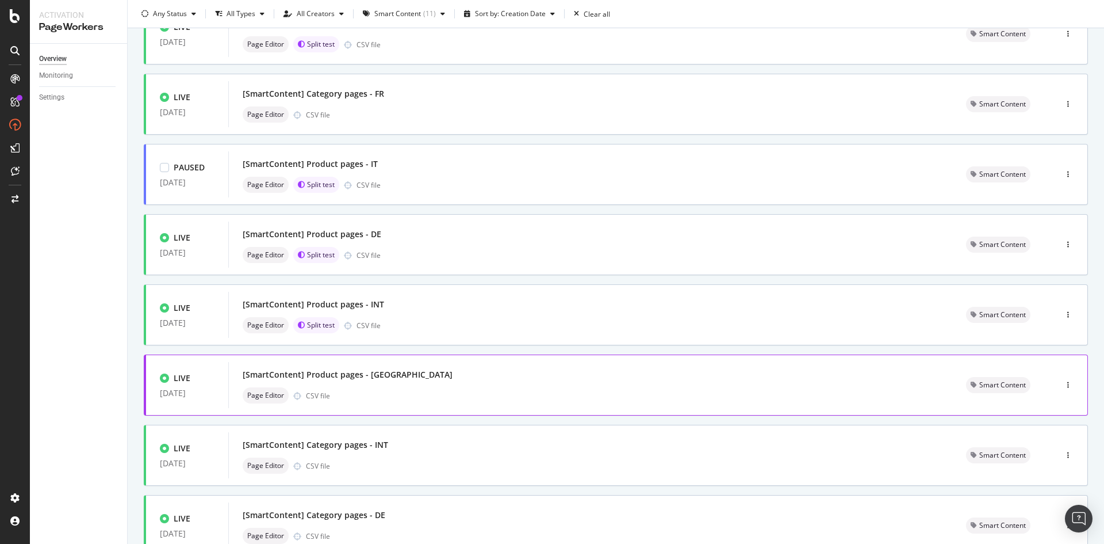
scroll to position [173, 0]
click at [636, 296] on div "[SmartContent] Product pages - INT" at bounding box center [591, 303] width 696 height 16
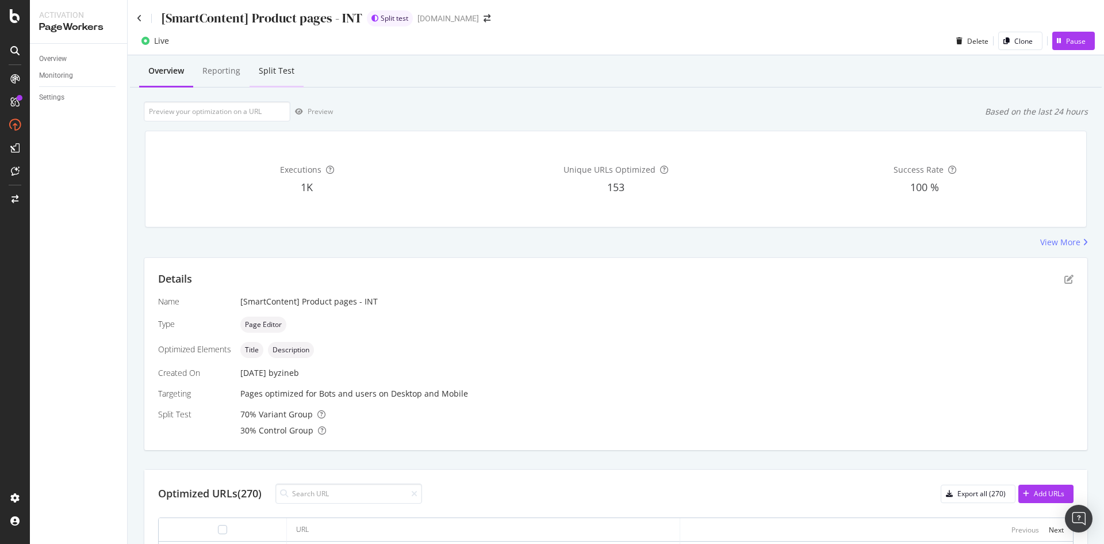
click at [260, 72] on div "Split Test" at bounding box center [277, 71] width 36 height 12
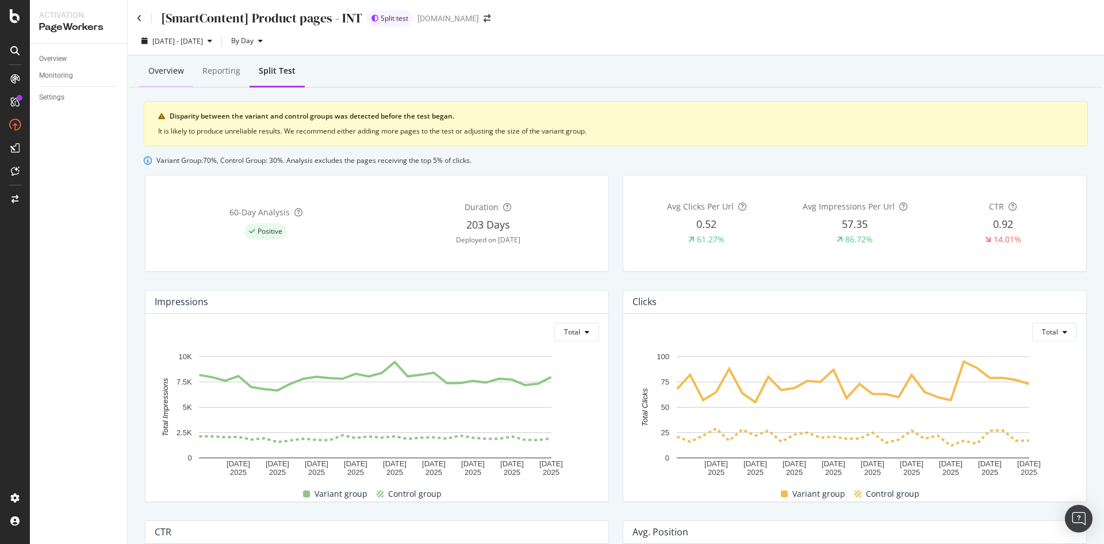
click at [175, 71] on div "Overview" at bounding box center [166, 71] width 36 height 12
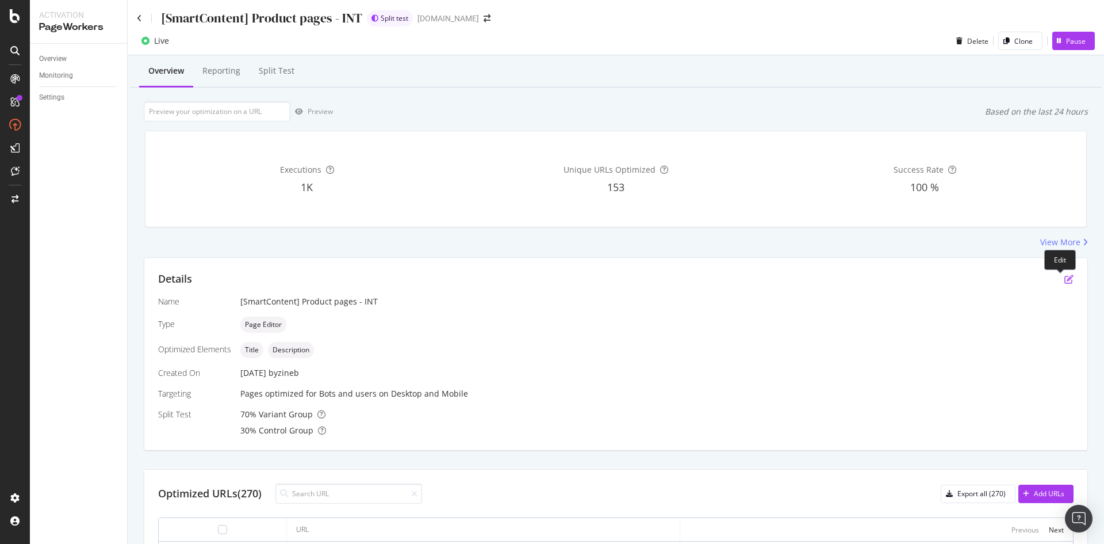
click at [1065, 280] on icon "pen-to-square" at bounding box center [1069, 278] width 9 height 9
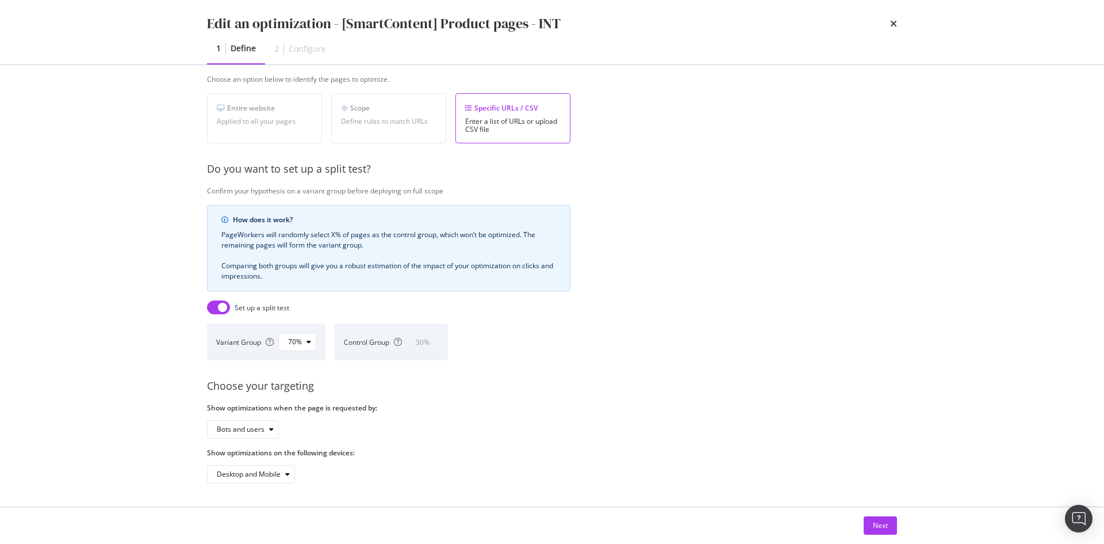
scroll to position [203, 0]
click at [895, 25] on icon "times" at bounding box center [893, 23] width 7 height 9
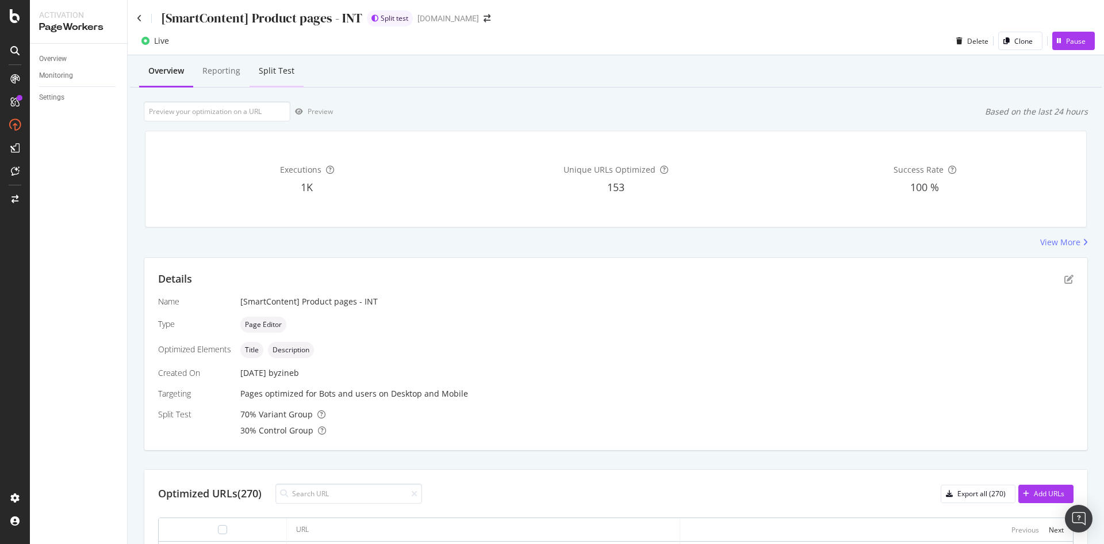
click at [286, 64] on div "Split Test" at bounding box center [277, 72] width 54 height 32
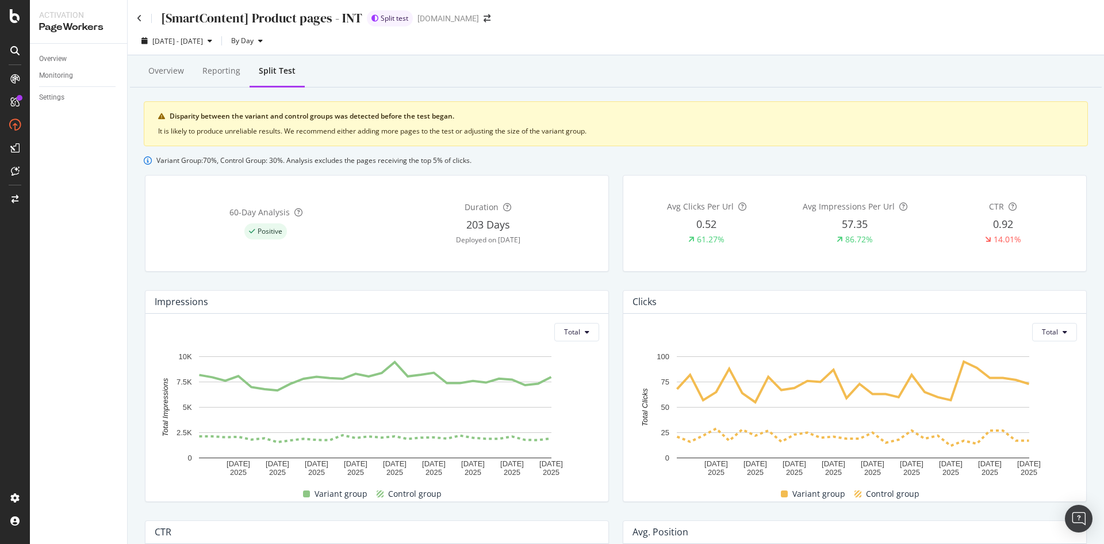
click at [185, 72] on div "Overview" at bounding box center [166, 72] width 54 height 32
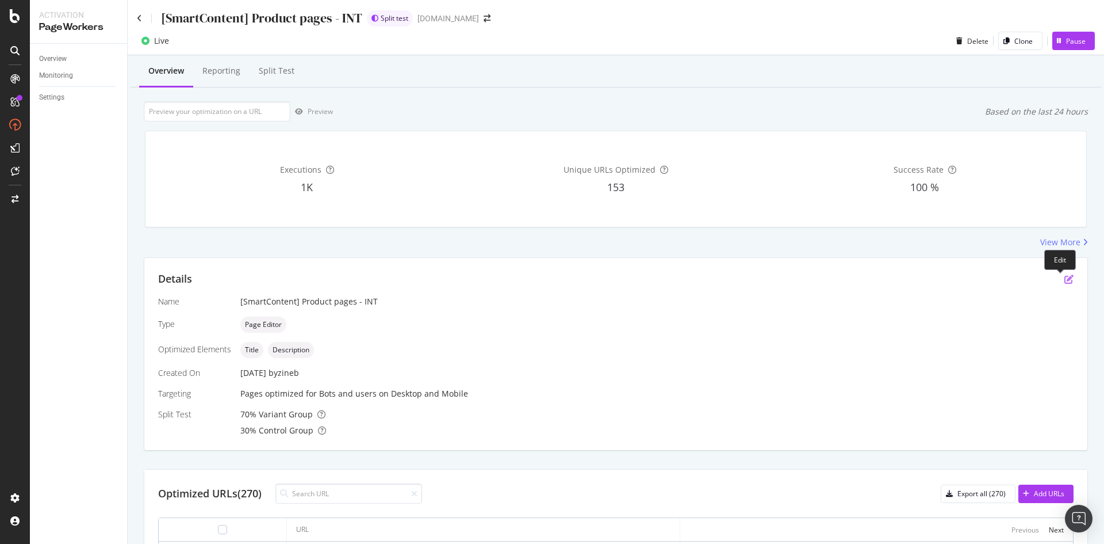
click at [1065, 284] on icon "pen-to-square" at bounding box center [1069, 278] width 9 height 9
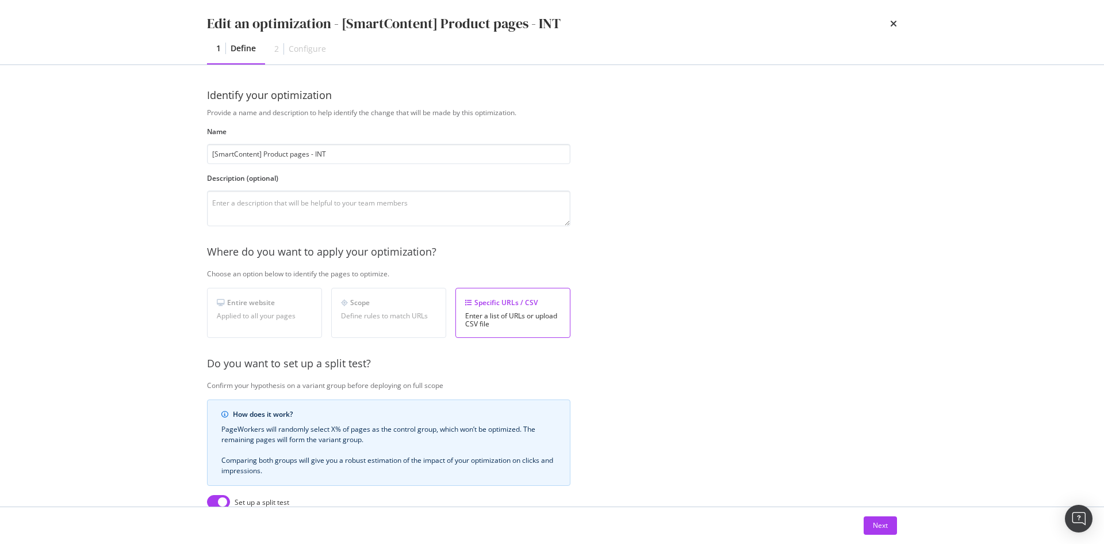
scroll to position [203, 0]
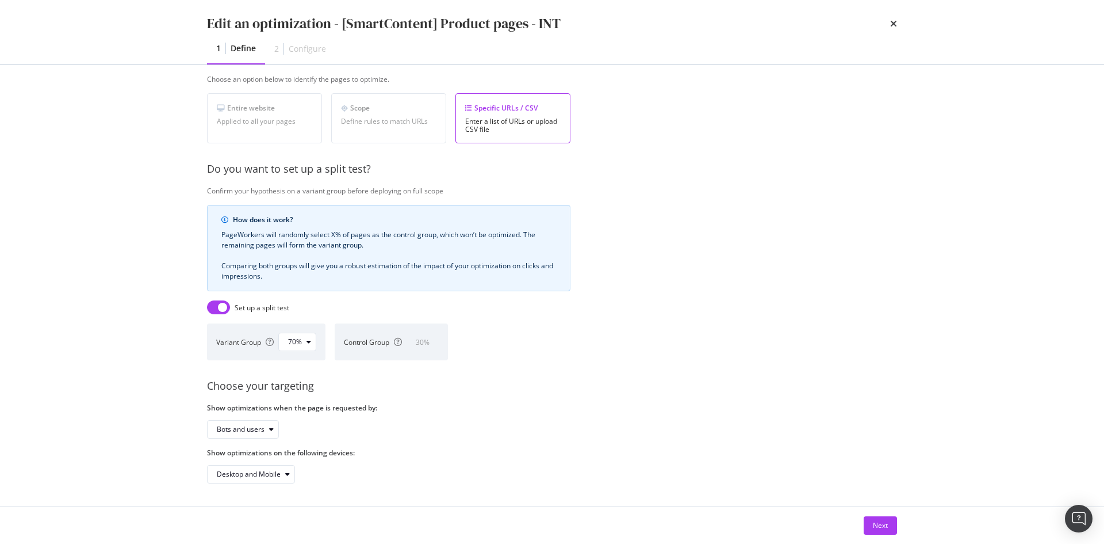
click at [219, 300] on input "modal" at bounding box center [218, 307] width 23 height 14
checkbox input "false"
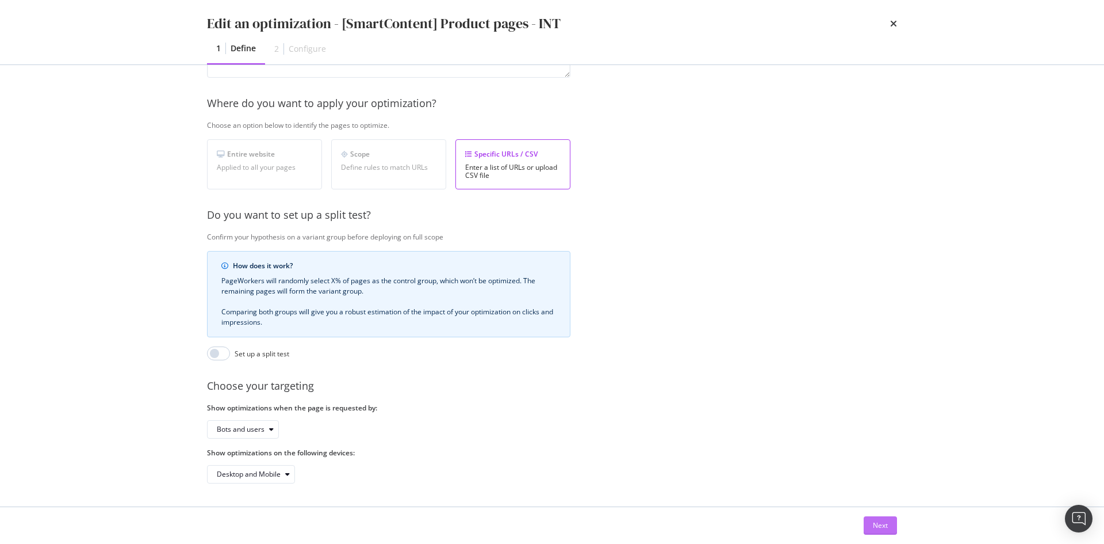
click at [879, 524] on div "Next" at bounding box center [880, 525] width 15 height 10
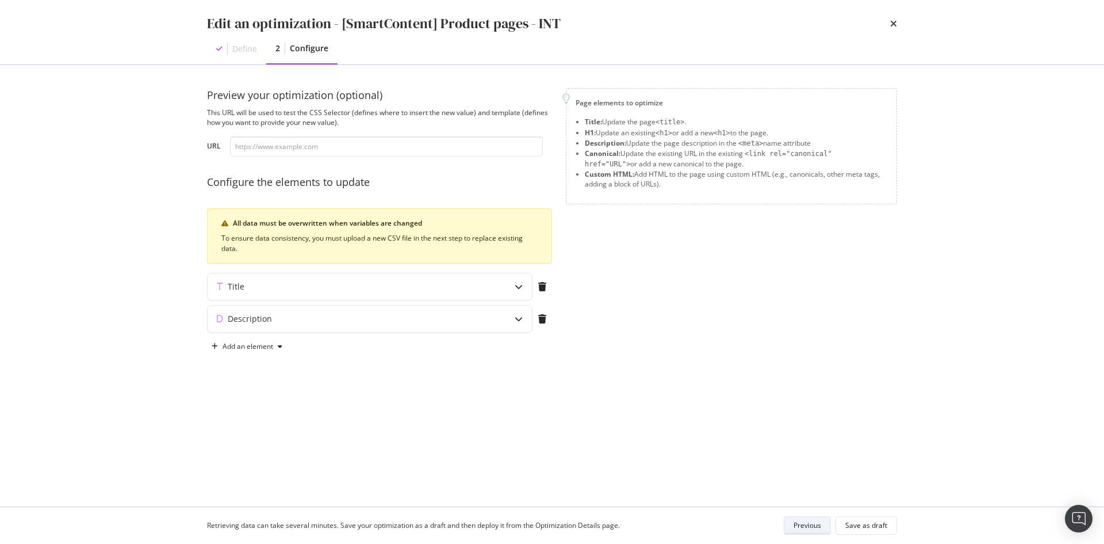
scroll to position [0, 0]
click at [877, 527] on div "Save as draft" at bounding box center [867, 525] width 42 height 10
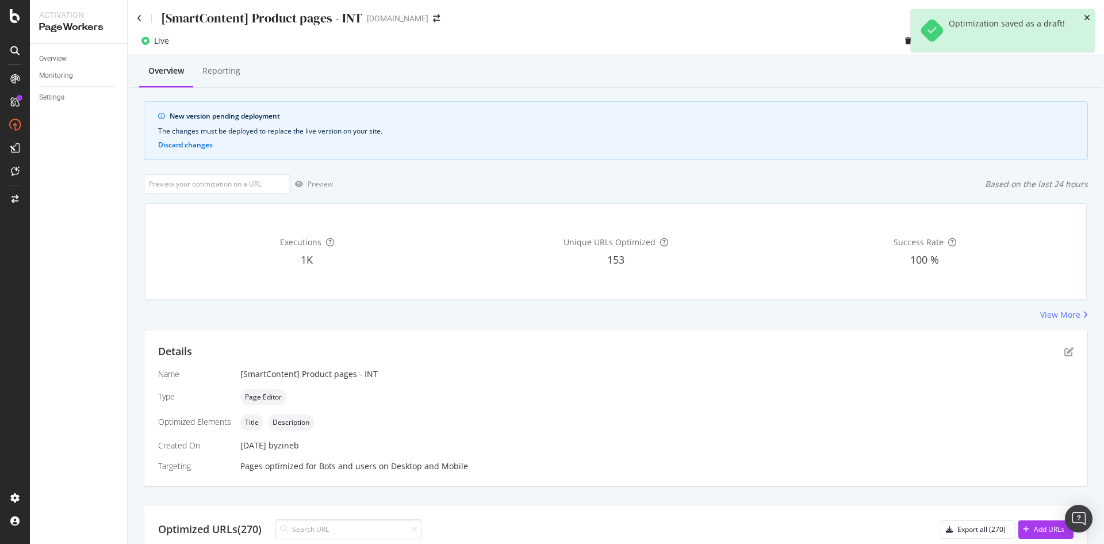
click at [1085, 18] on icon "close toast" at bounding box center [1087, 18] width 6 height 8
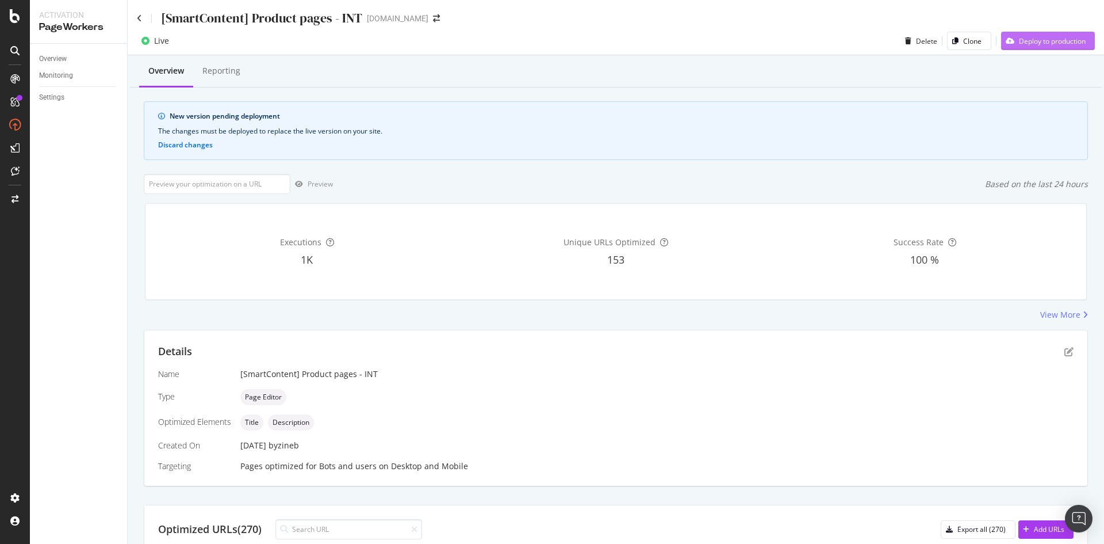
click at [1019, 41] on div "Deploy to production" at bounding box center [1052, 41] width 67 height 10
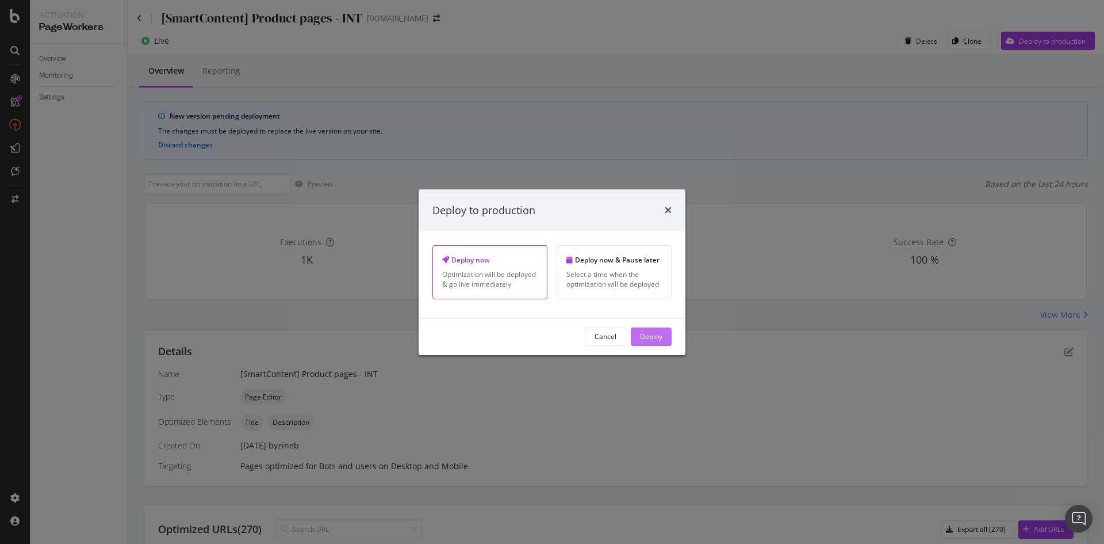
click at [654, 331] on div "Deploy" at bounding box center [651, 336] width 22 height 10
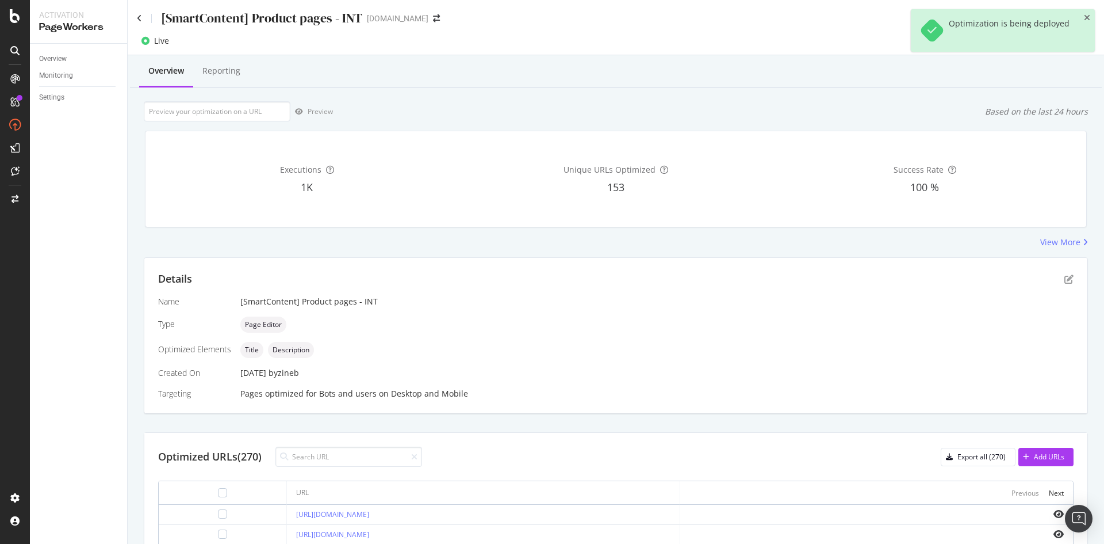
click at [136, 18] on div "[SmartContent] Product pages - INT st-dupont.com" at bounding box center [616, 13] width 977 height 27
click at [140, 14] on icon at bounding box center [139, 18] width 5 height 8
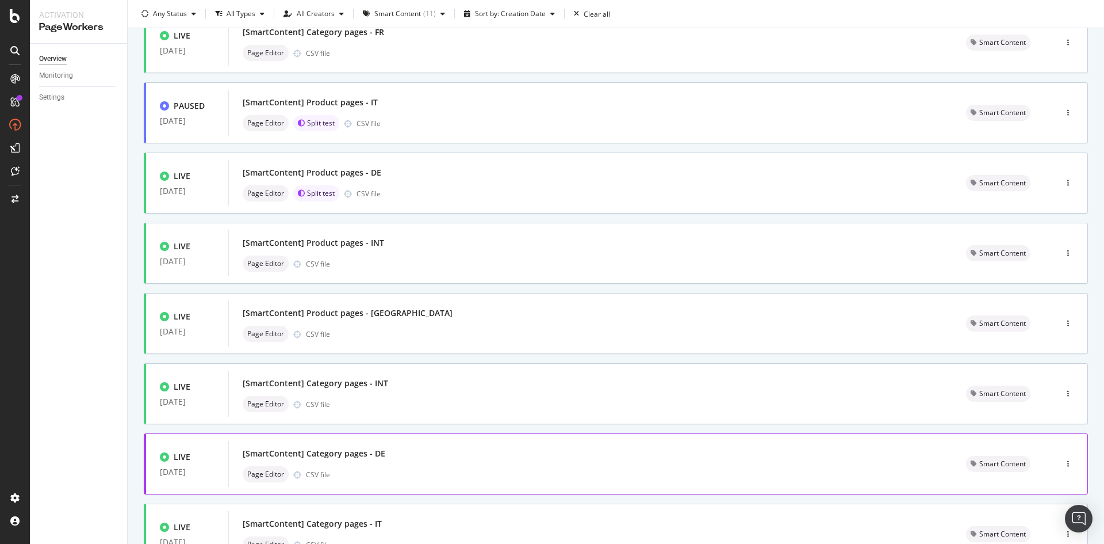
scroll to position [328, 0]
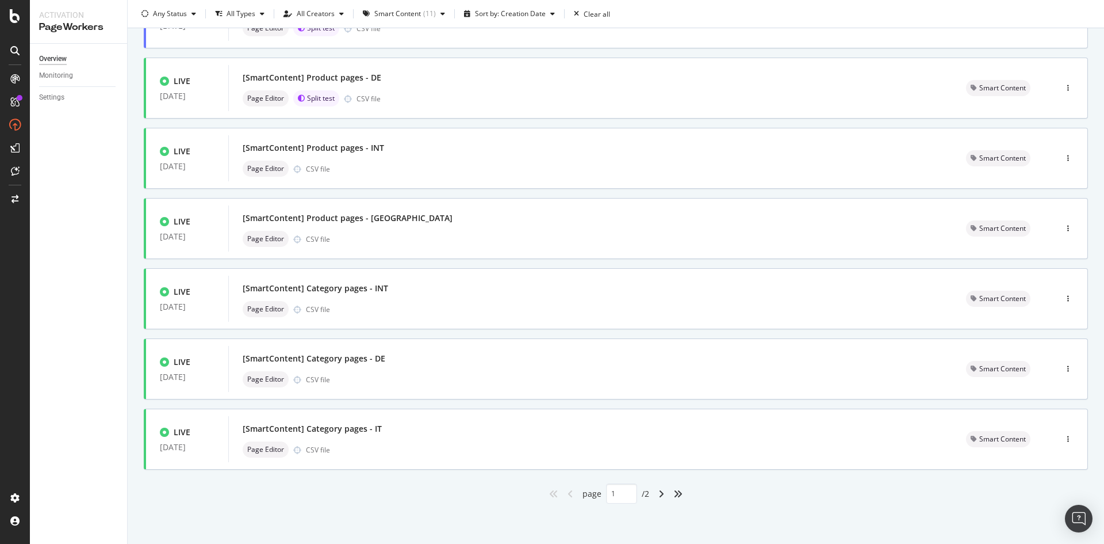
click at [659, 496] on icon "angle-right" at bounding box center [662, 493] width 6 height 9
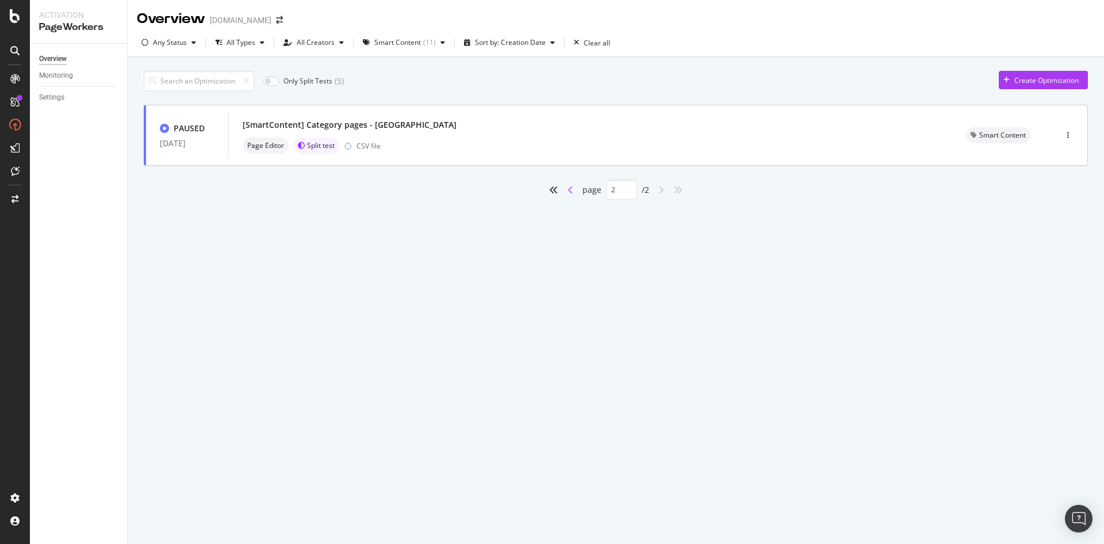
click at [572, 189] on icon "angle-left" at bounding box center [571, 189] width 6 height 9
type input "1"
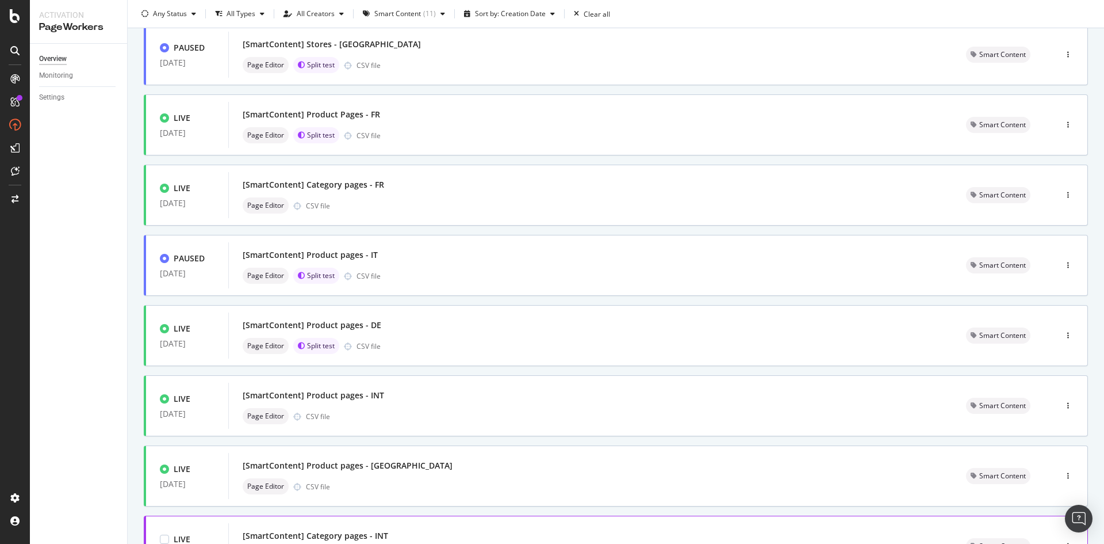
scroll to position [58, 0]
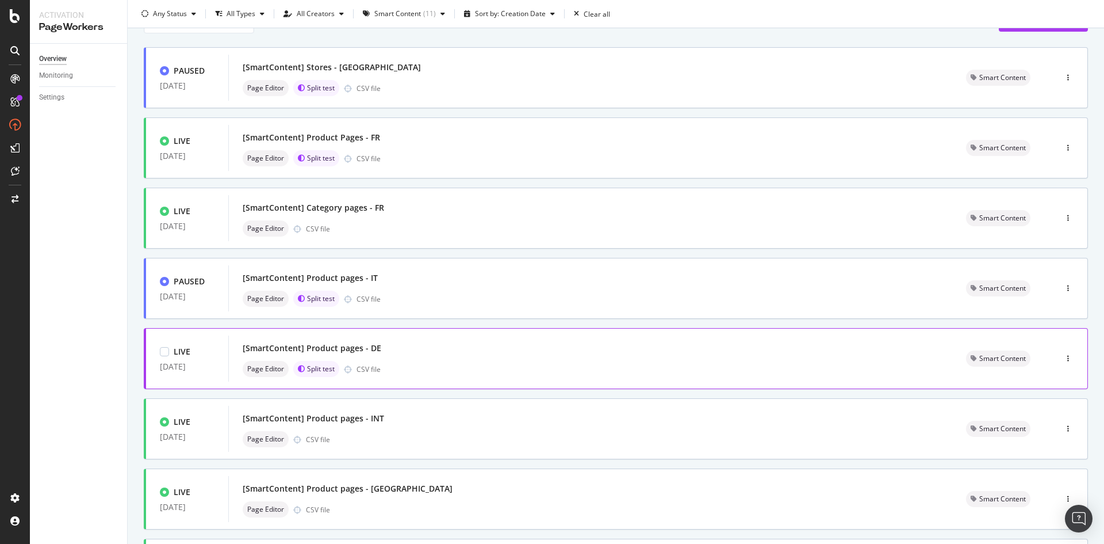
click at [506, 349] on div "[SmartContent] Product pages - DE" at bounding box center [591, 348] width 696 height 16
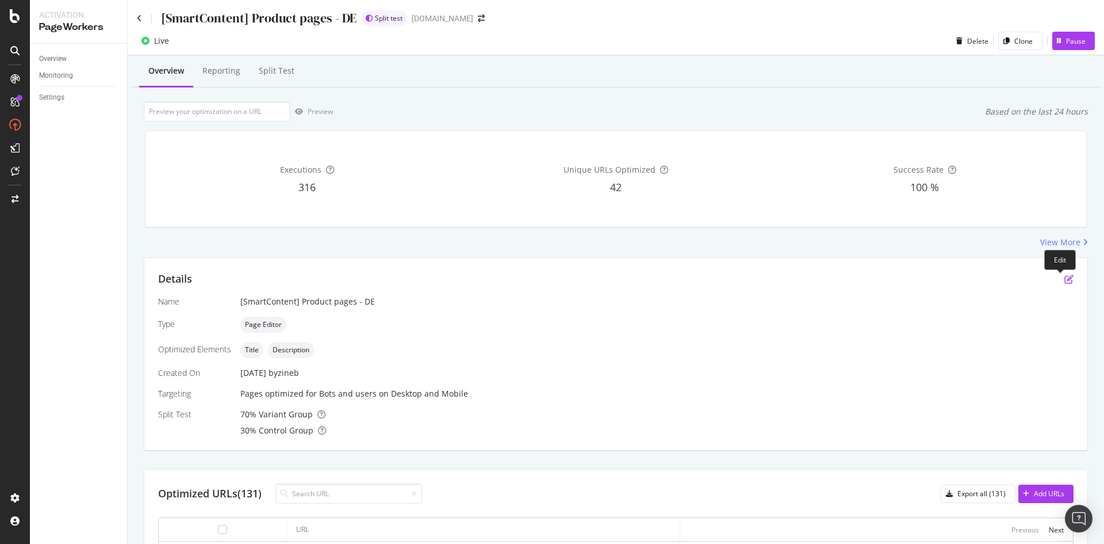
click at [1065, 279] on icon "pen-to-square" at bounding box center [1069, 278] width 9 height 9
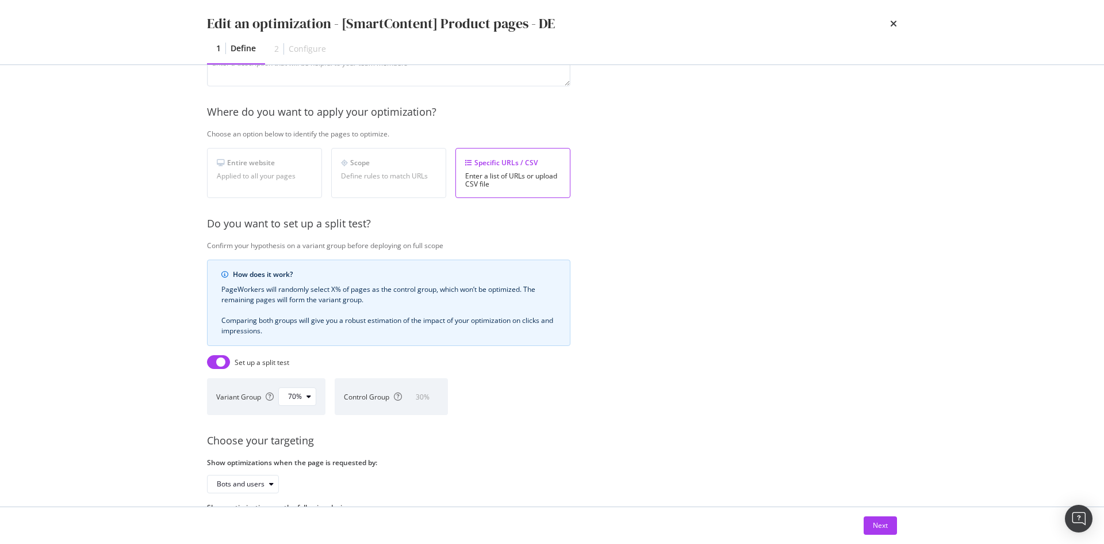
scroll to position [203, 0]
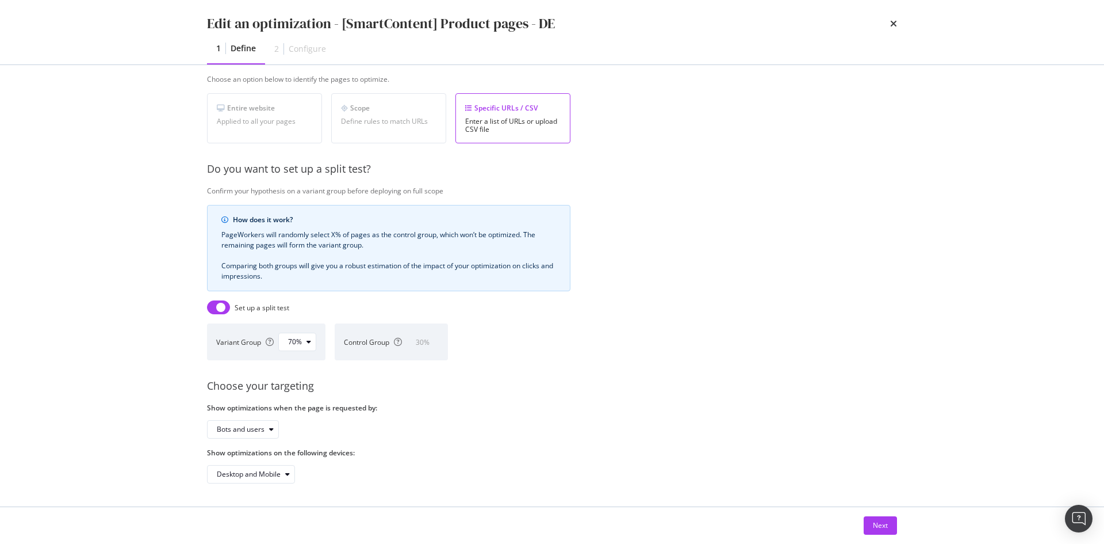
click at [214, 291] on div "How does it work? PageWorkers will randomly select X% of pages as the control g…" at bounding box center [389, 282] width 364 height 155
click at [894, 25] on icon "times" at bounding box center [893, 23] width 7 height 9
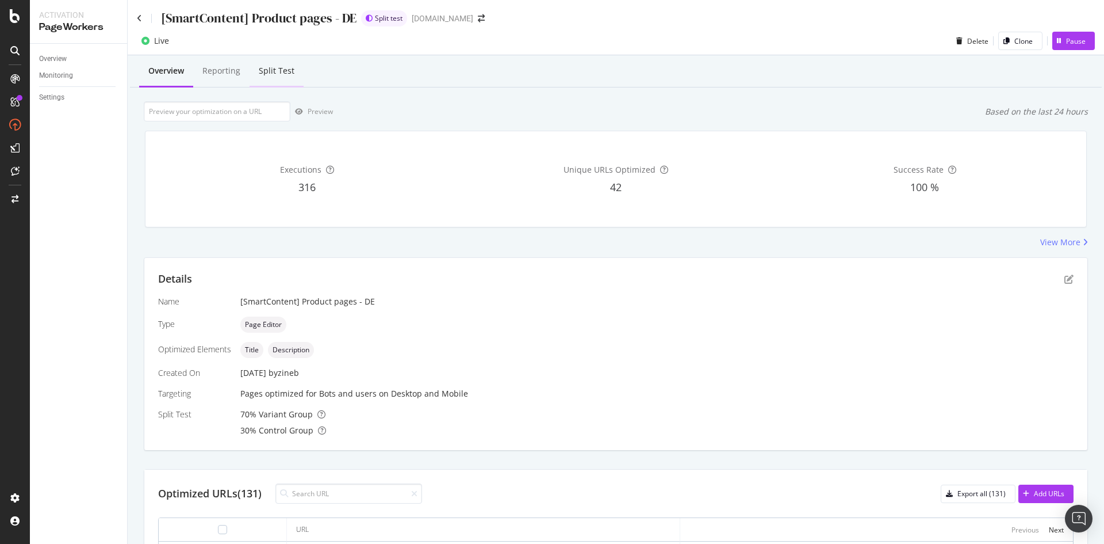
click at [281, 67] on div "Split Test" at bounding box center [277, 71] width 36 height 12
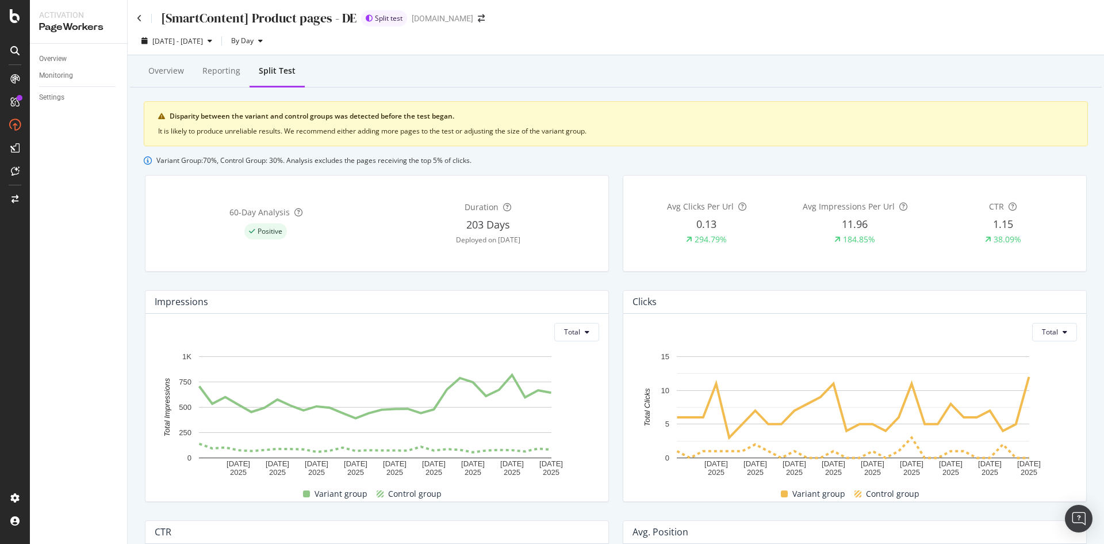
click at [136, 13] on div "[SmartContent] Product pages - DE Split test st-dupont.com" at bounding box center [616, 13] width 977 height 27
click at [140, 21] on icon at bounding box center [139, 18] width 5 height 8
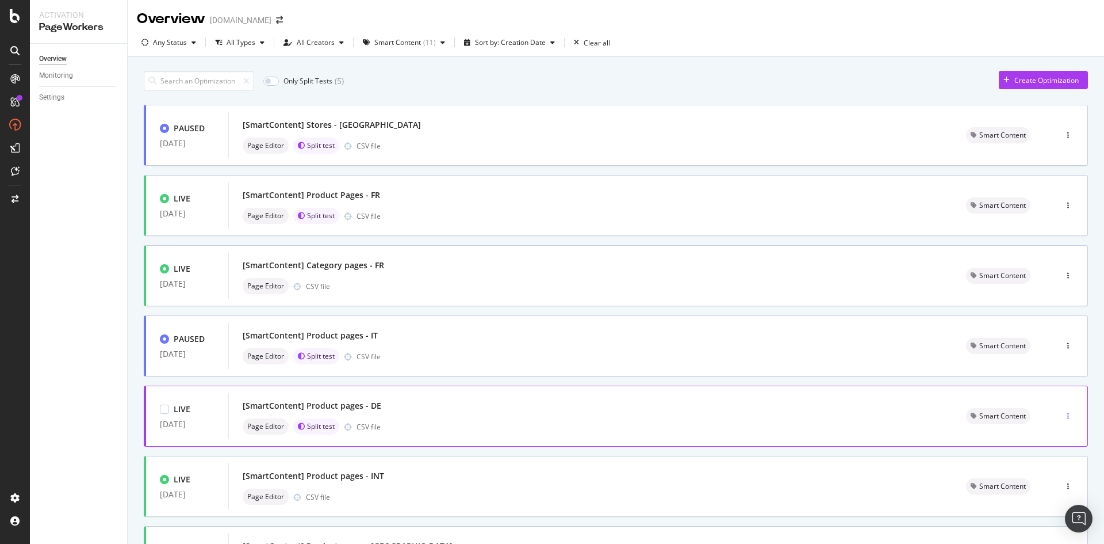
click at [1063, 419] on div "button" at bounding box center [1068, 415] width 11 height 7
click at [758, 414] on div "[SmartContent] Product pages - DE" at bounding box center [591, 405] width 696 height 16
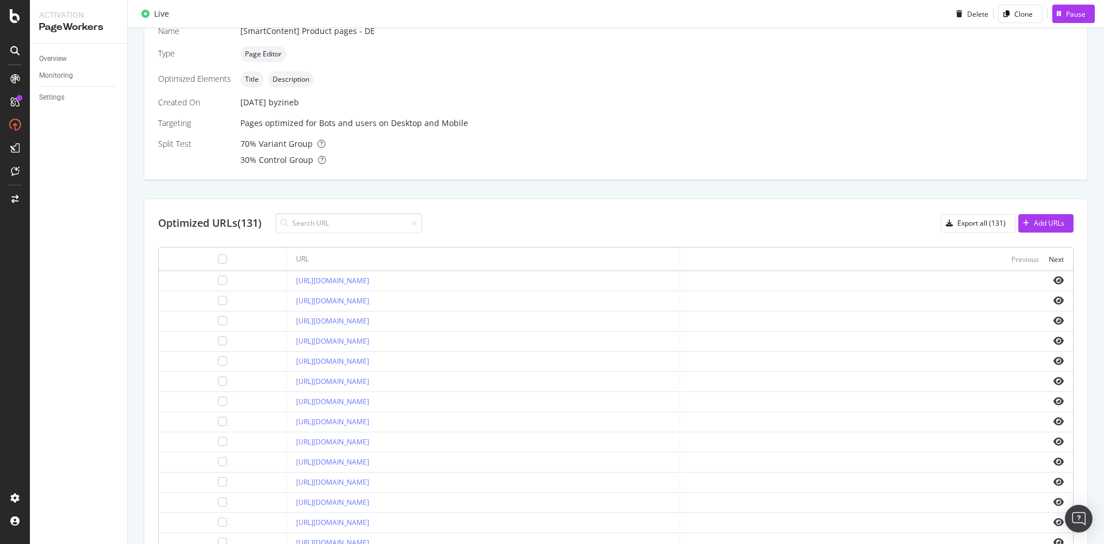
scroll to position [125, 0]
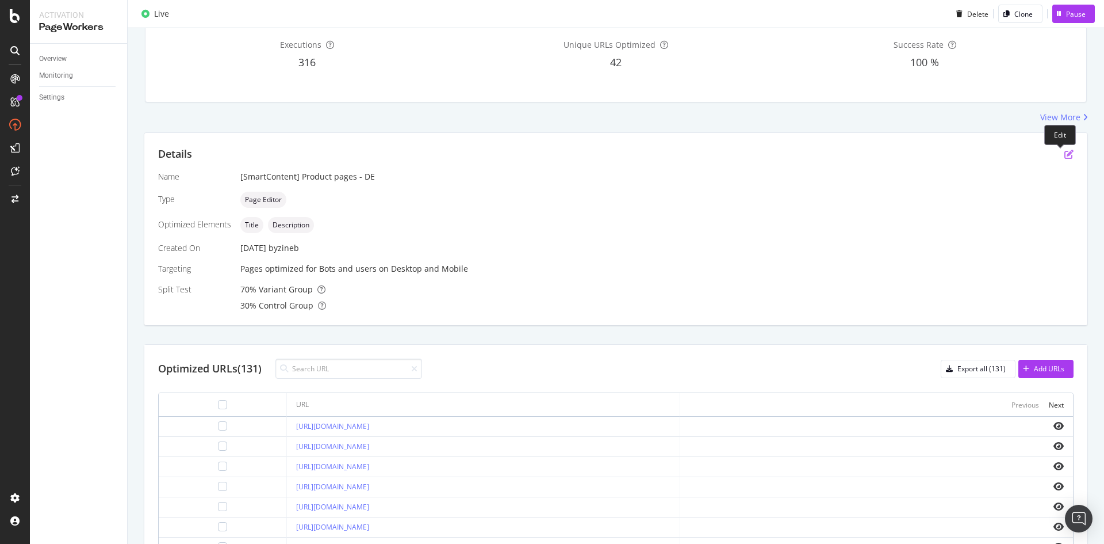
click at [1065, 152] on icon "pen-to-square" at bounding box center [1069, 154] width 9 height 9
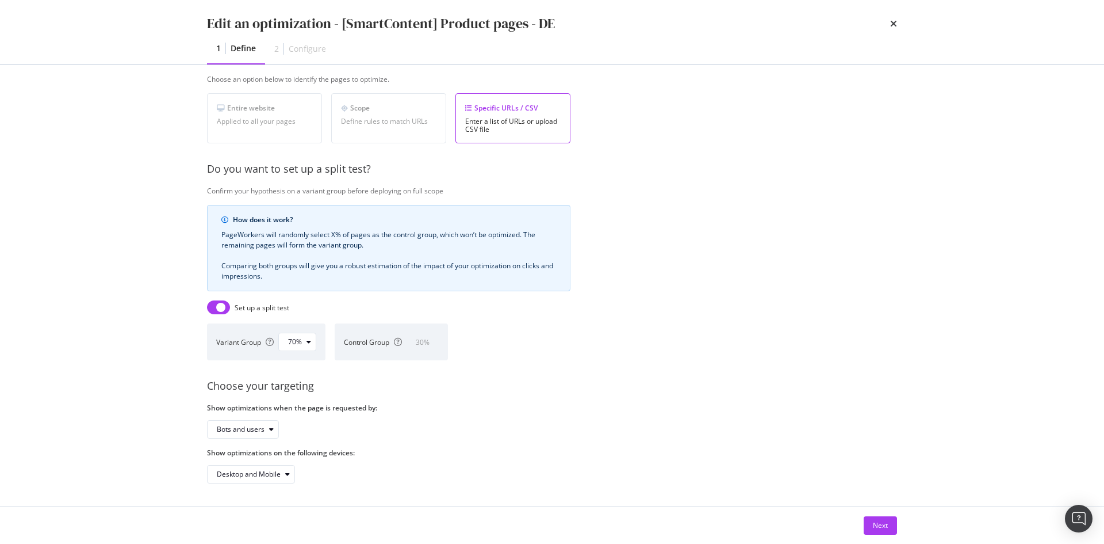
click at [223, 300] on input "modal" at bounding box center [218, 307] width 23 height 14
checkbox input "false"
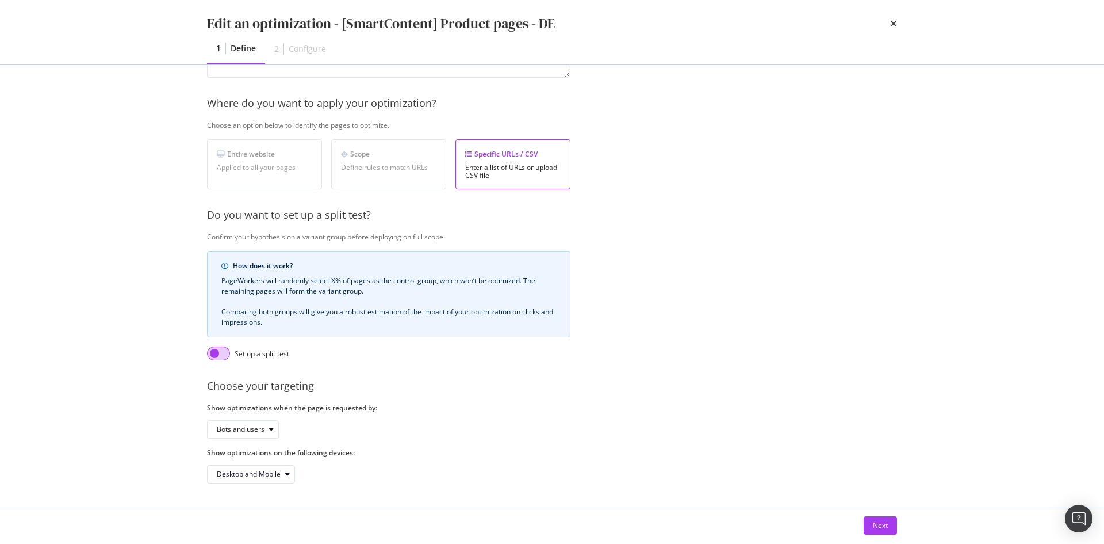
scroll to position [157, 0]
click at [885, 528] on div "Next" at bounding box center [880, 525] width 15 height 10
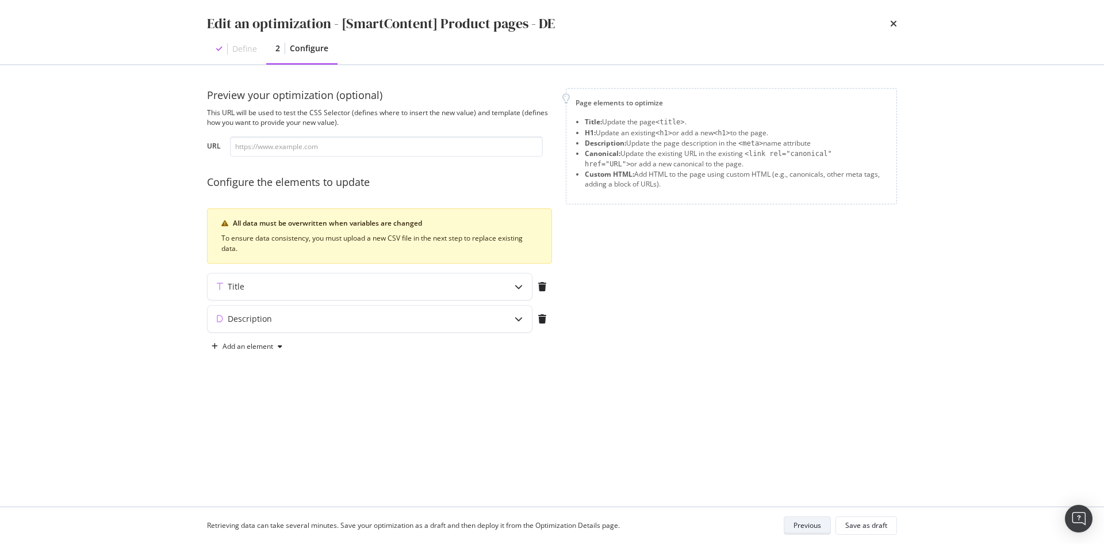
scroll to position [0, 0]
click at [885, 528] on div "Save as draft" at bounding box center [867, 525] width 42 height 10
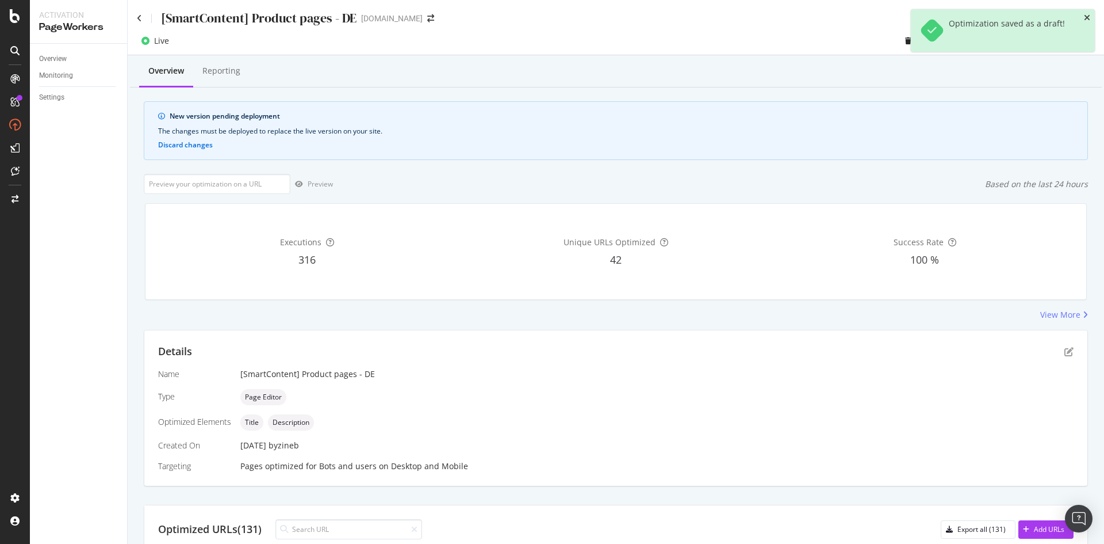
click at [1086, 19] on icon "close toast" at bounding box center [1087, 18] width 6 height 8
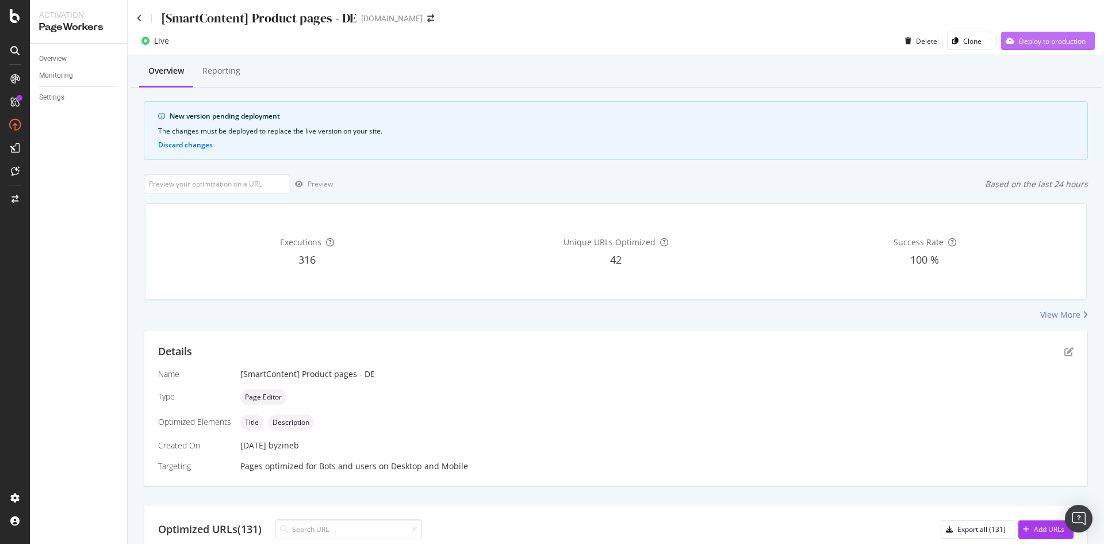
click at [1066, 37] on div "Deploy to production" at bounding box center [1052, 41] width 67 height 10
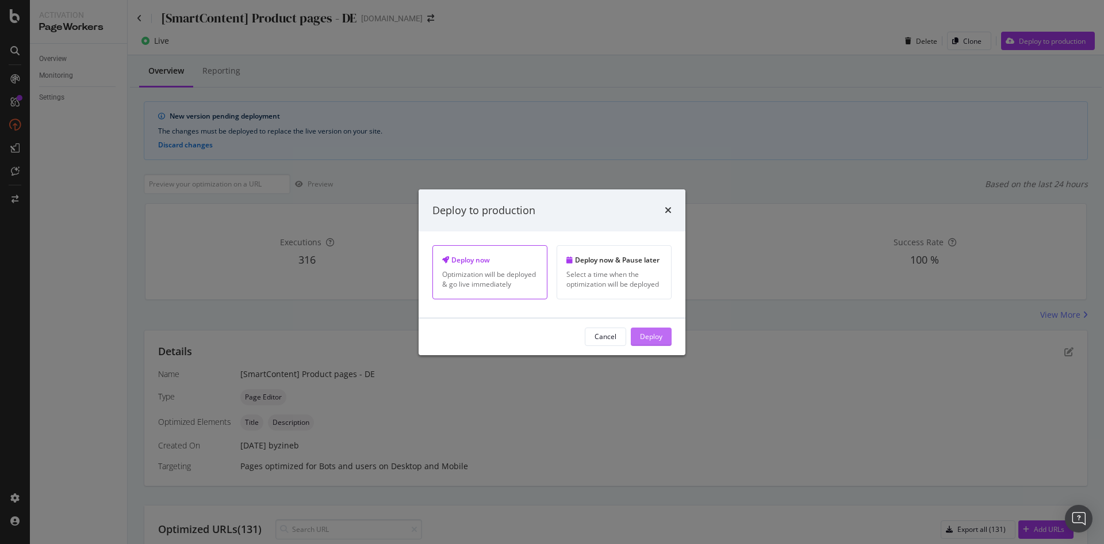
click at [647, 341] on div "Deploy" at bounding box center [651, 336] width 22 height 10
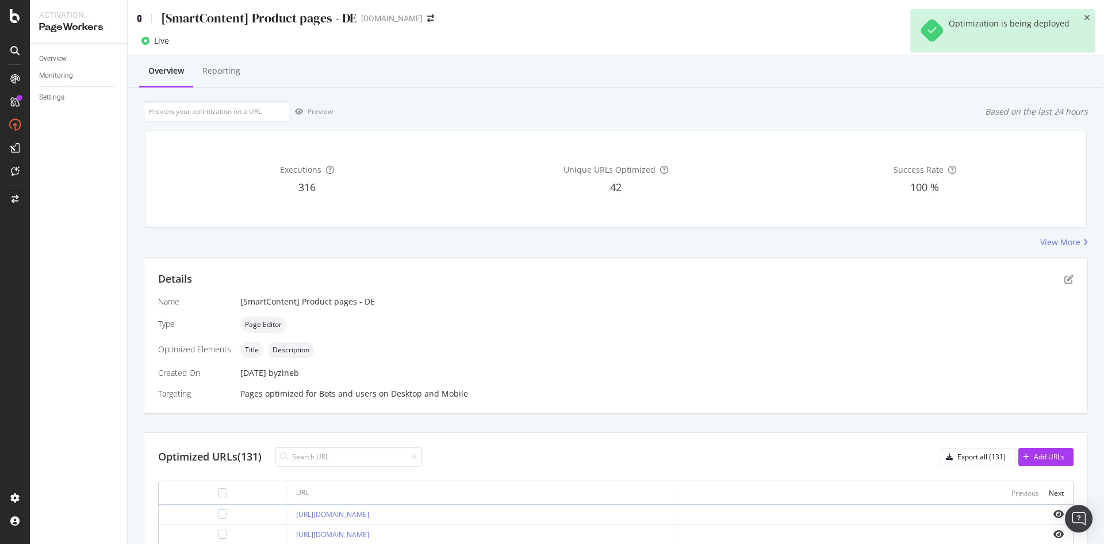
click at [140, 16] on icon at bounding box center [139, 18] width 5 height 8
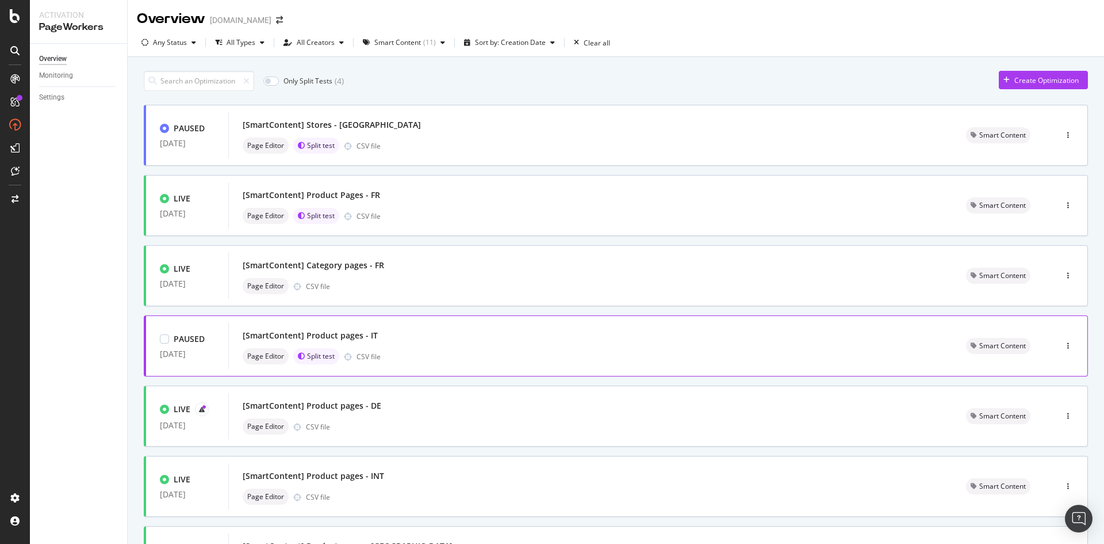
click at [425, 341] on div "[SmartContent] Product pages - IT" at bounding box center [591, 335] width 696 height 16
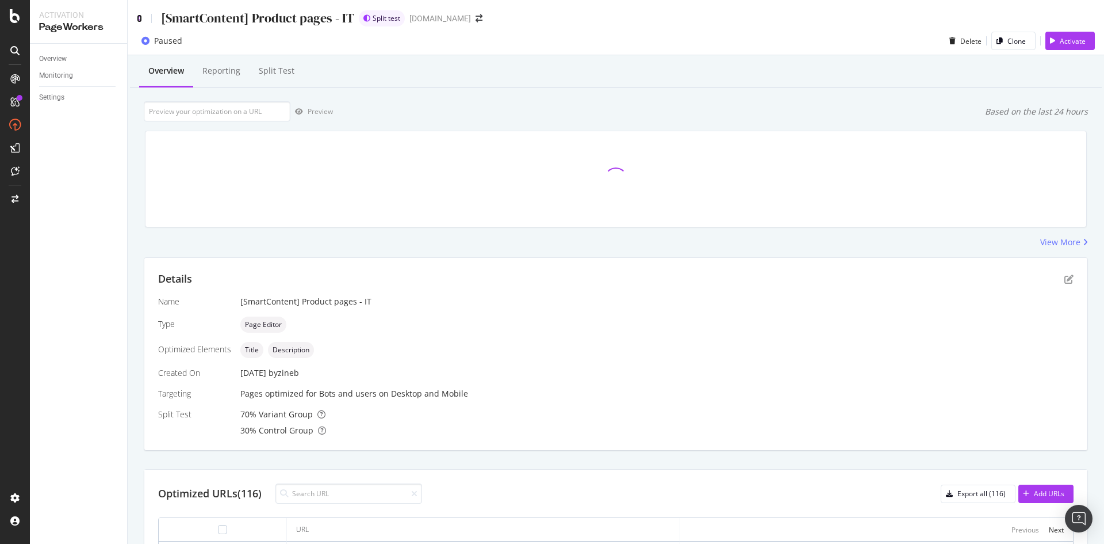
click at [140, 21] on icon at bounding box center [139, 18] width 5 height 8
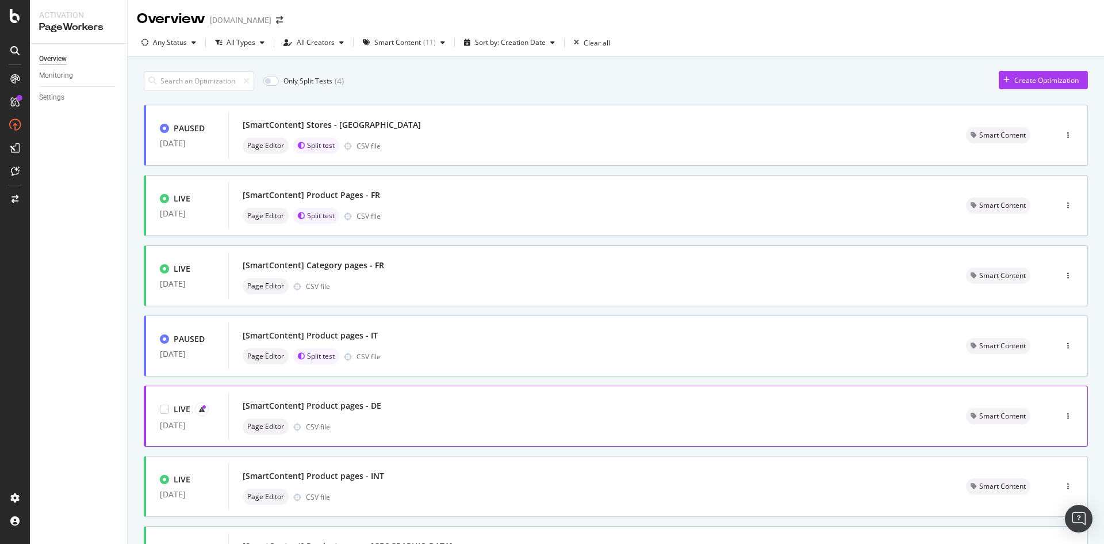
click at [481, 421] on div "Page Editor CSV file" at bounding box center [591, 426] width 696 height 16
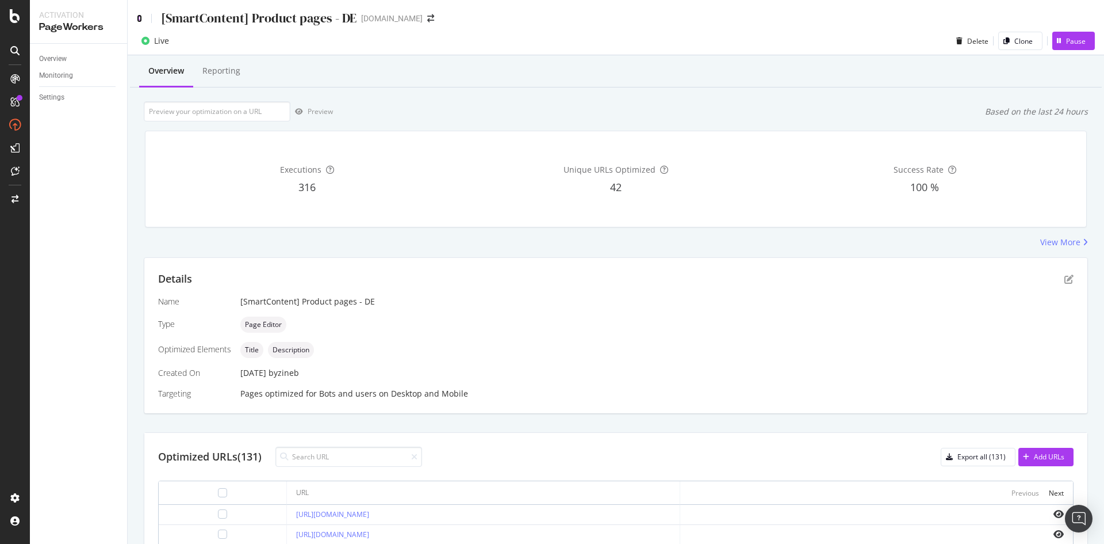
click at [139, 21] on icon at bounding box center [139, 18] width 5 height 8
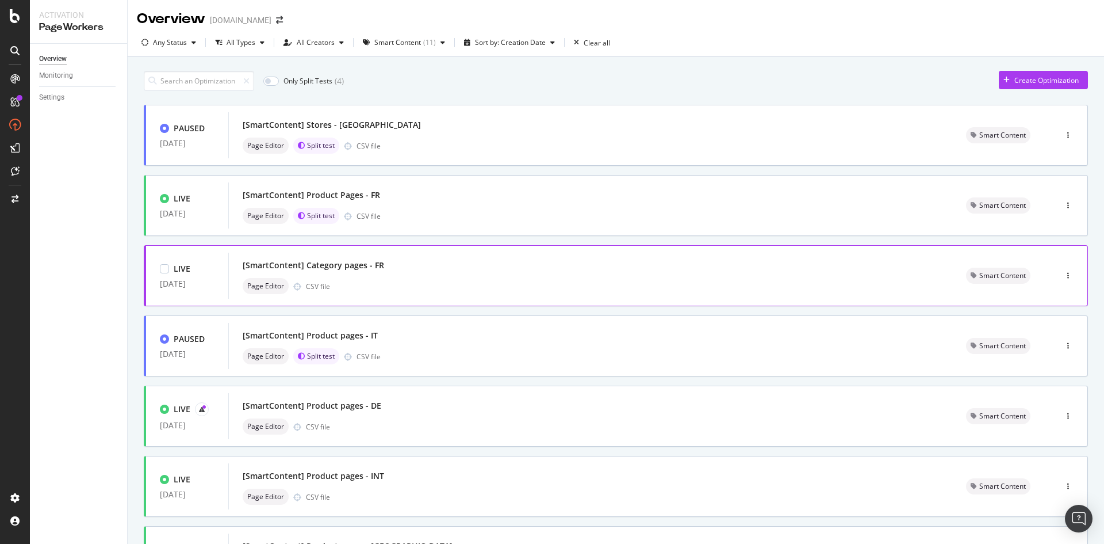
click at [488, 289] on div "Page Editor CSV file" at bounding box center [591, 286] width 696 height 16
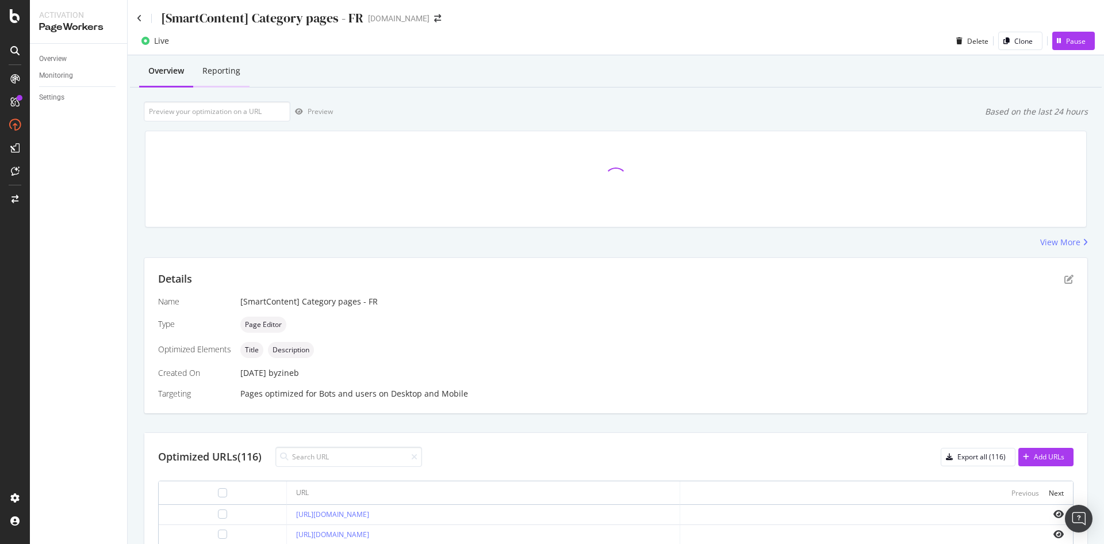
click at [218, 72] on div "Reporting" at bounding box center [221, 71] width 38 height 12
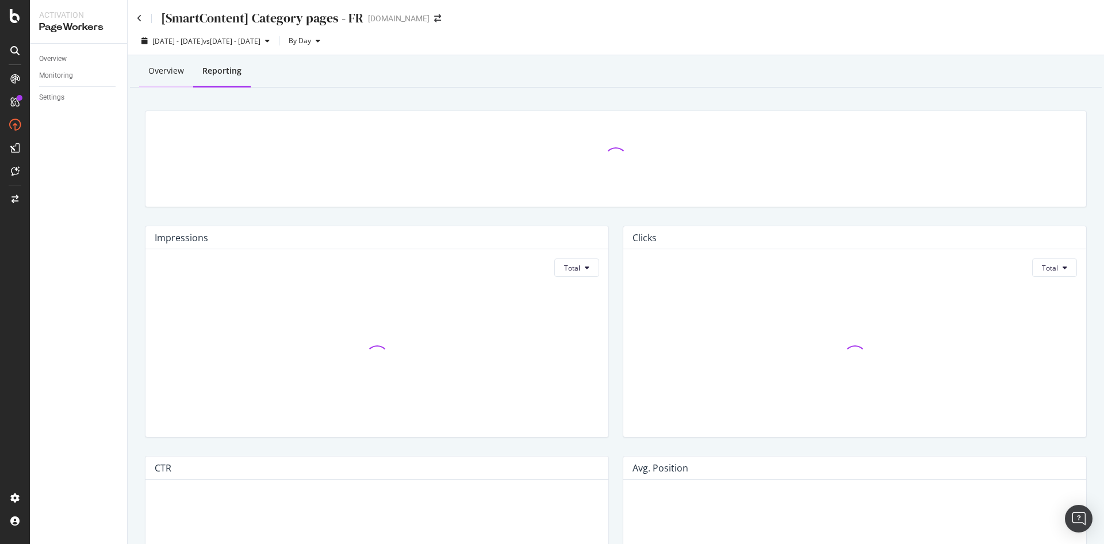
click at [160, 70] on div "Overview" at bounding box center [166, 71] width 36 height 12
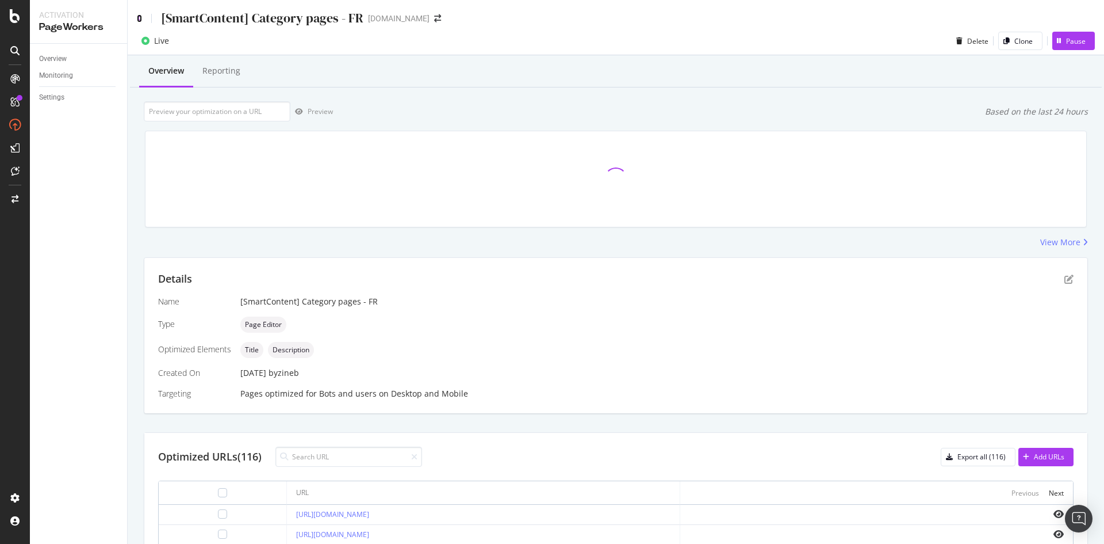
click at [140, 20] on icon at bounding box center [139, 18] width 5 height 8
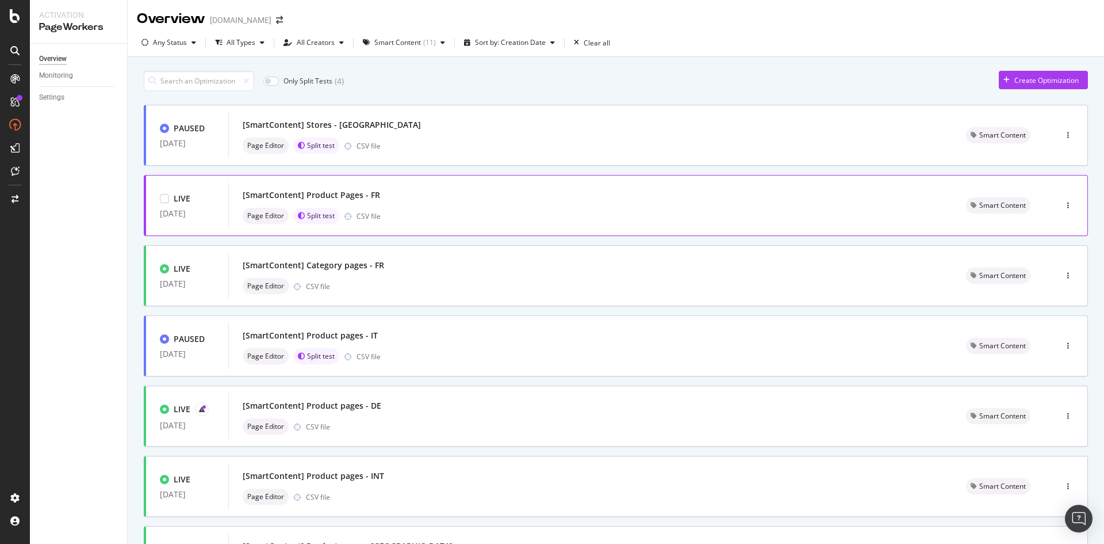
click at [452, 209] on div "Page Editor Split test CSV file" at bounding box center [591, 216] width 696 height 16
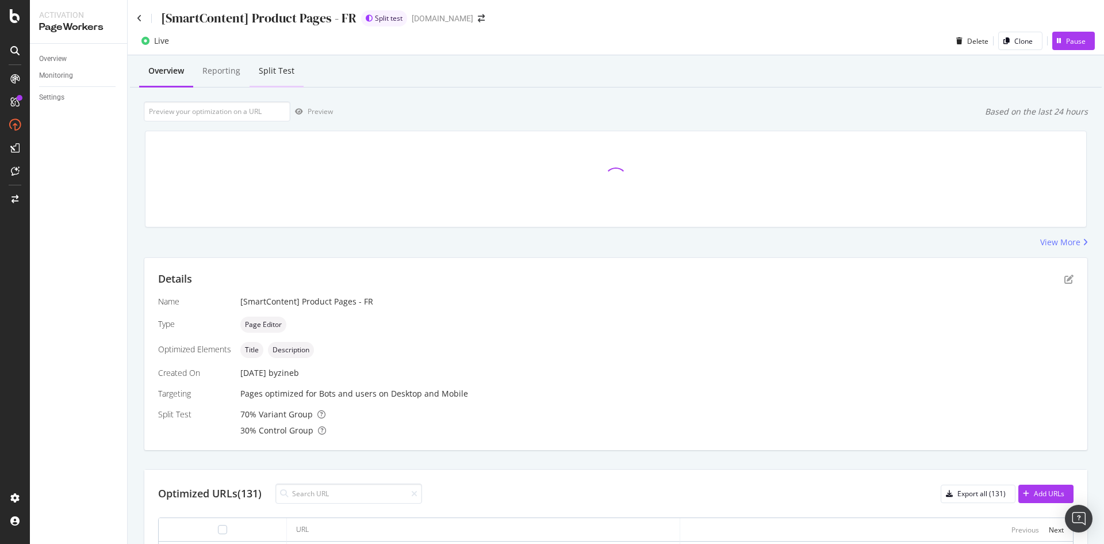
click at [271, 74] on div "Split Test" at bounding box center [277, 71] width 36 height 12
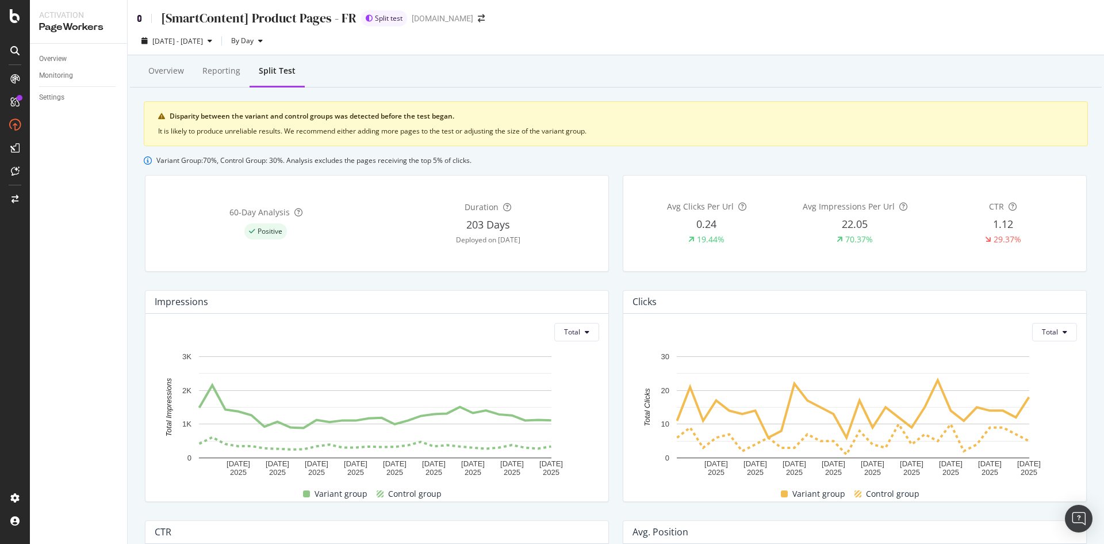
click at [137, 18] on icon at bounding box center [139, 18] width 5 height 8
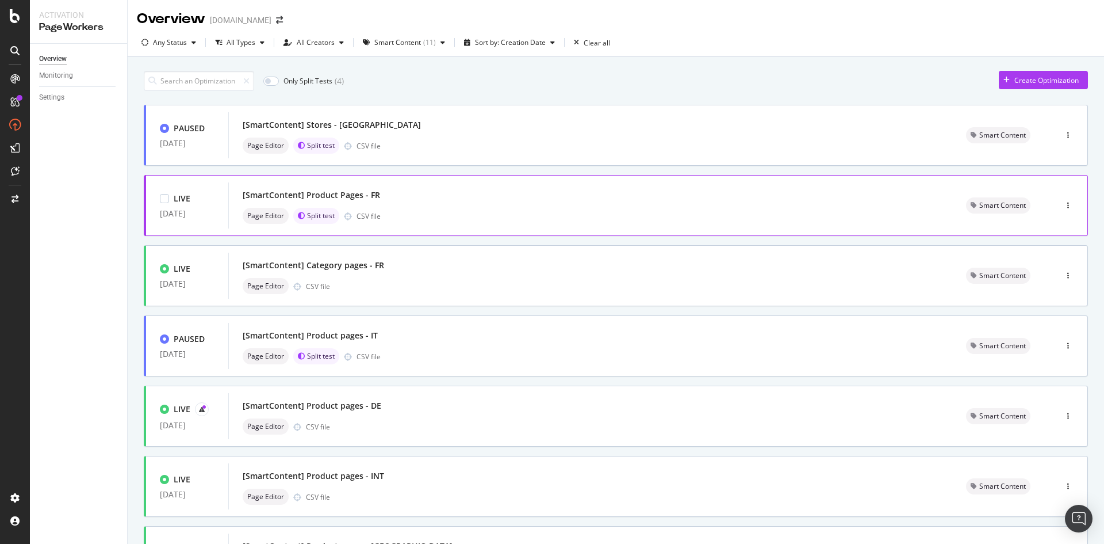
click at [426, 222] on div "Page Editor Split test CSV file" at bounding box center [591, 216] width 696 height 16
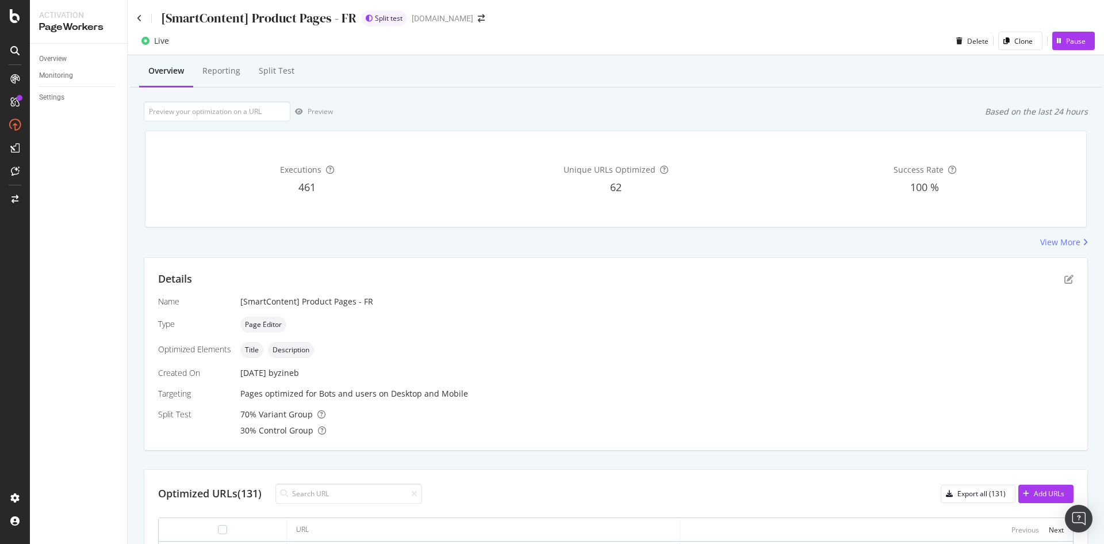
click at [1057, 273] on div "Details" at bounding box center [616, 278] width 916 height 15
click at [1065, 276] on icon "pen-to-square" at bounding box center [1069, 278] width 9 height 9
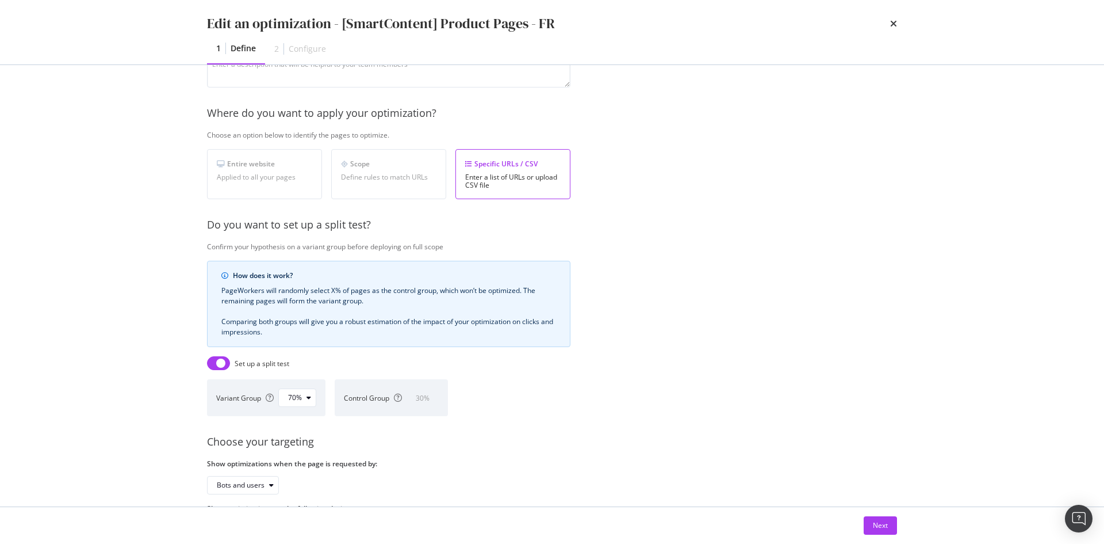
scroll to position [203, 0]
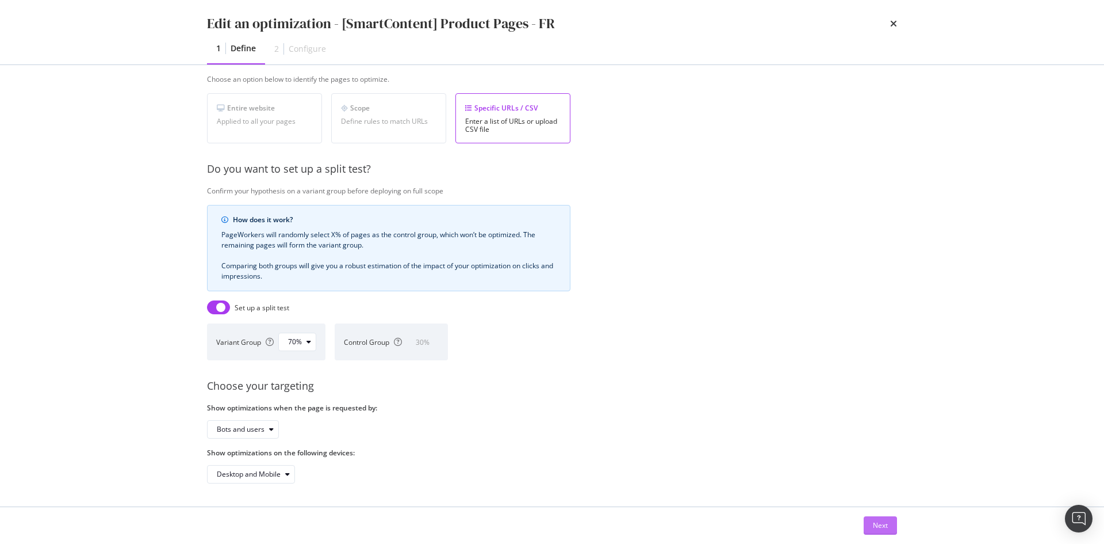
click at [879, 527] on div "Next" at bounding box center [880, 525] width 15 height 10
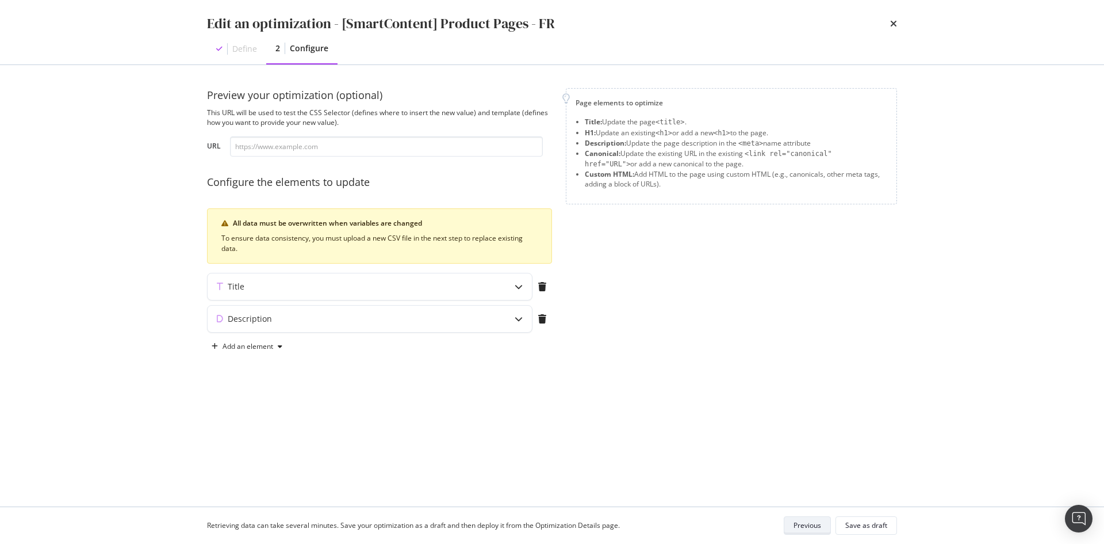
click at [807, 523] on div "Previous" at bounding box center [808, 525] width 28 height 10
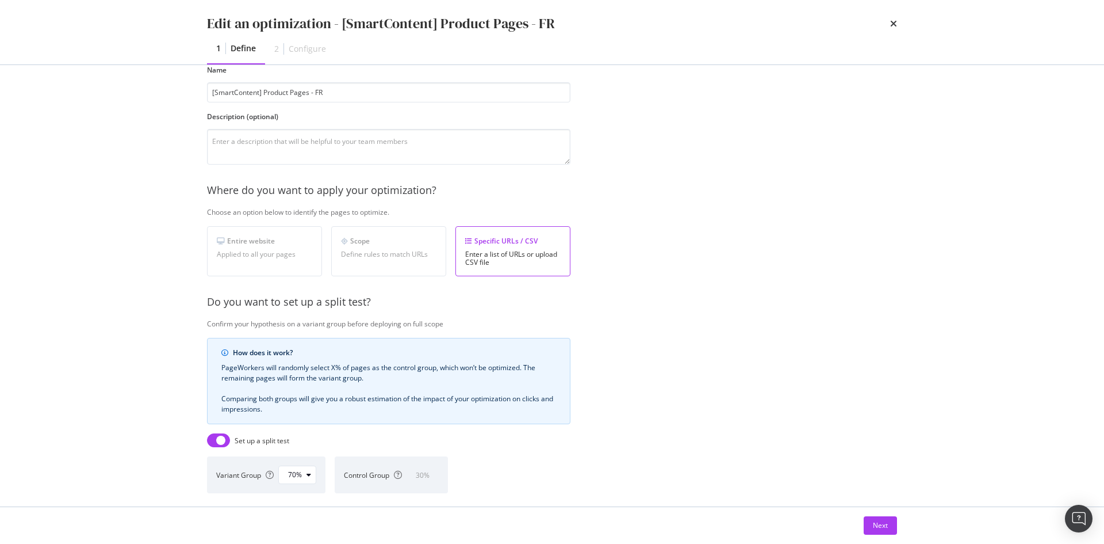
scroll to position [115, 0]
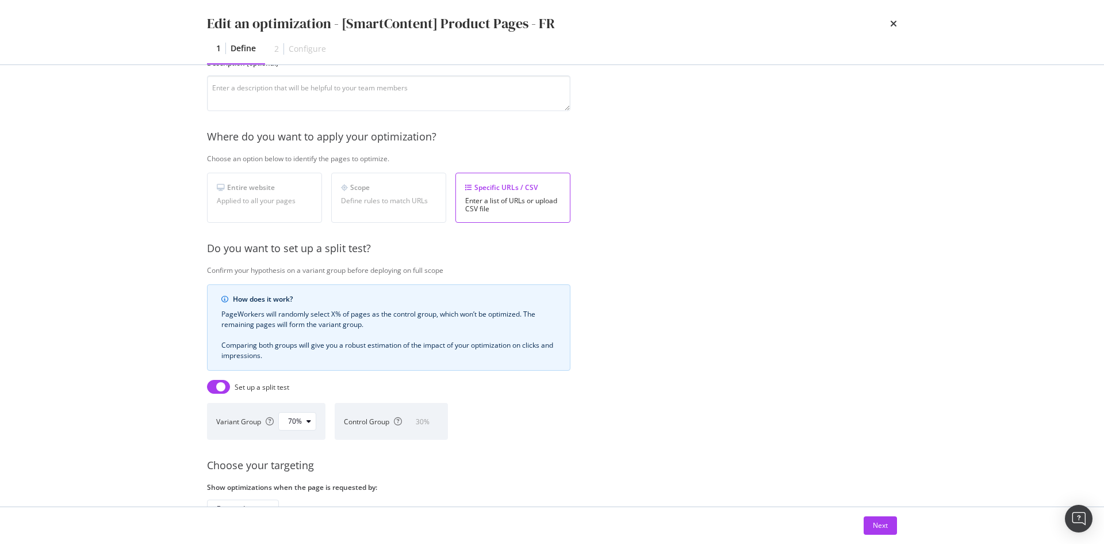
click at [242, 384] on div "Set up a split test" at bounding box center [262, 387] width 55 height 10
click at [209, 386] on input "modal" at bounding box center [218, 387] width 23 height 14
checkbox input "false"
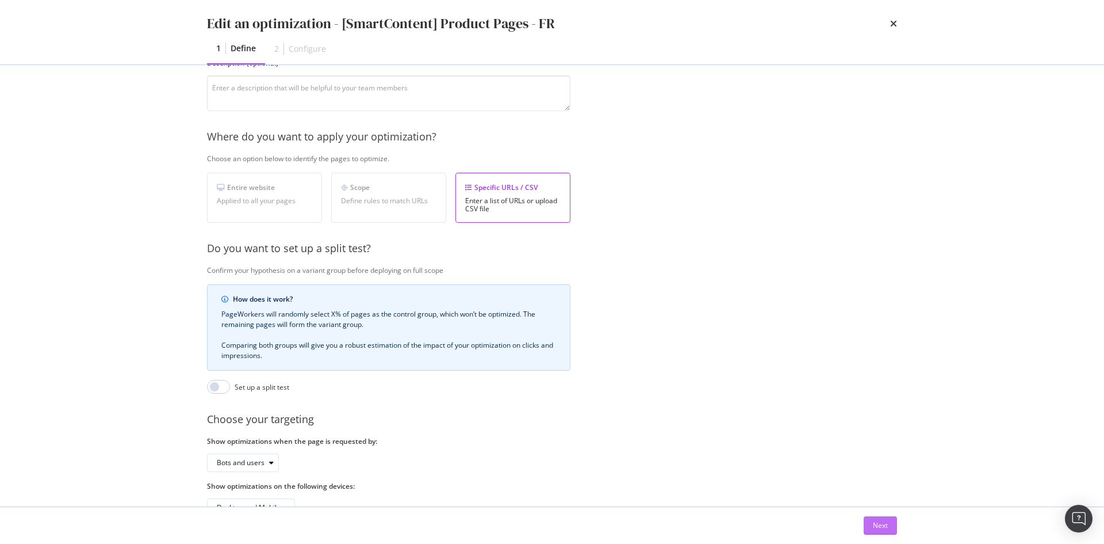
click at [879, 527] on div "Next" at bounding box center [880, 525] width 15 height 10
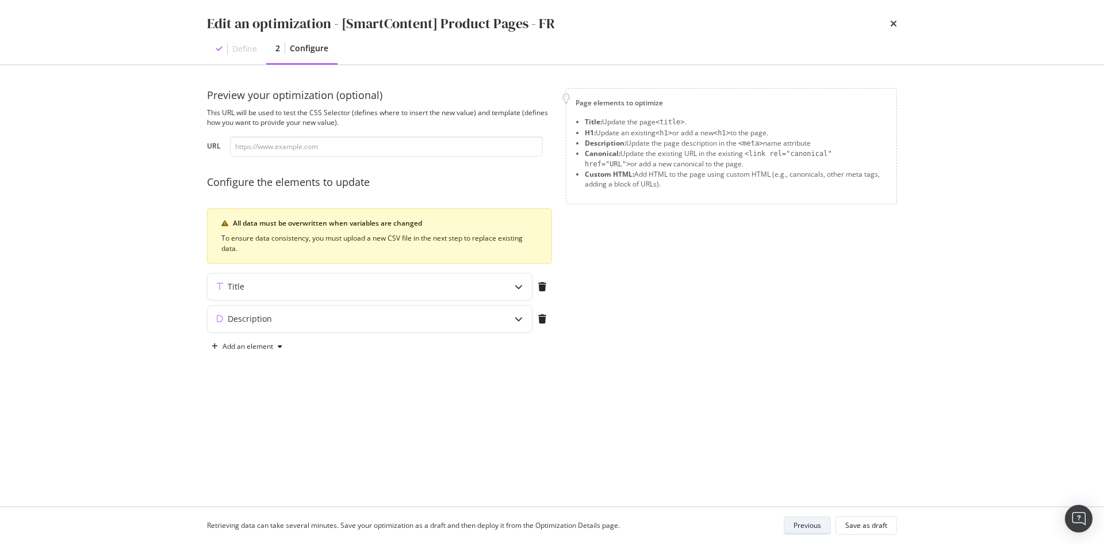
scroll to position [0, 0]
click at [878, 525] on div "Save as draft" at bounding box center [867, 525] width 42 height 10
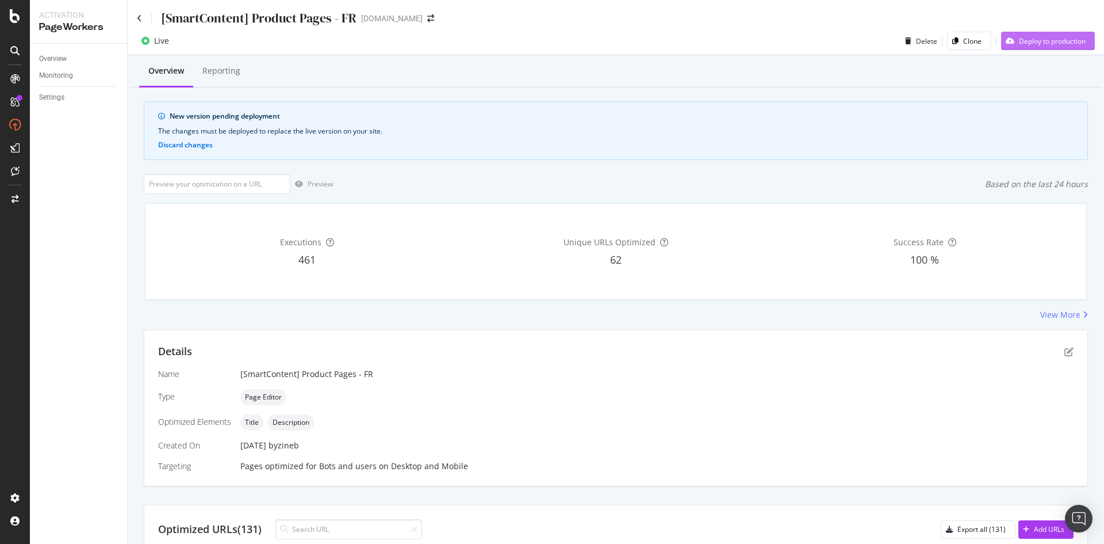
click at [1042, 50] on button "Deploy to production" at bounding box center [1048, 41] width 94 height 18
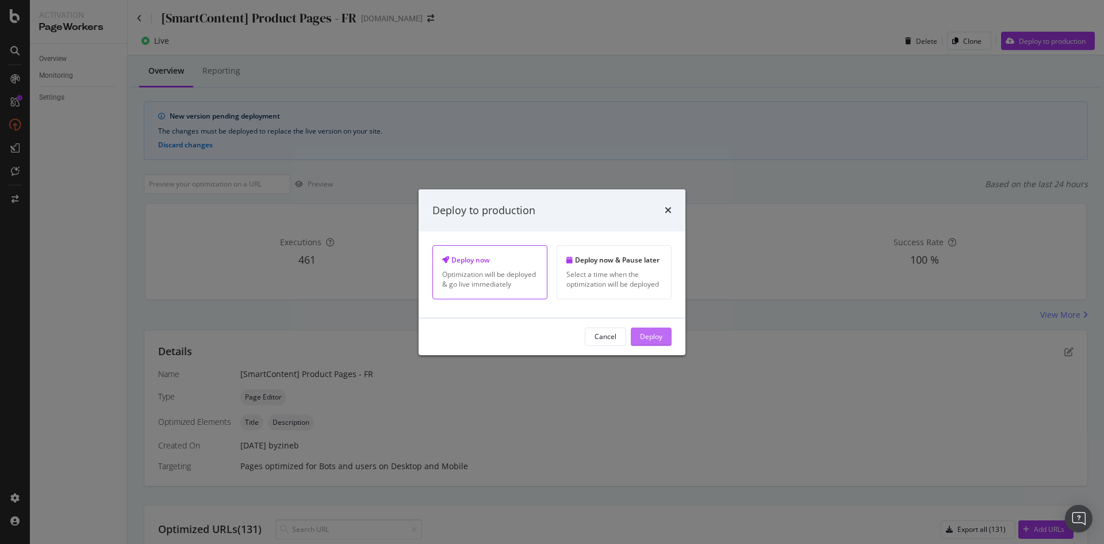
click at [645, 337] on div "Deploy" at bounding box center [651, 336] width 22 height 10
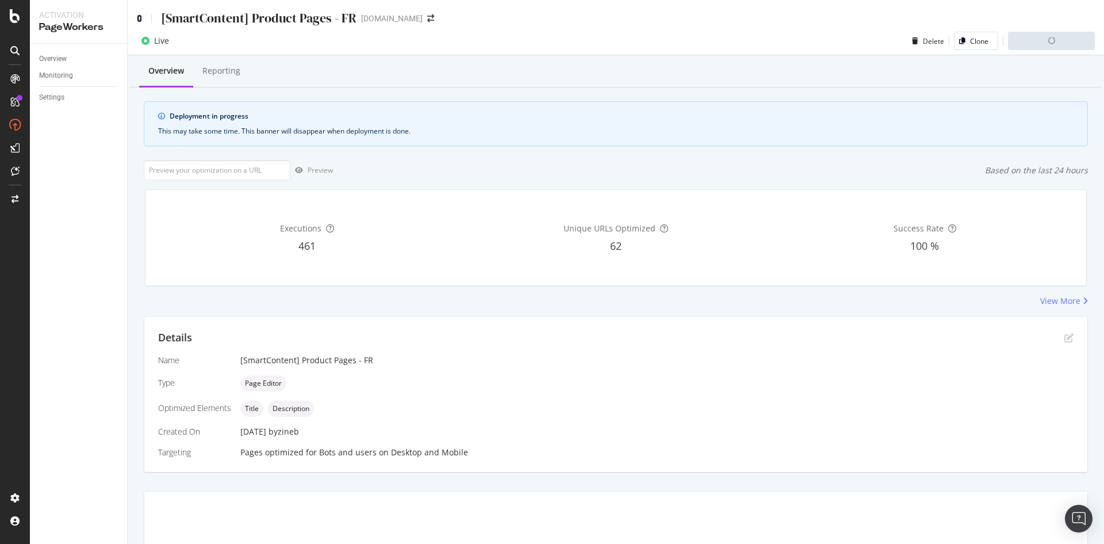
click at [139, 17] on icon at bounding box center [139, 18] width 5 height 8
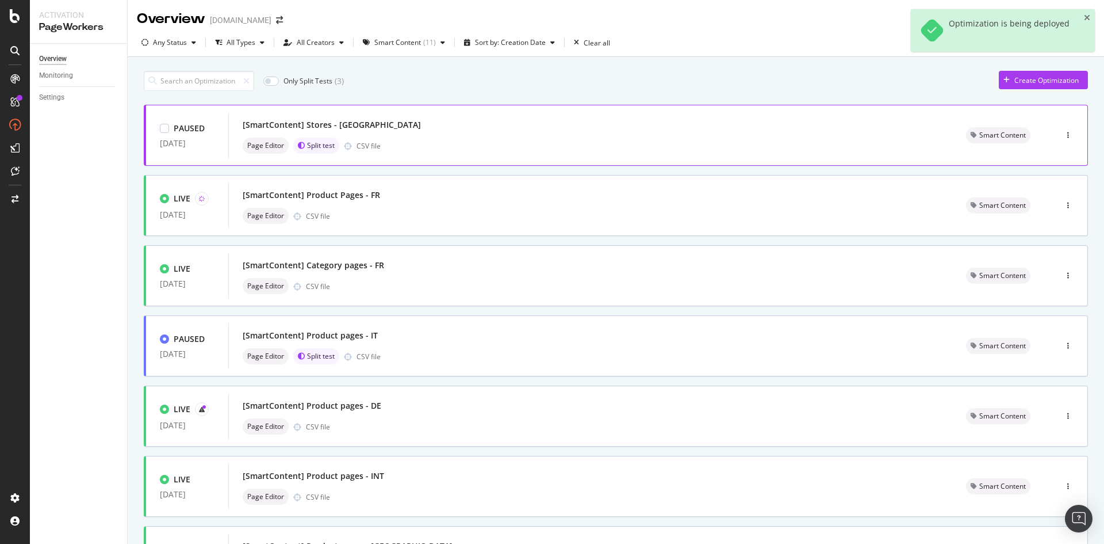
click at [414, 128] on div "[SmartContent] Stores - UK" at bounding box center [591, 125] width 696 height 16
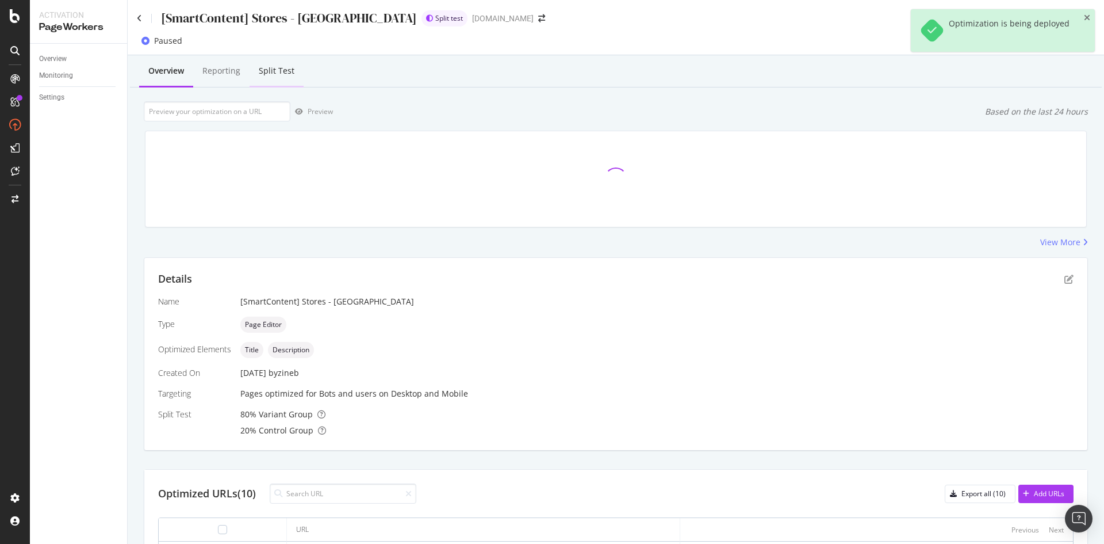
click at [282, 78] on div "Split Test" at bounding box center [277, 72] width 54 height 32
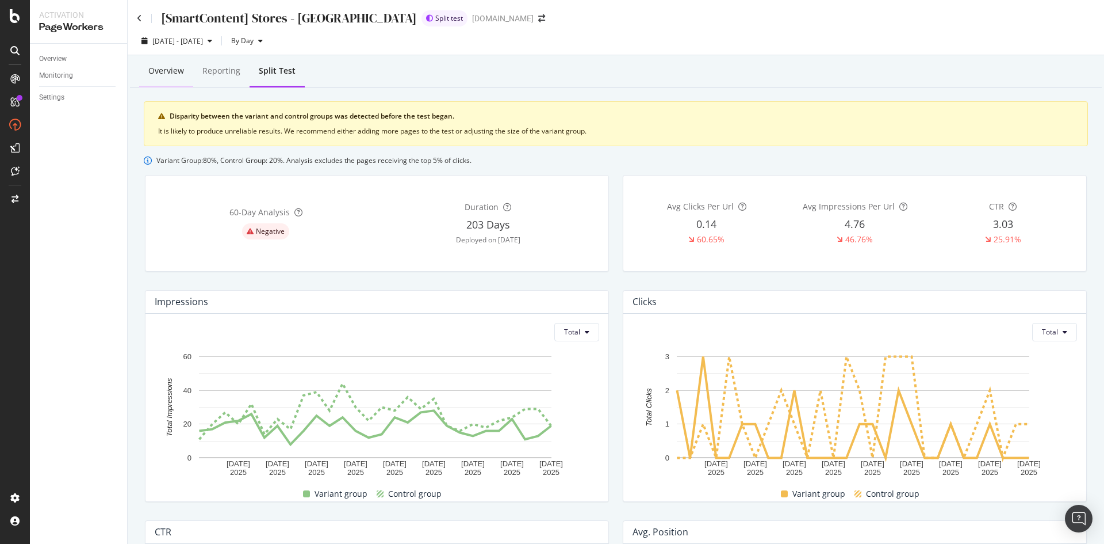
click at [163, 74] on div "Overview" at bounding box center [166, 71] width 36 height 12
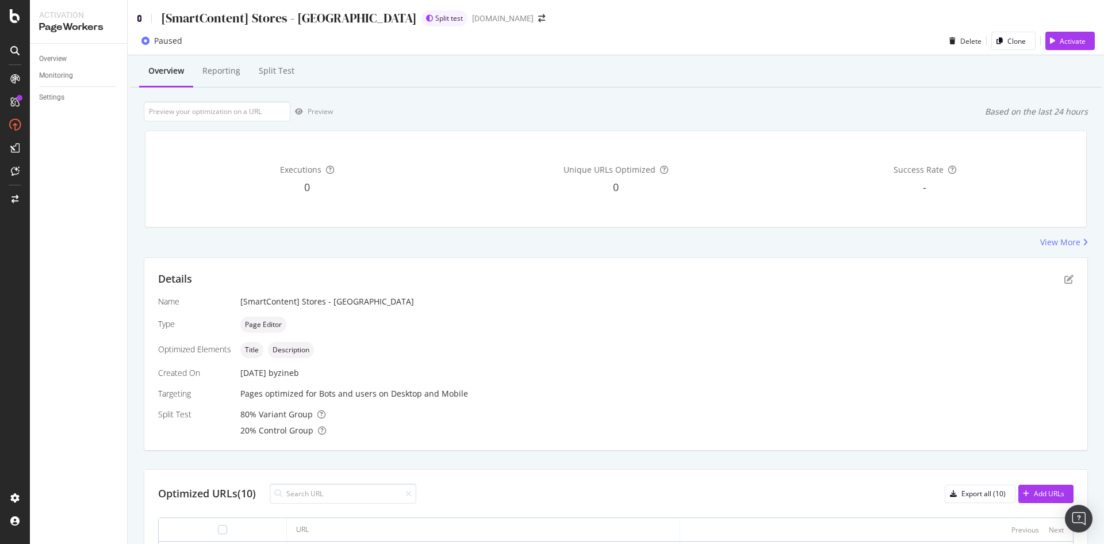
click at [137, 19] on icon at bounding box center [139, 18] width 5 height 8
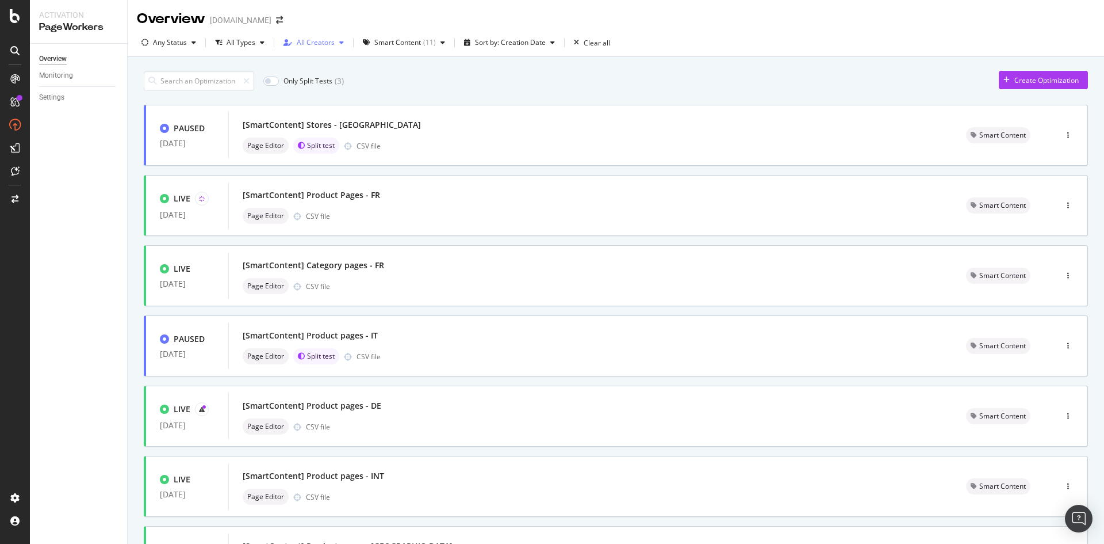
click at [308, 41] on div "All Creators" at bounding box center [316, 42] width 38 height 7
click at [365, 48] on div "Smart Content ( 11 )" at bounding box center [403, 42] width 91 height 17
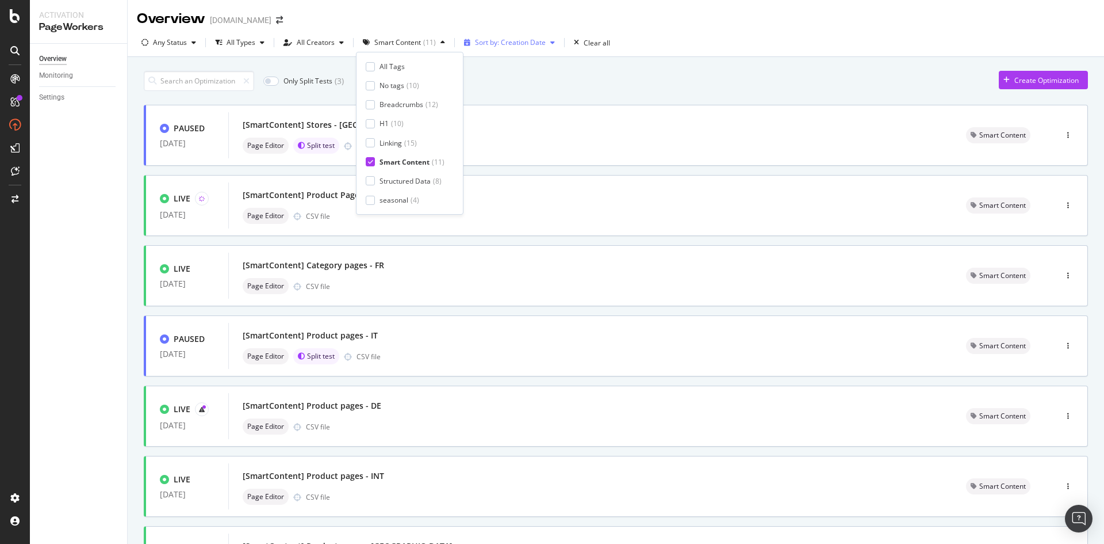
click at [540, 45] on div "Sort by: Creation Date" at bounding box center [510, 42] width 71 height 7
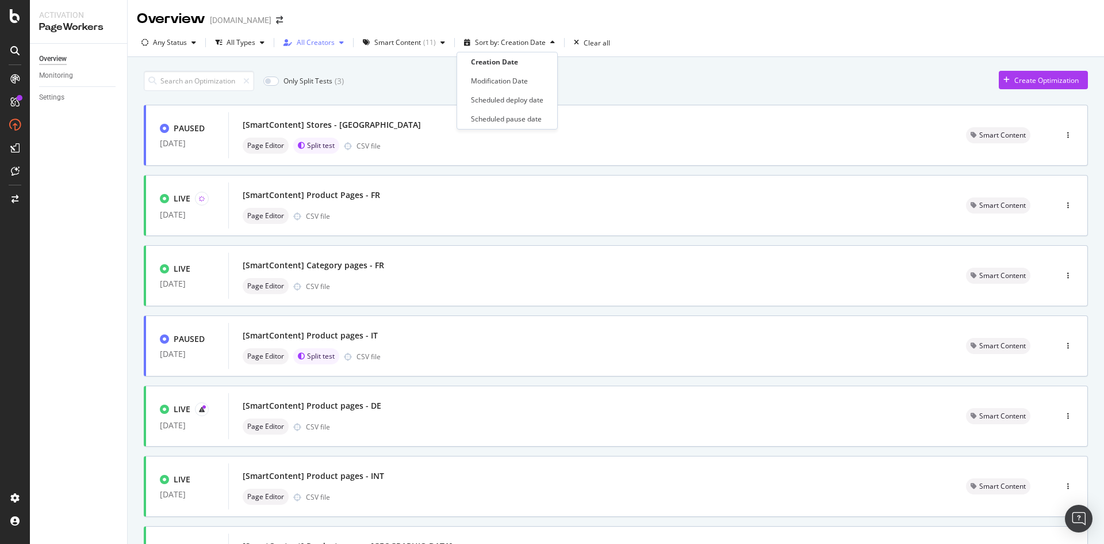
click at [304, 39] on div "All Creators" at bounding box center [316, 42] width 38 height 7
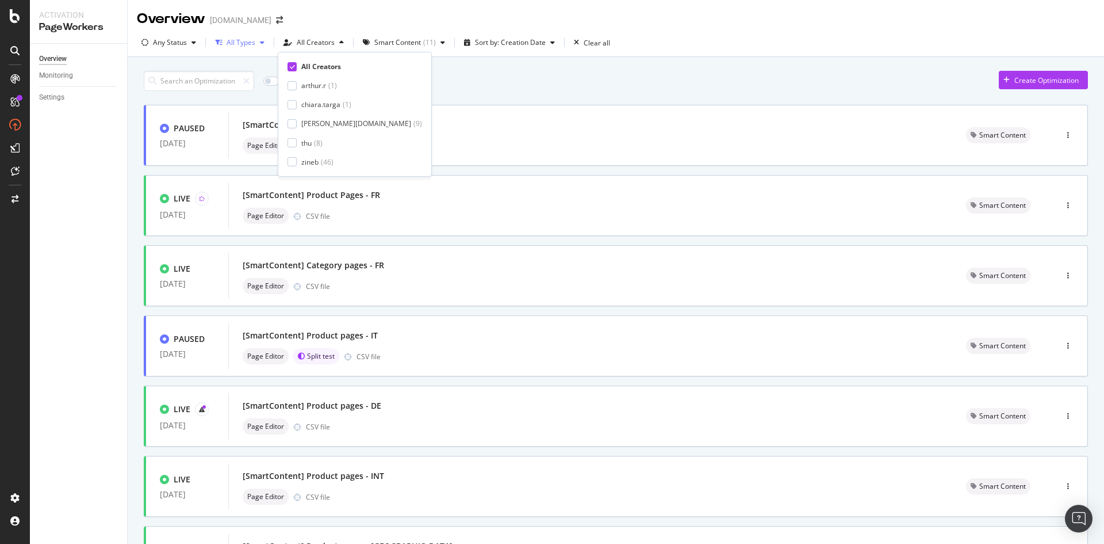
click at [240, 40] on div "All Types" at bounding box center [241, 42] width 29 height 7
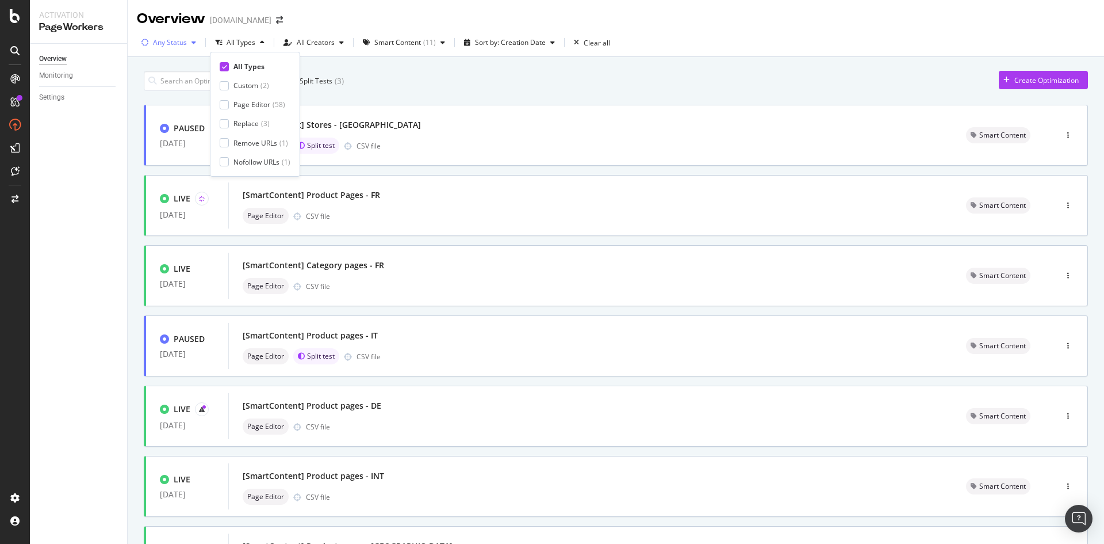
click at [185, 40] on div "Any Status" at bounding box center [170, 42] width 34 height 7
click at [179, 86] on div "( 28 )" at bounding box center [181, 86] width 13 height 10
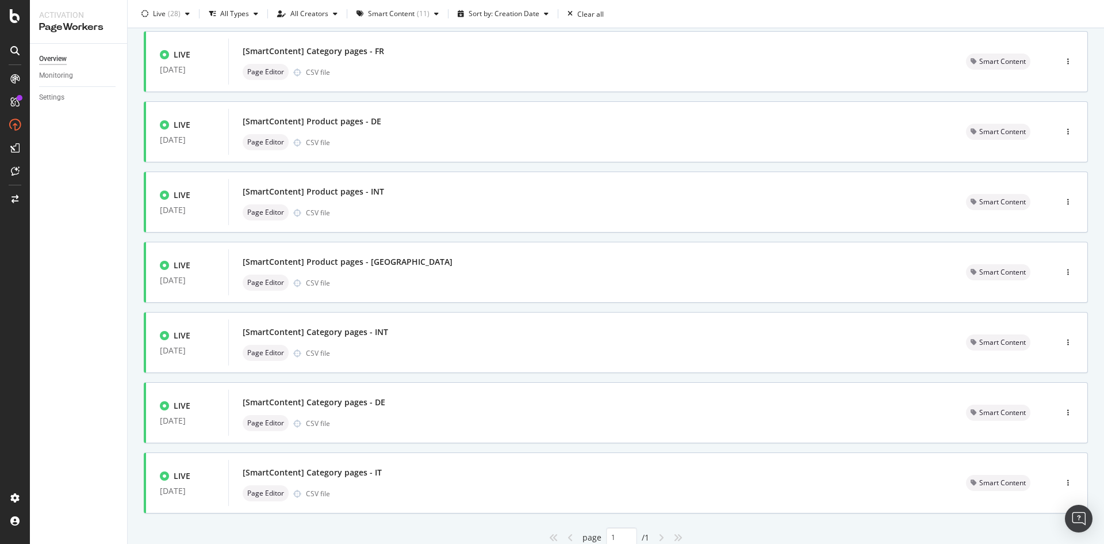
scroll to position [188, 0]
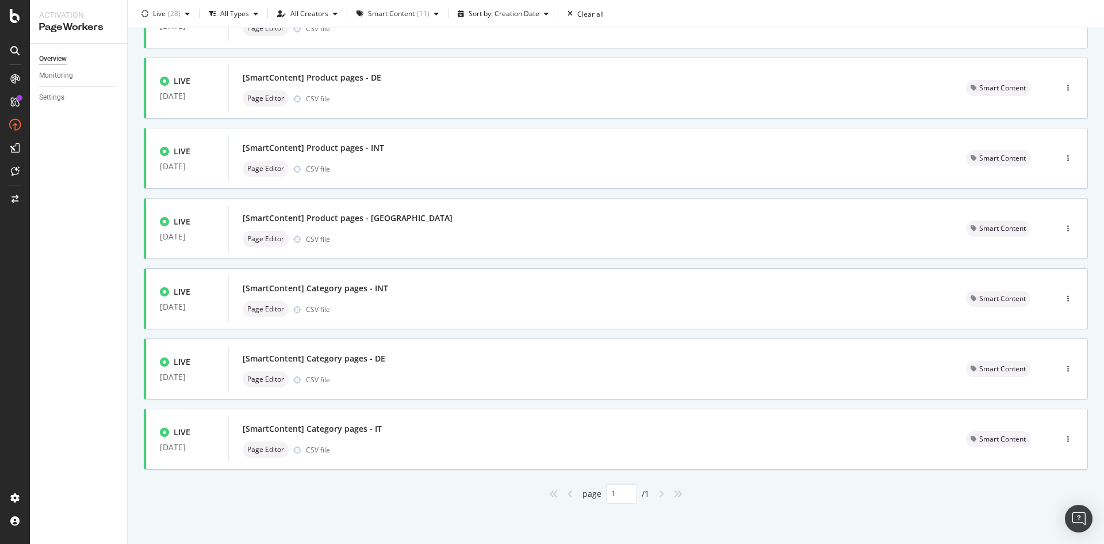
click at [659, 495] on icon "angle-right" at bounding box center [662, 493] width 6 height 9
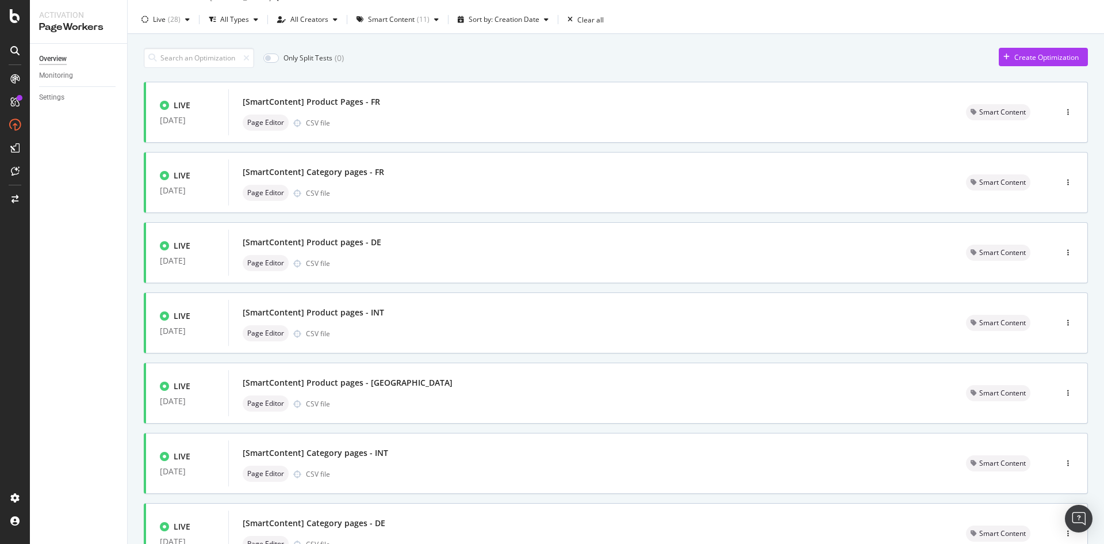
scroll to position [0, 0]
